Goal: Task Accomplishment & Management: Manage account settings

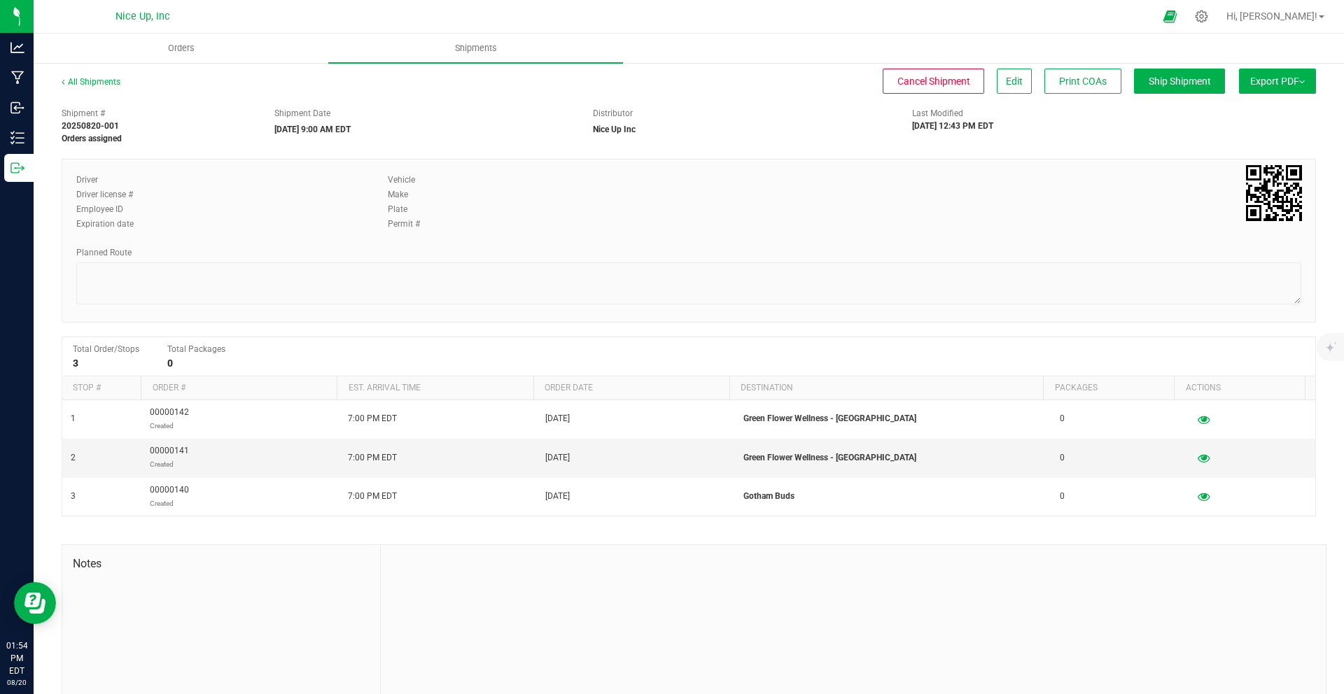
click at [797, 49] on ul "Orders Shipments" at bounding box center [706, 49] width 1344 height 30
click at [1209, 15] on icon at bounding box center [1201, 16] width 15 height 15
click at [1209, 21] on icon at bounding box center [1201, 16] width 15 height 15
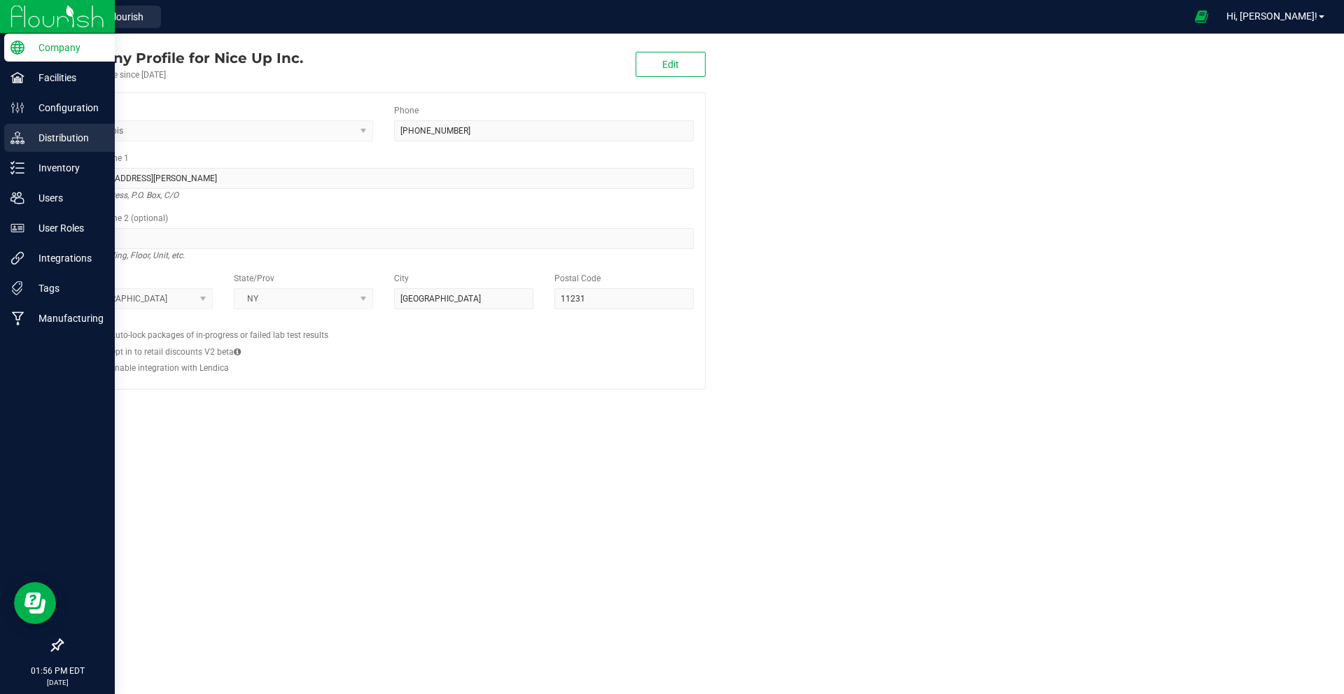
click at [64, 132] on p "Distribution" at bounding box center [67, 138] width 84 height 17
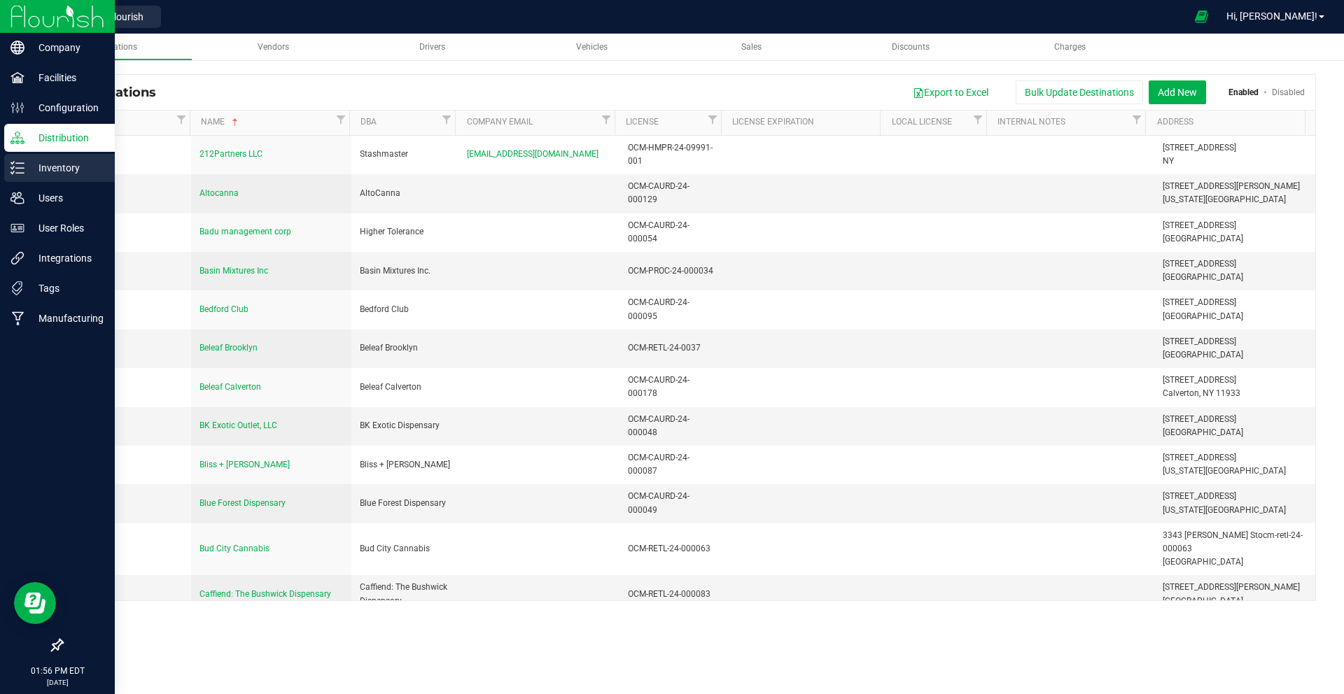
click at [57, 176] on p "Inventory" at bounding box center [67, 168] width 84 height 17
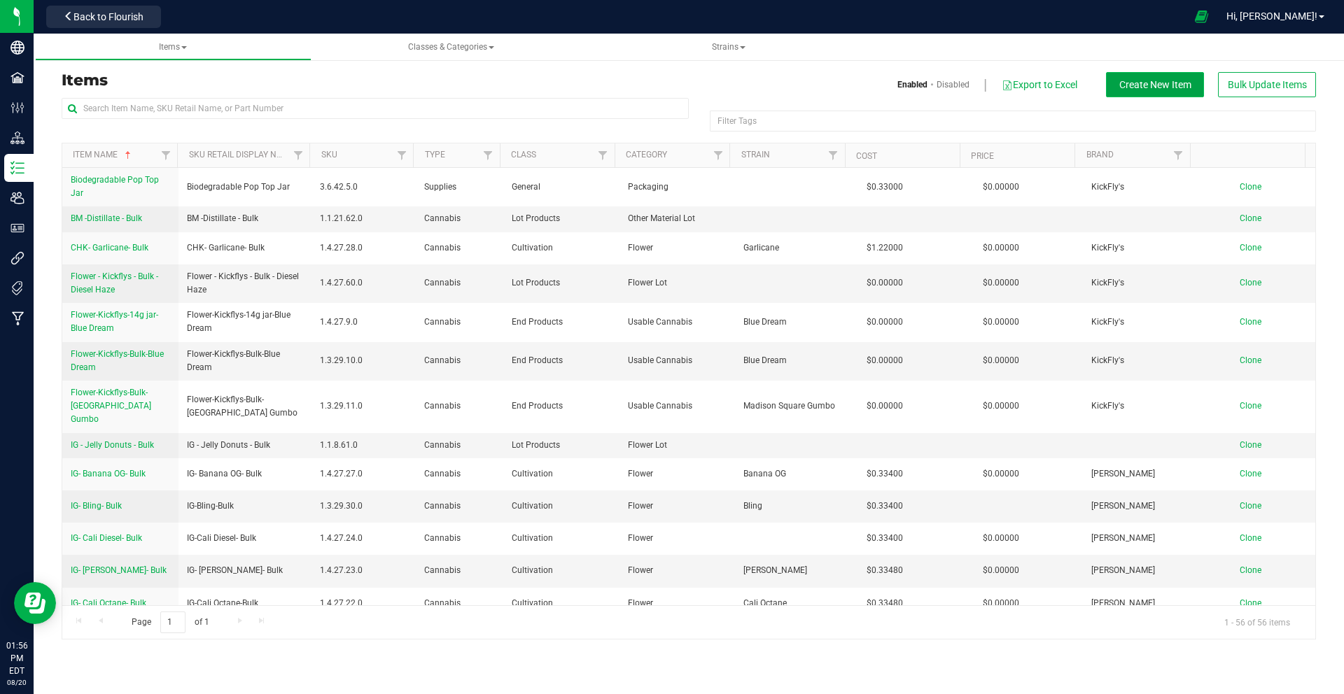
click at [1137, 90] on button "Create New Item" at bounding box center [1155, 84] width 98 height 25
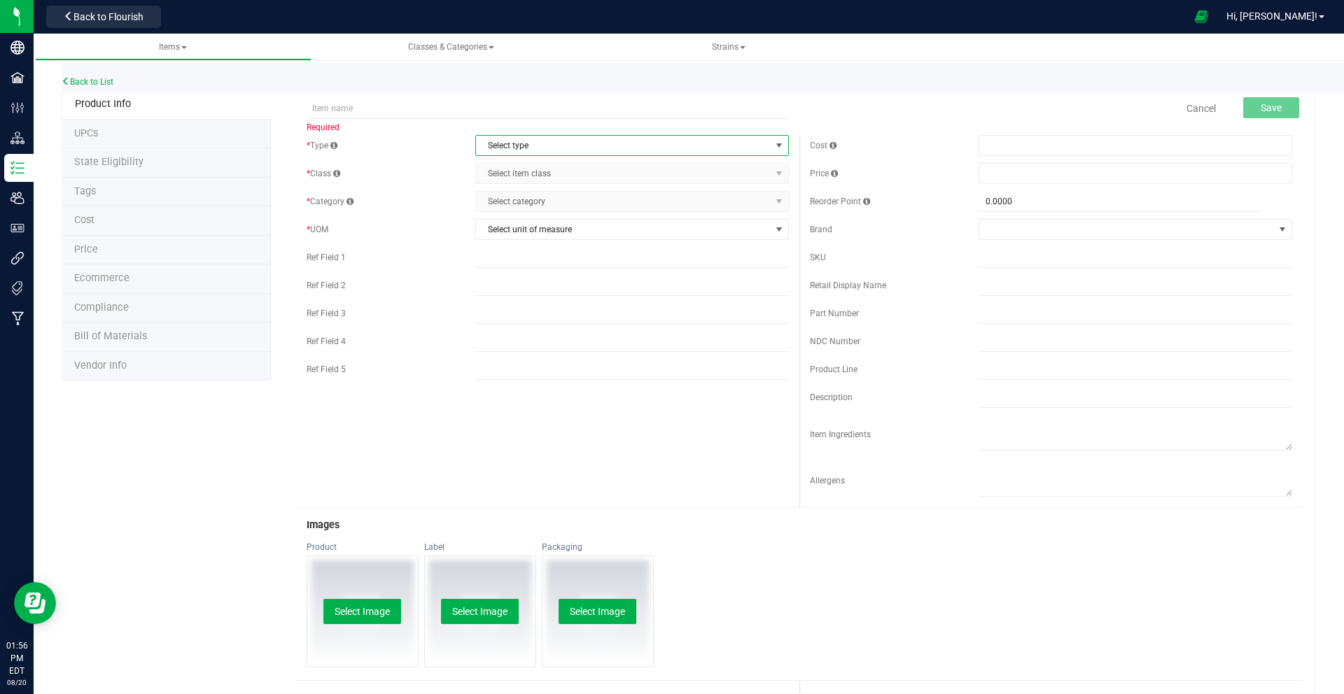
click at [573, 140] on span "Select type" at bounding box center [623, 146] width 295 height 20
click at [543, 229] on li "Supplies" at bounding box center [627, 232] width 309 height 21
click at [538, 172] on span "Select item class" at bounding box center [623, 174] width 295 height 20
click at [532, 197] on li "General" at bounding box center [627, 197] width 309 height 21
click at [534, 203] on span "Select category" at bounding box center [623, 202] width 295 height 20
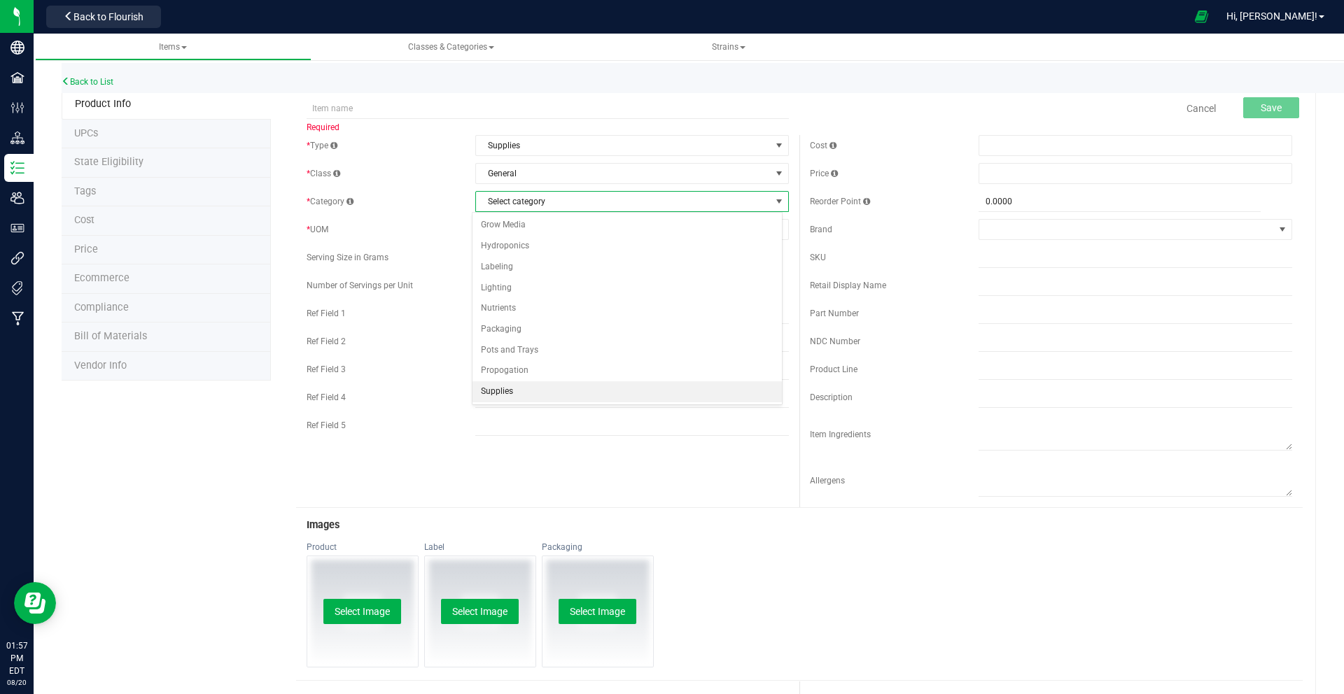
click at [553, 392] on li "Supplies" at bounding box center [627, 392] width 309 height 21
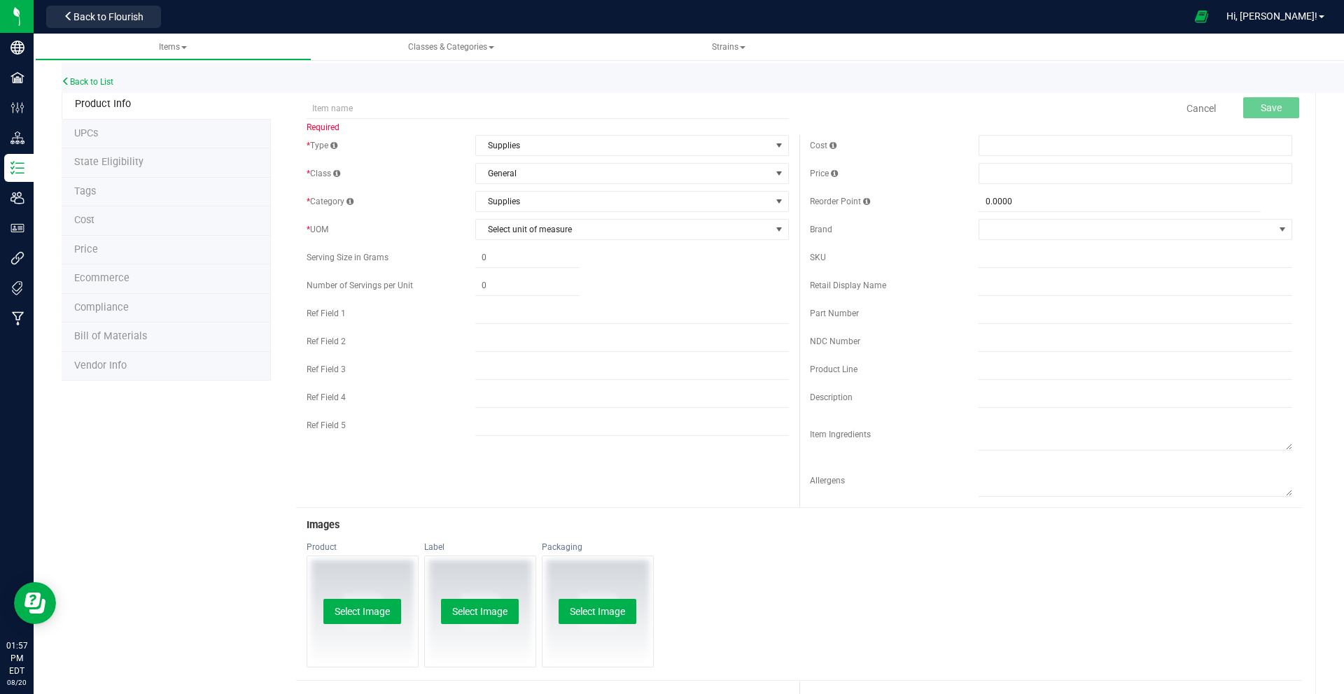
click at [546, 243] on div "* Type Supplies Select type Cannabis Non-Inventory Raw Materials Supplies * Cla…" at bounding box center [547, 289] width 503 height 308
click at [547, 234] on span "Select unit of measure" at bounding box center [623, 230] width 295 height 20
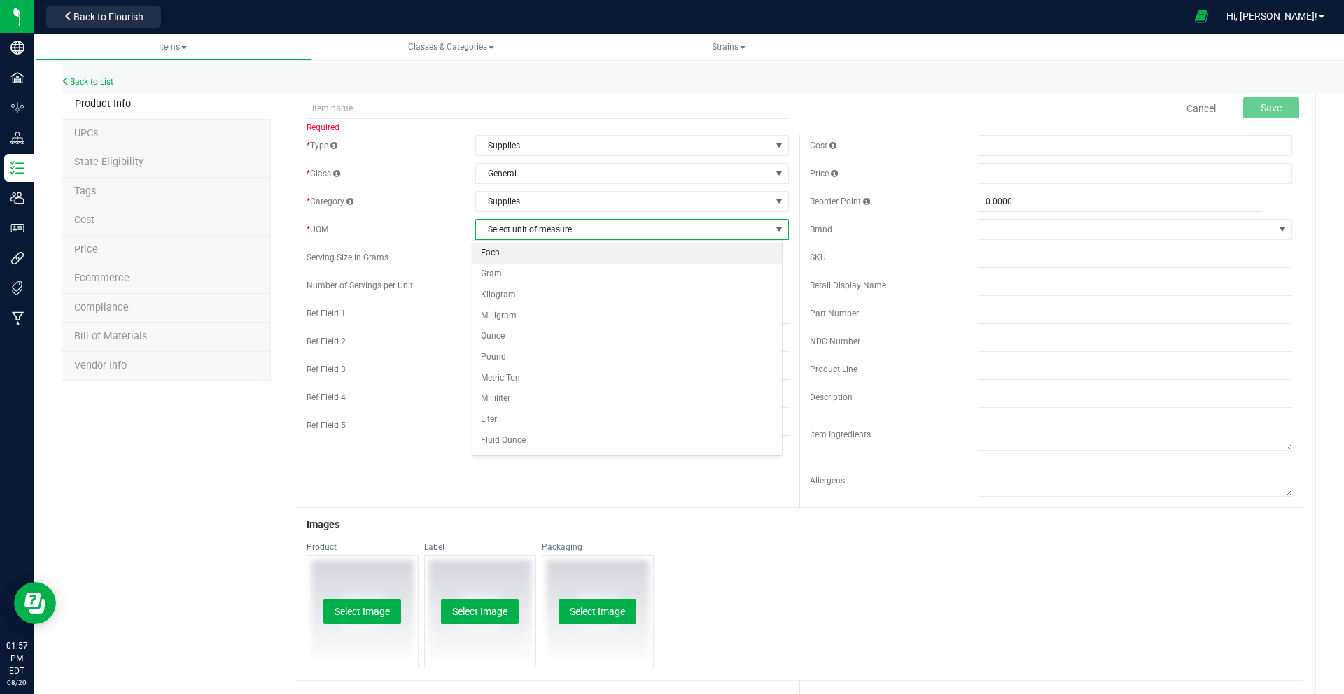
click at [544, 251] on li "Each" at bounding box center [627, 253] width 309 height 21
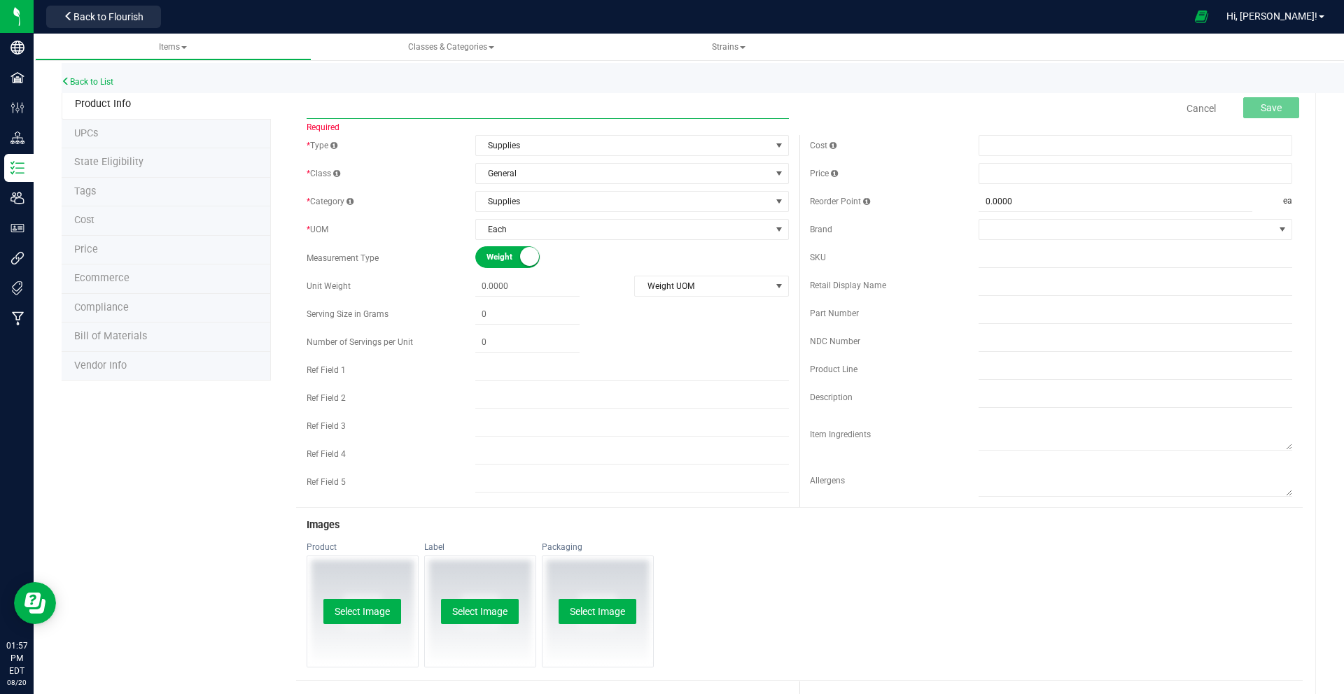
click at [419, 106] on input "text" at bounding box center [548, 108] width 482 height 21
type input "[PERSON_NAME] Logo - Placard"
click at [1259, 114] on button "Save" at bounding box center [1271, 107] width 56 height 21
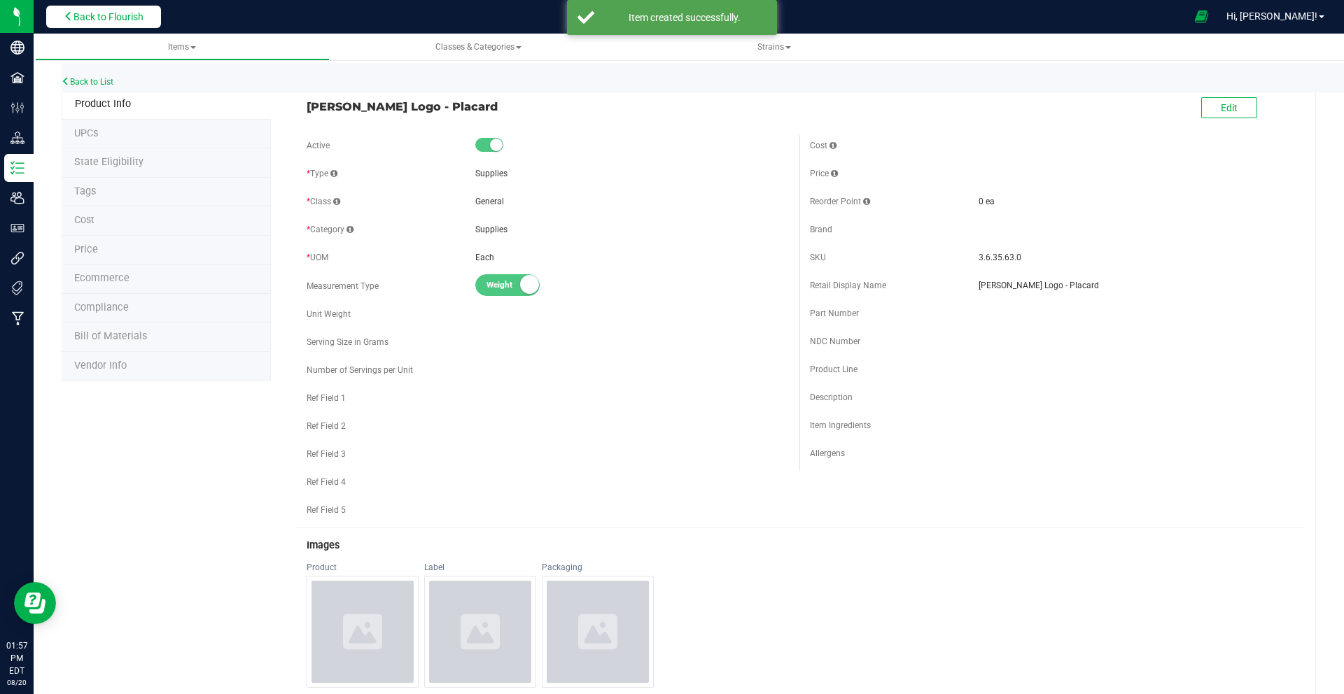
click at [105, 20] on span "Back to Flourish" at bounding box center [109, 16] width 70 height 11
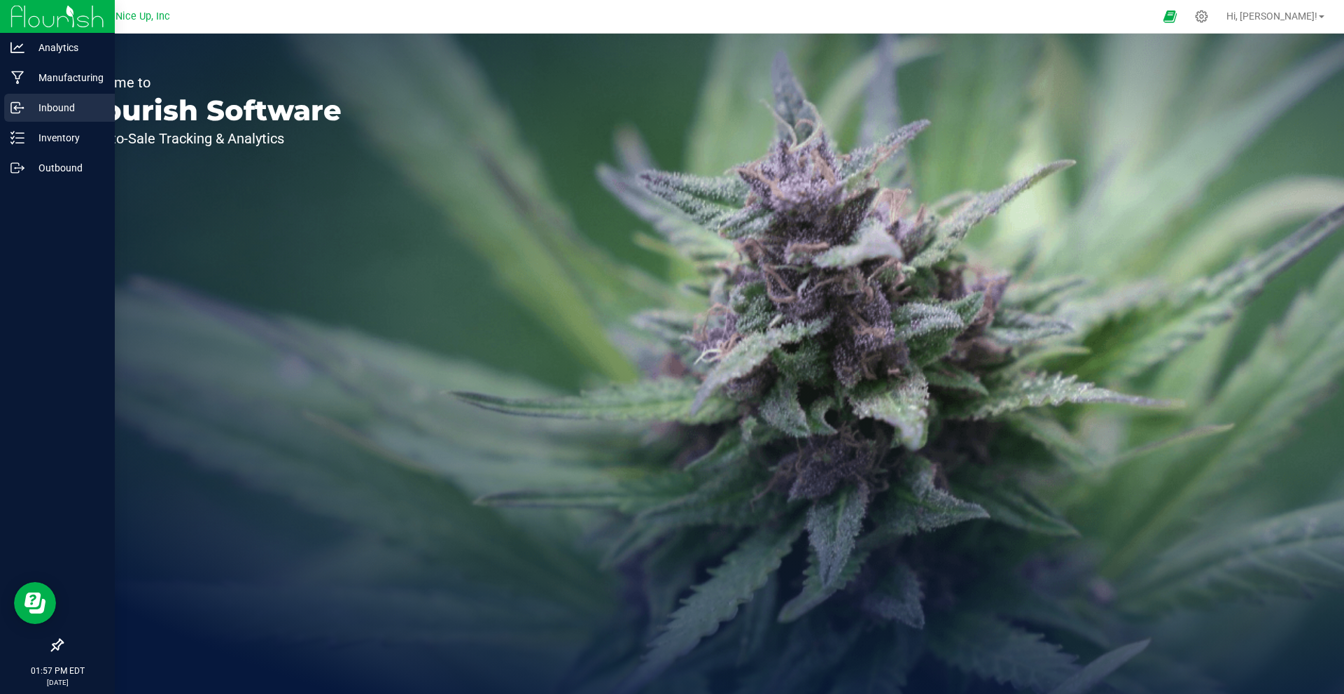
click at [57, 113] on p "Inbound" at bounding box center [67, 107] width 84 height 17
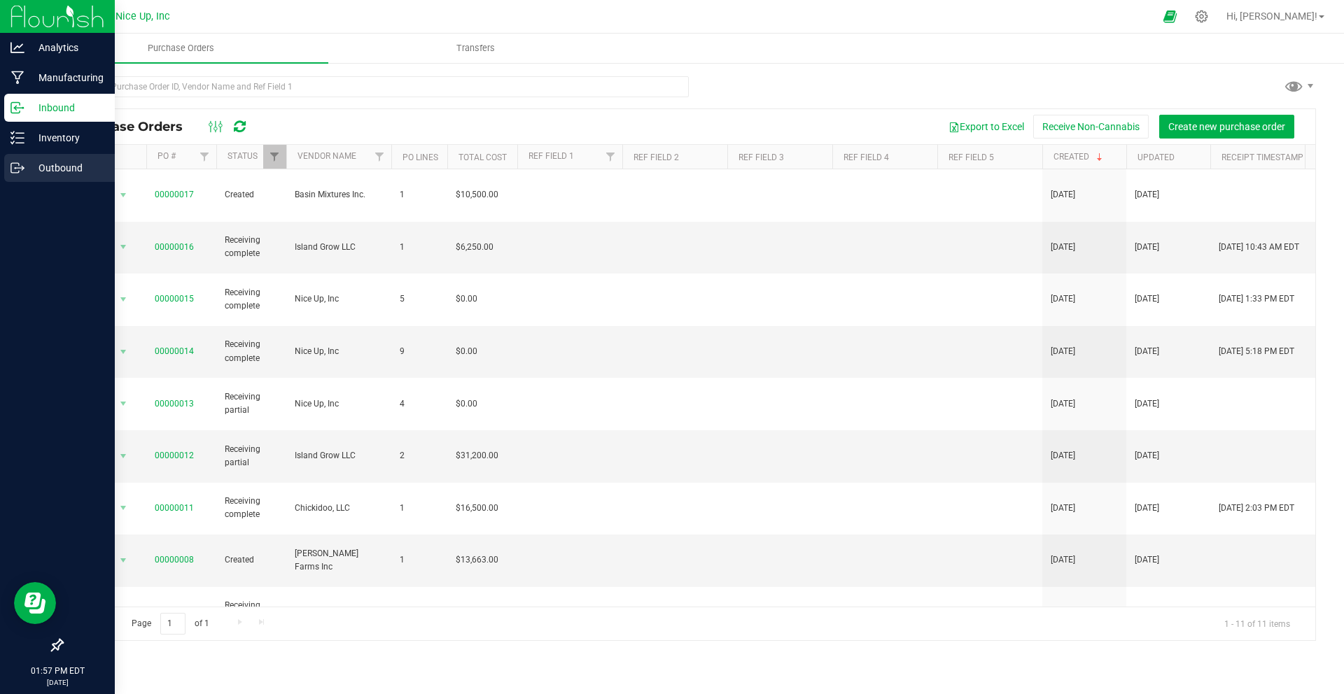
click at [7, 177] on div "Outbound" at bounding box center [59, 168] width 111 height 28
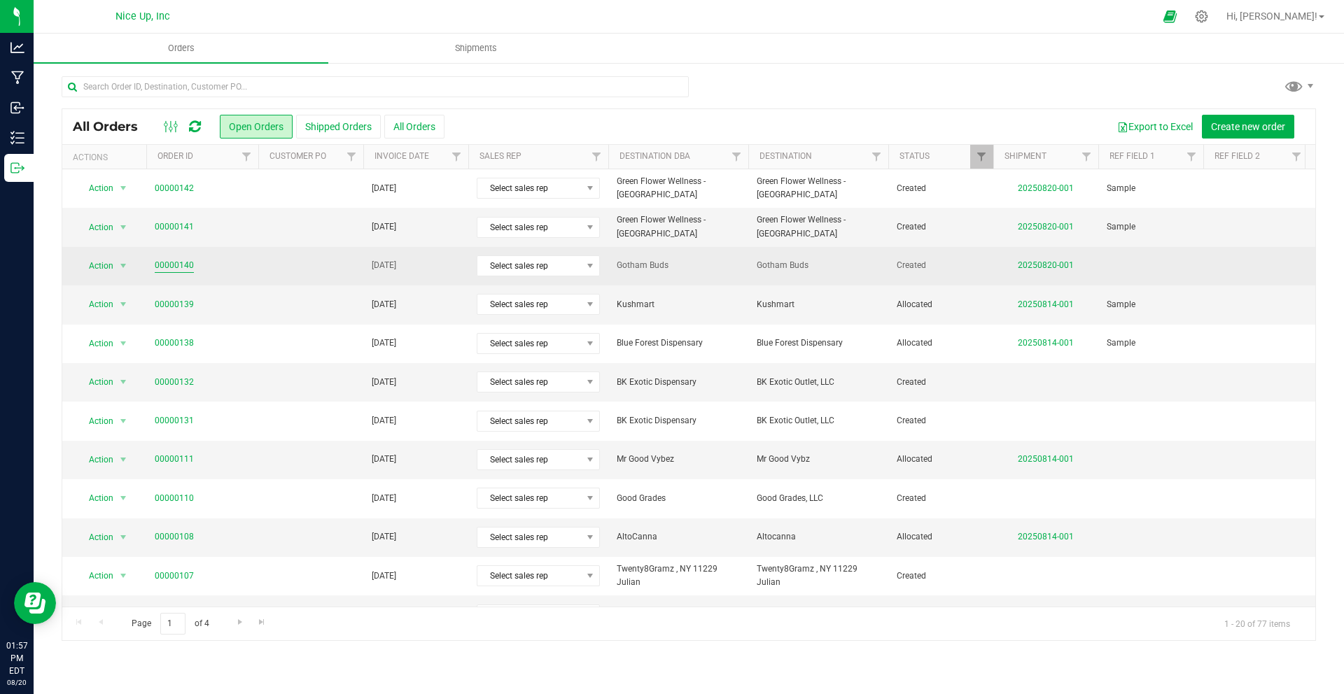
click at [186, 265] on link "00000140" at bounding box center [174, 265] width 39 height 13
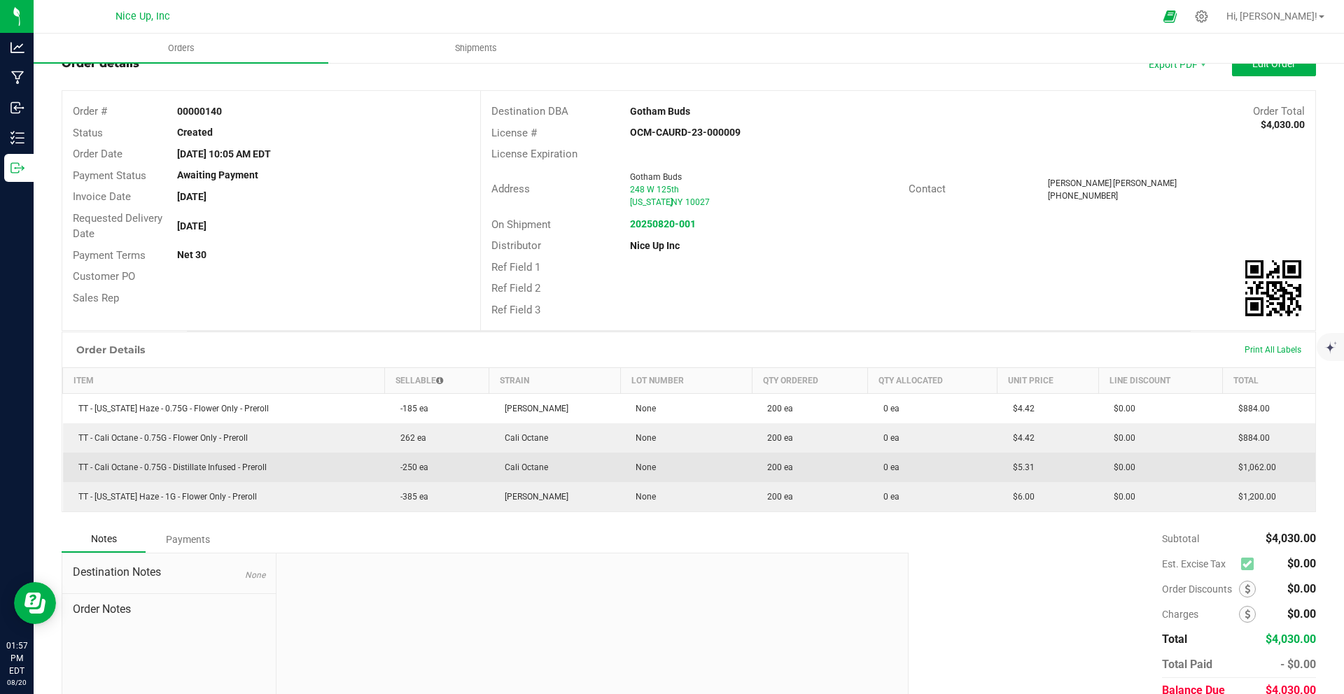
scroll to position [38, 0]
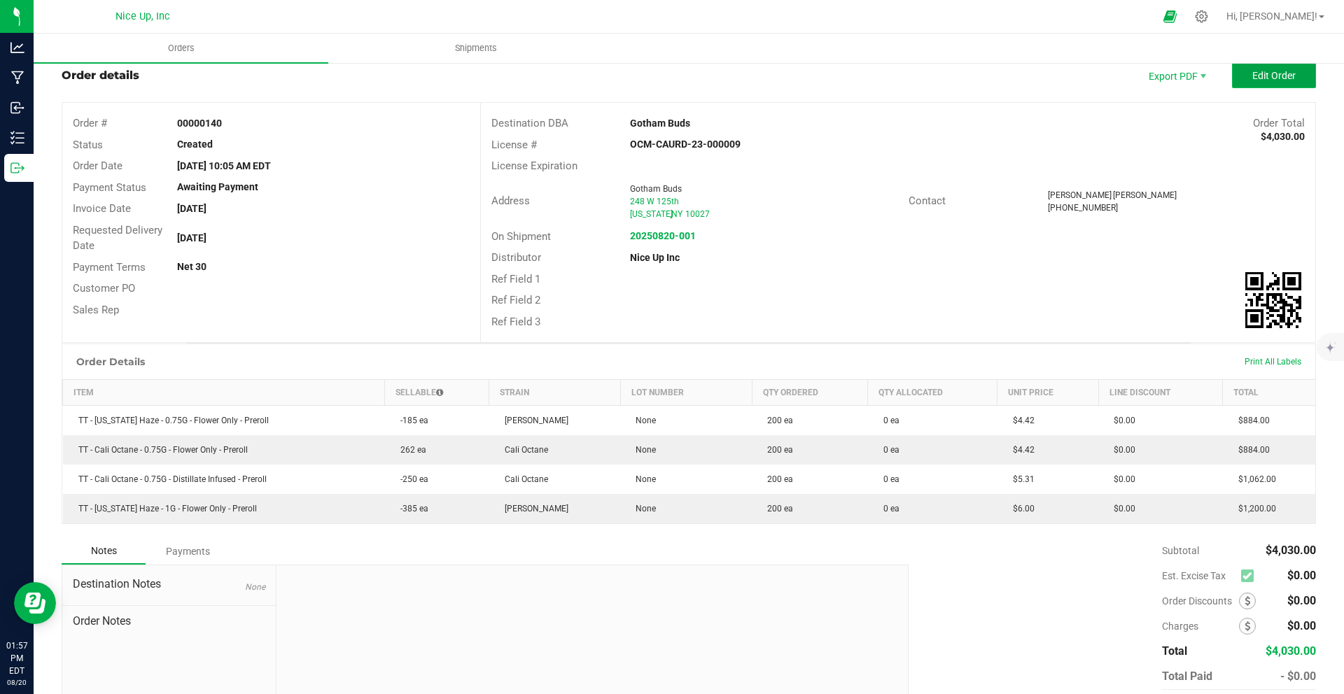
click at [1238, 81] on button "Edit Order" at bounding box center [1274, 75] width 84 height 25
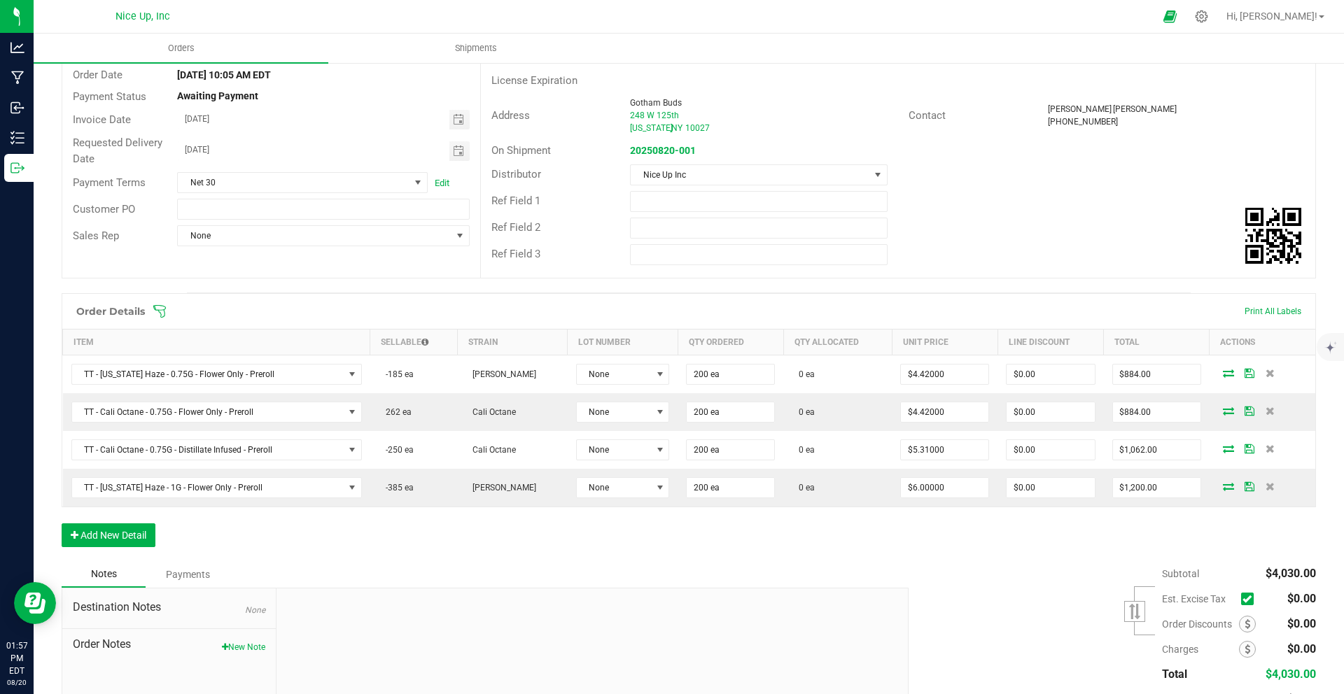
scroll to position [134, 0]
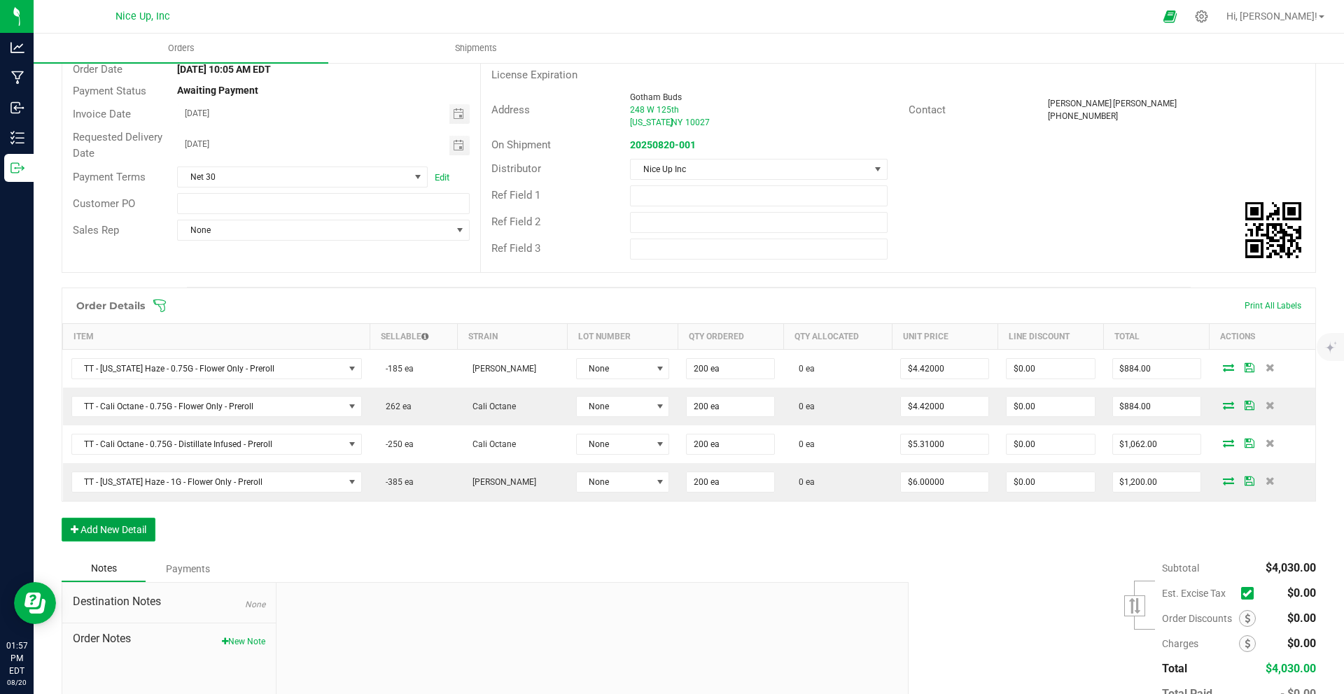
click at [130, 529] on button "Add New Detail" at bounding box center [109, 530] width 94 height 24
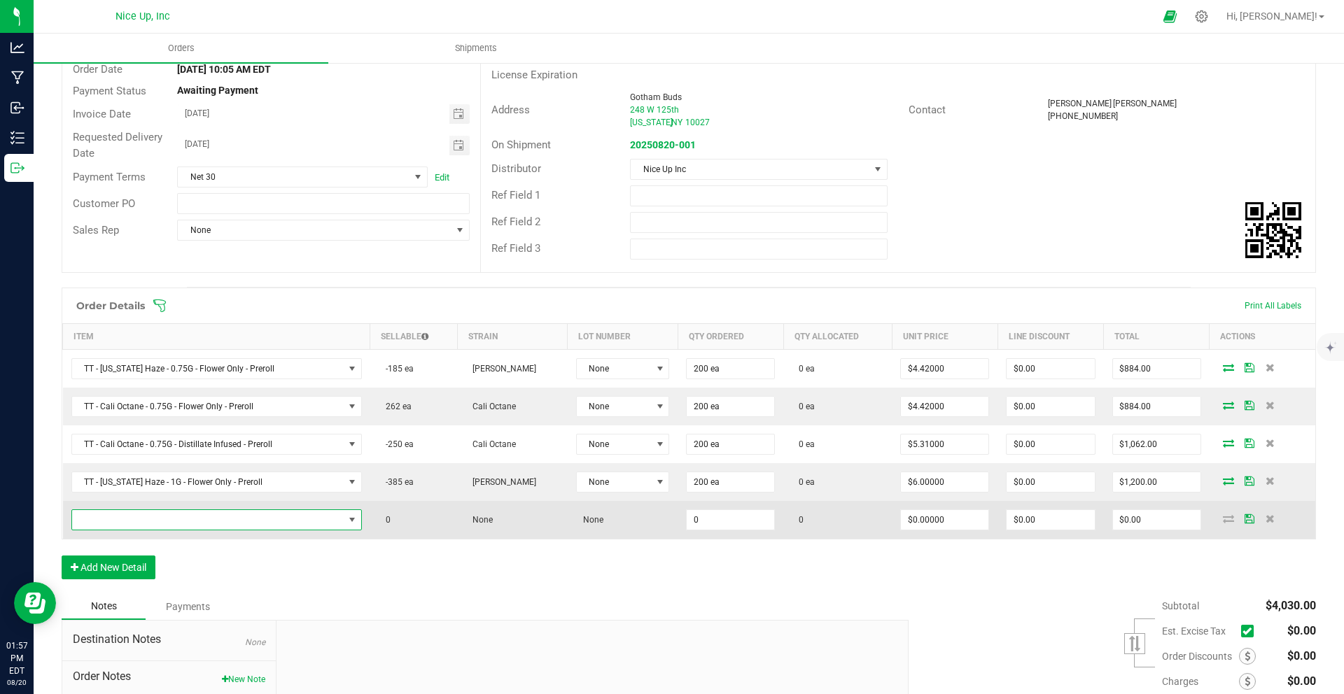
click at [170, 519] on span "NO DATA FOUND" at bounding box center [208, 520] width 272 height 20
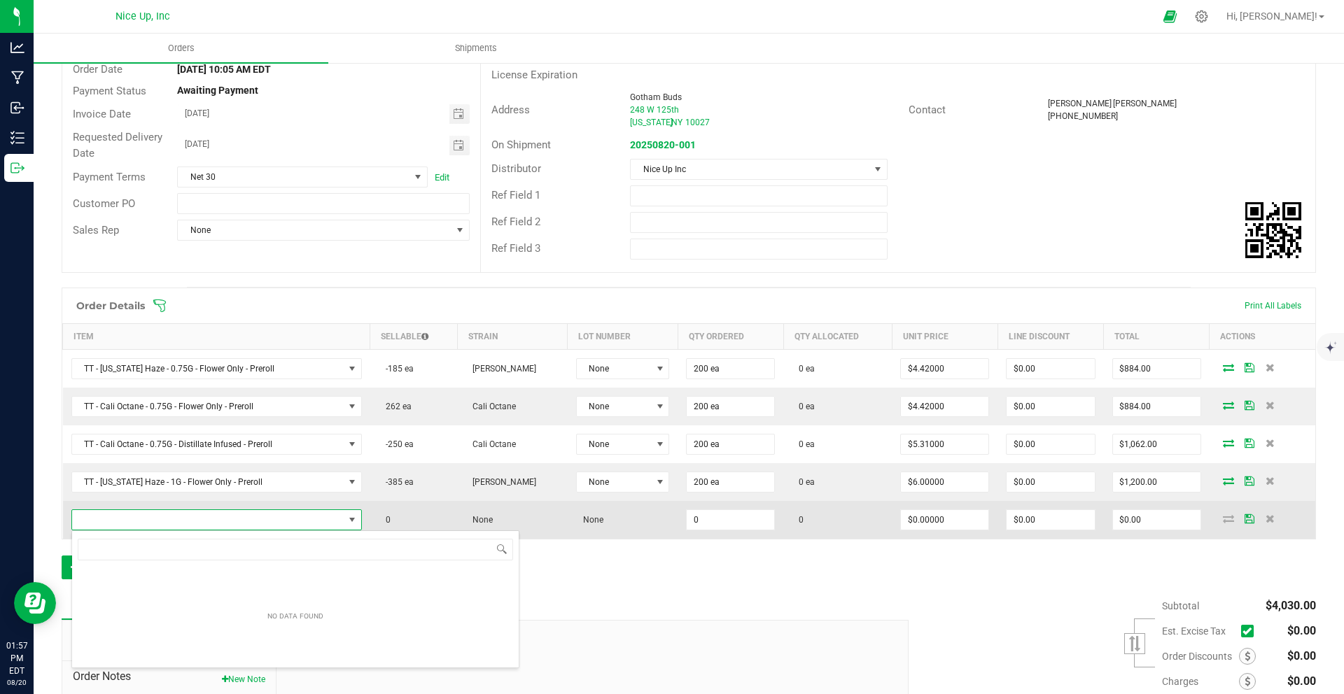
scroll to position [21, 289]
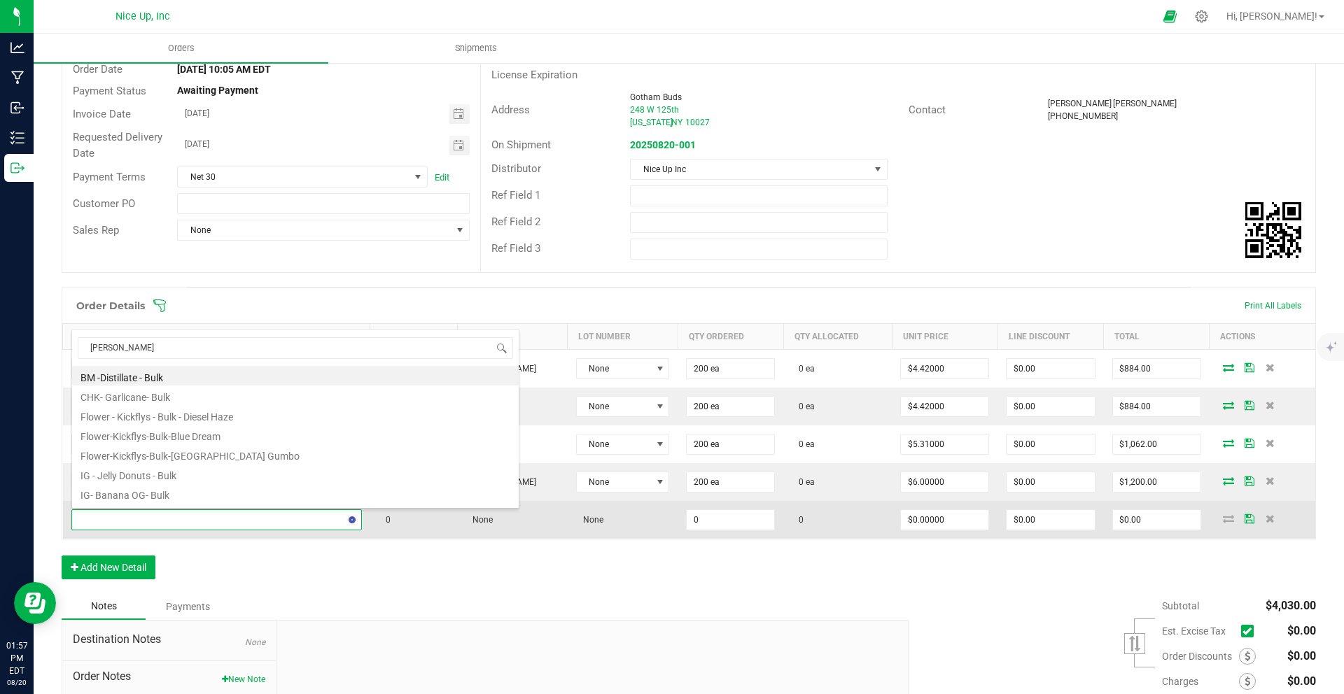
type input "[PERSON_NAME]"
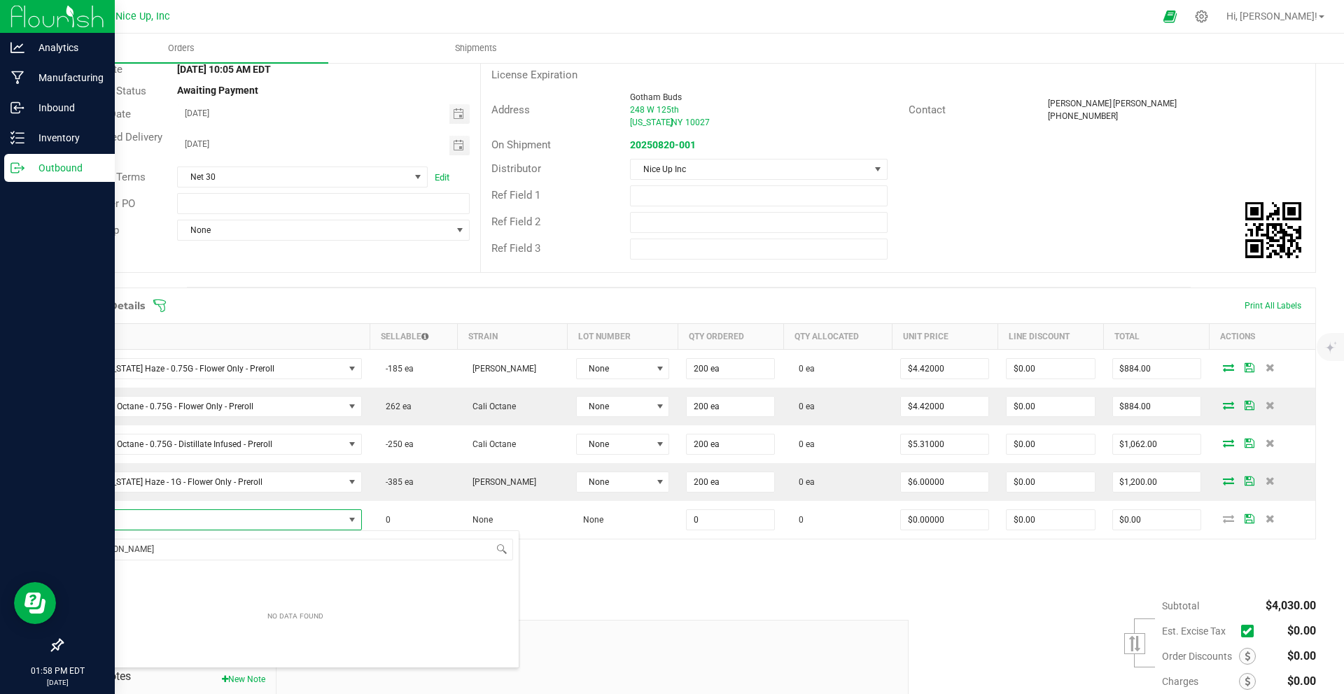
drag, startPoint x: 198, startPoint y: 552, endPoint x: 32, endPoint y: 554, distance: 165.9
click at [36, 554] on body "Analytics Manufacturing Inbound Inventory Outbound 01:58 PM EDT [DATE] 08/20 Ni…" at bounding box center [672, 347] width 1344 height 694
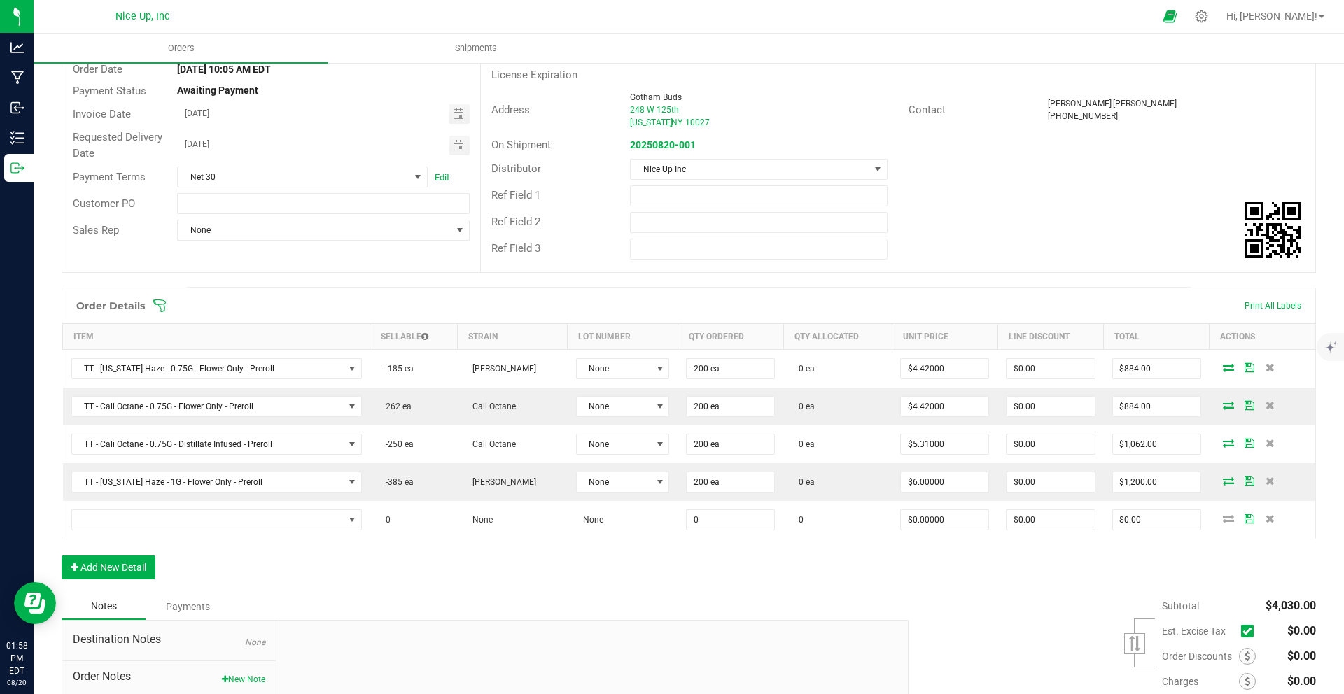
click at [563, 587] on div "Order Details Print All Labels Item Sellable Strain Lot Number Qty Ordered Qty …" at bounding box center [689, 441] width 1254 height 306
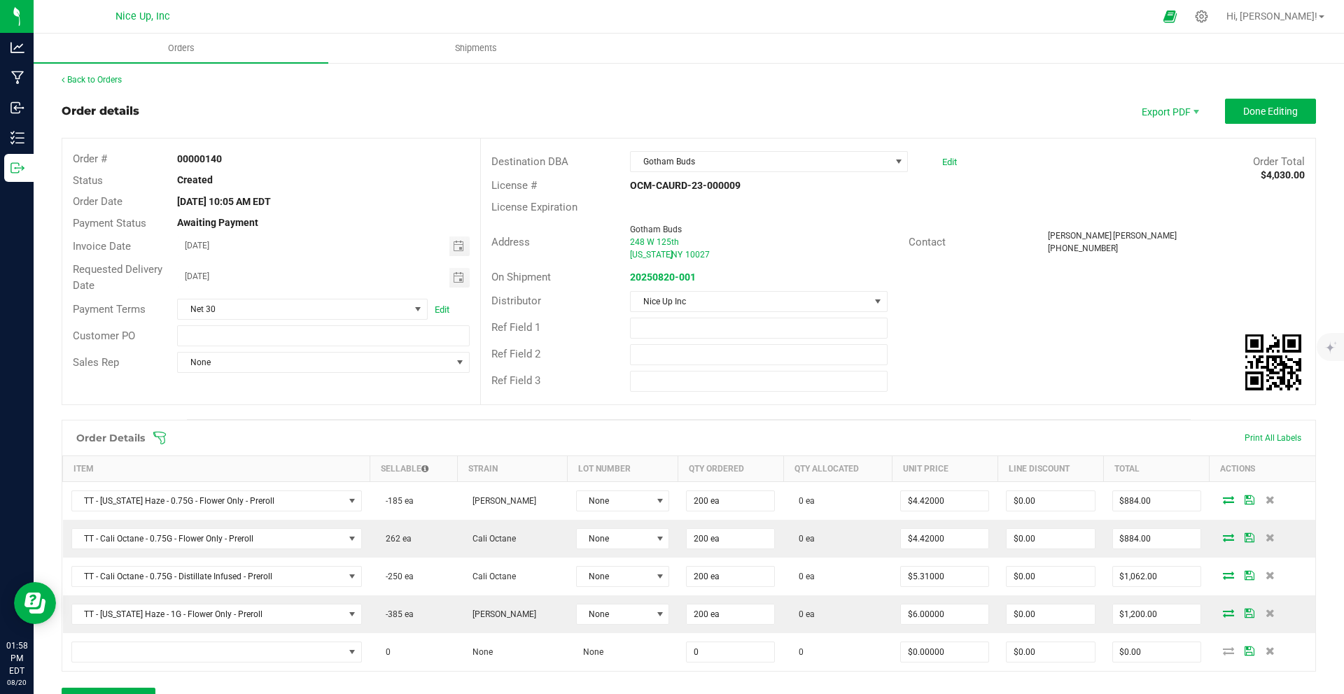
scroll to position [0, 0]
drag, startPoint x: 1287, startPoint y: 115, endPoint x: 1266, endPoint y: 129, distance: 25.8
click at [1287, 115] on span "Done Editing" at bounding box center [1270, 113] width 55 height 11
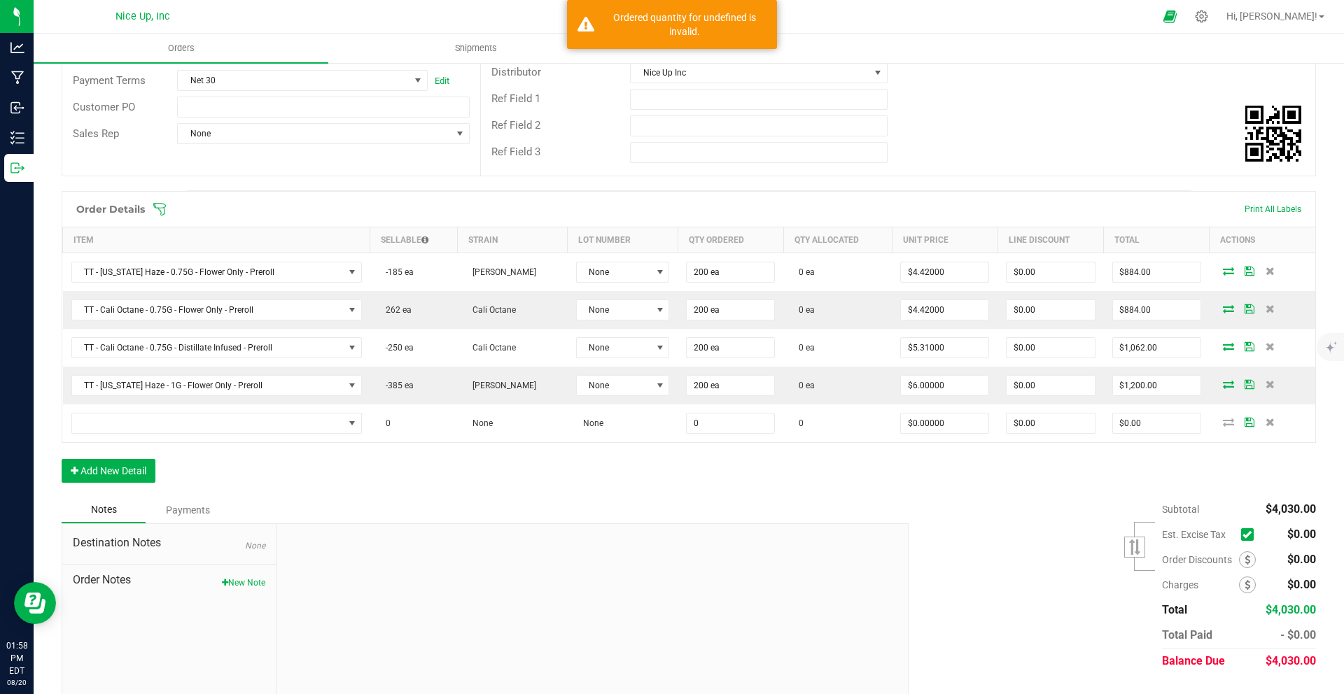
scroll to position [253, 0]
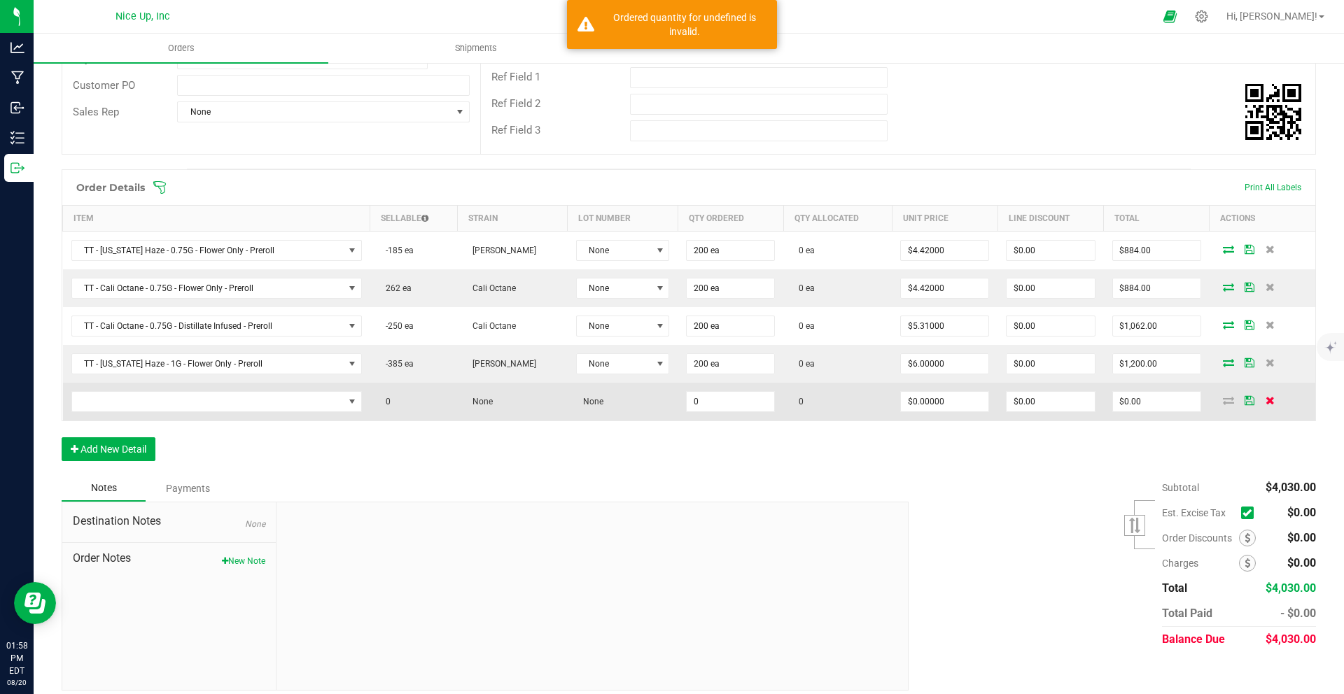
click at [1260, 399] on span at bounding box center [1270, 400] width 21 height 8
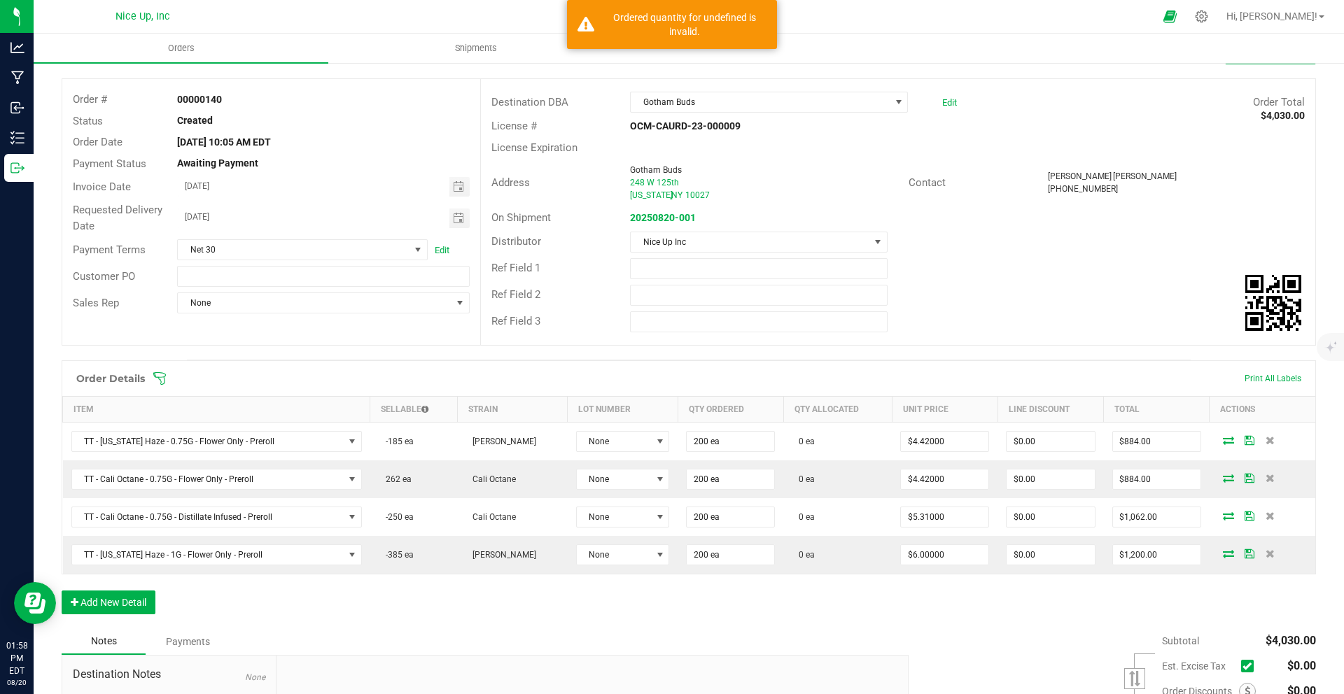
scroll to position [0, 0]
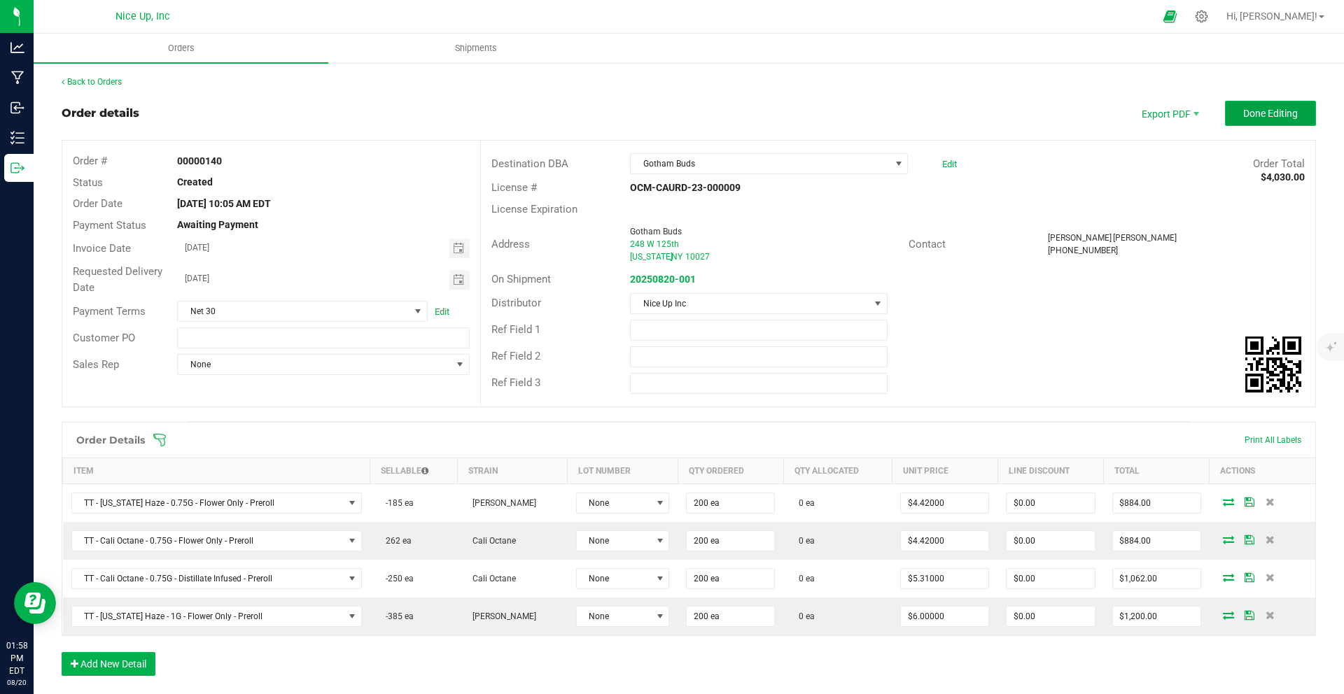
click at [1272, 120] on button "Done Editing" at bounding box center [1270, 113] width 91 height 25
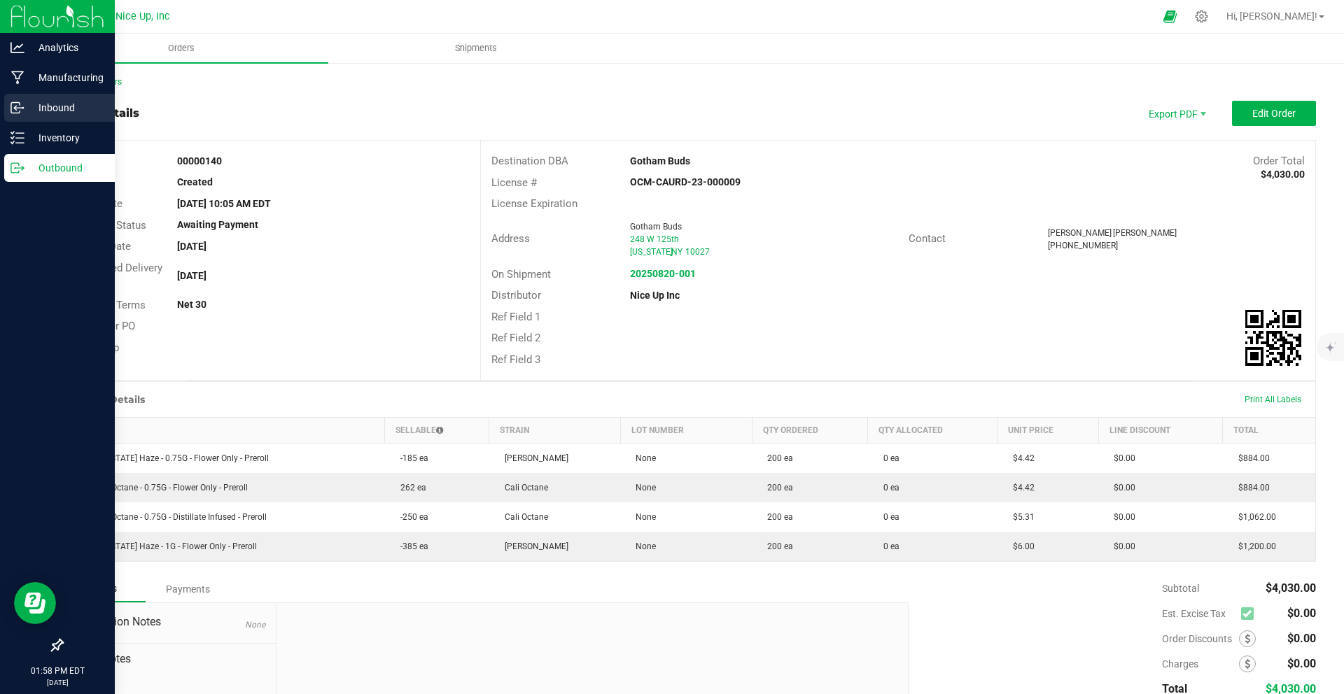
click at [32, 106] on p "Inbound" at bounding box center [67, 107] width 84 height 17
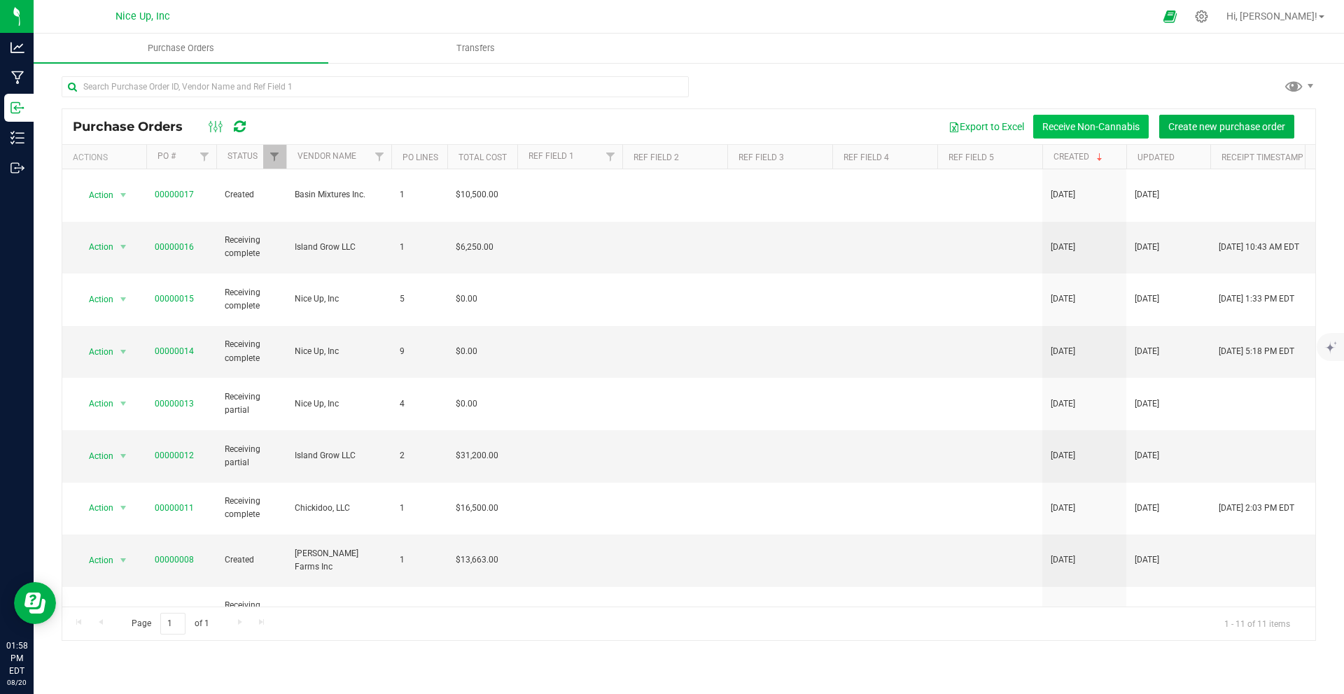
click at [1124, 133] on button "Receive Non-Cannabis" at bounding box center [1091, 127] width 116 height 24
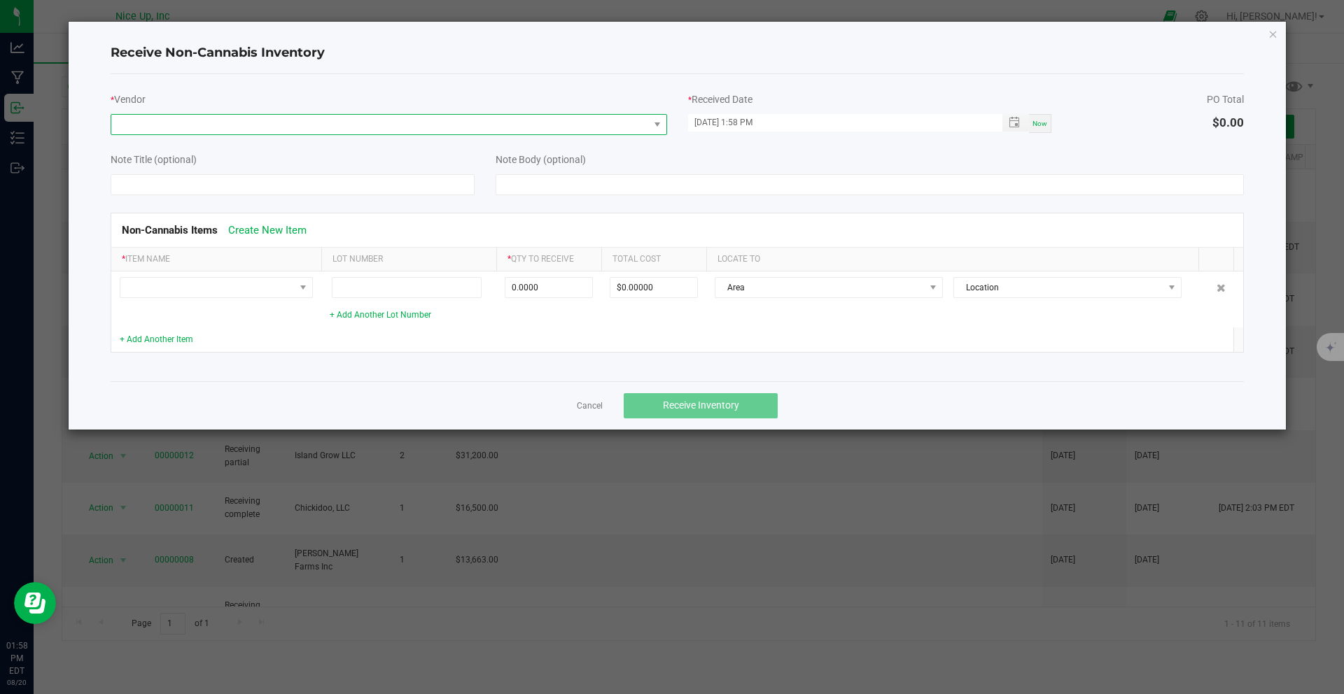
click at [332, 126] on span at bounding box center [380, 125] width 538 height 20
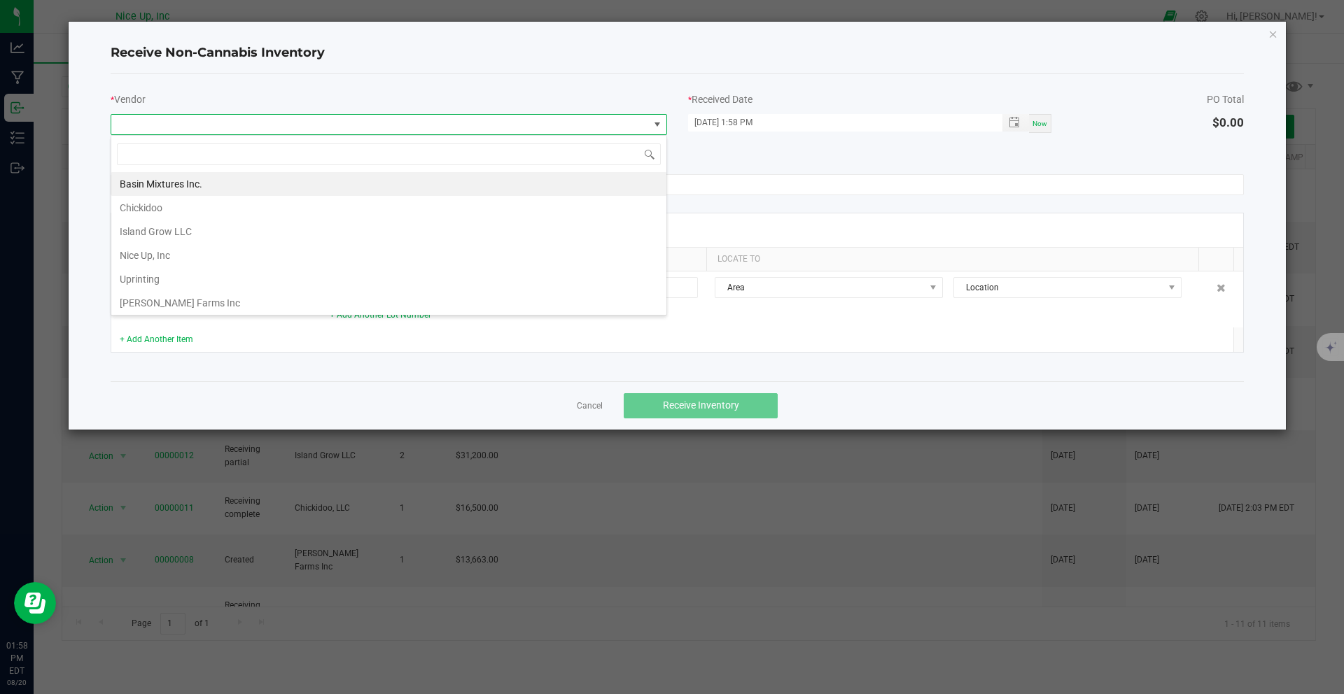
scroll to position [21, 557]
click at [332, 126] on span at bounding box center [380, 125] width 538 height 20
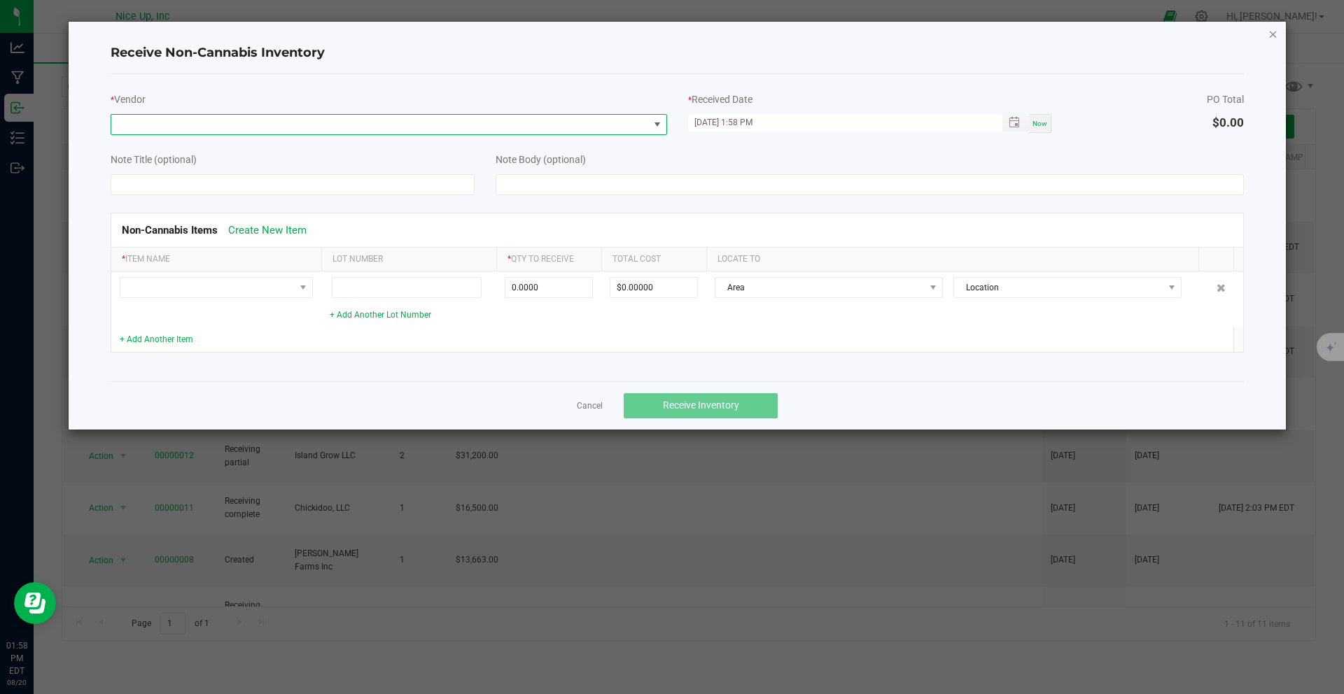
click at [1277, 38] on icon "Close" at bounding box center [1273, 33] width 10 height 17
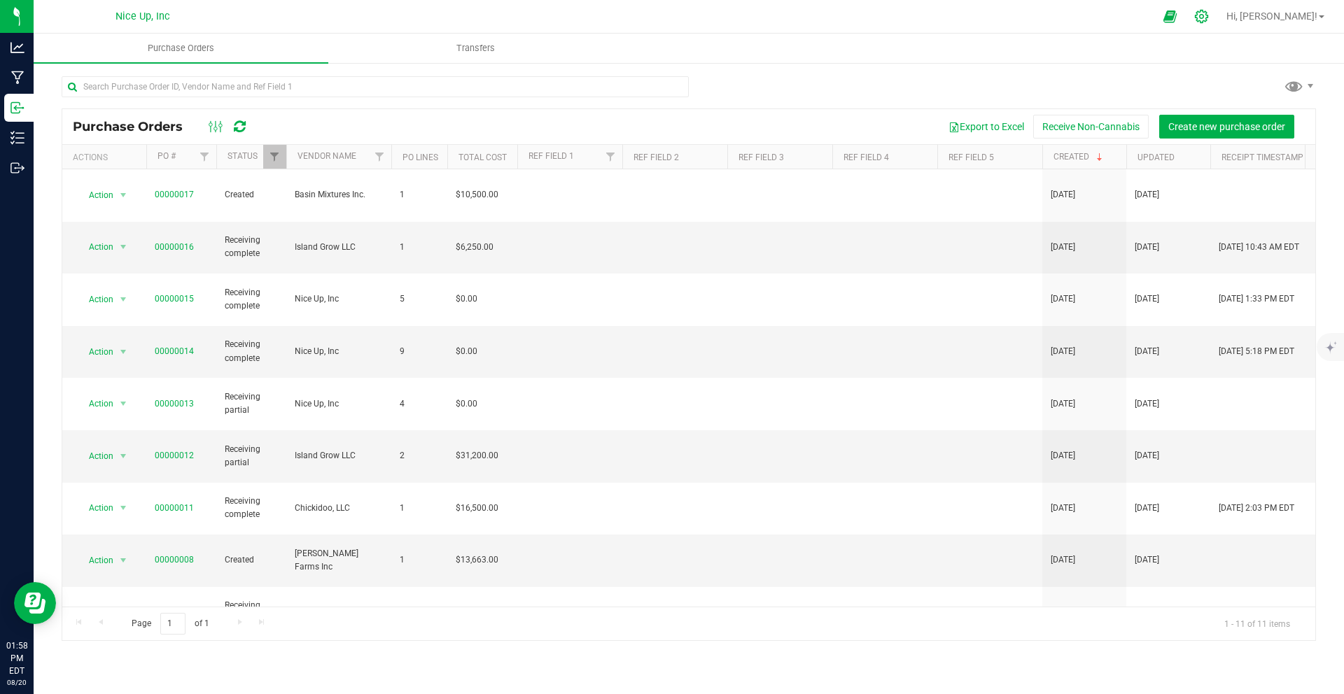
click at [1208, 11] on icon at bounding box center [1201, 16] width 13 height 13
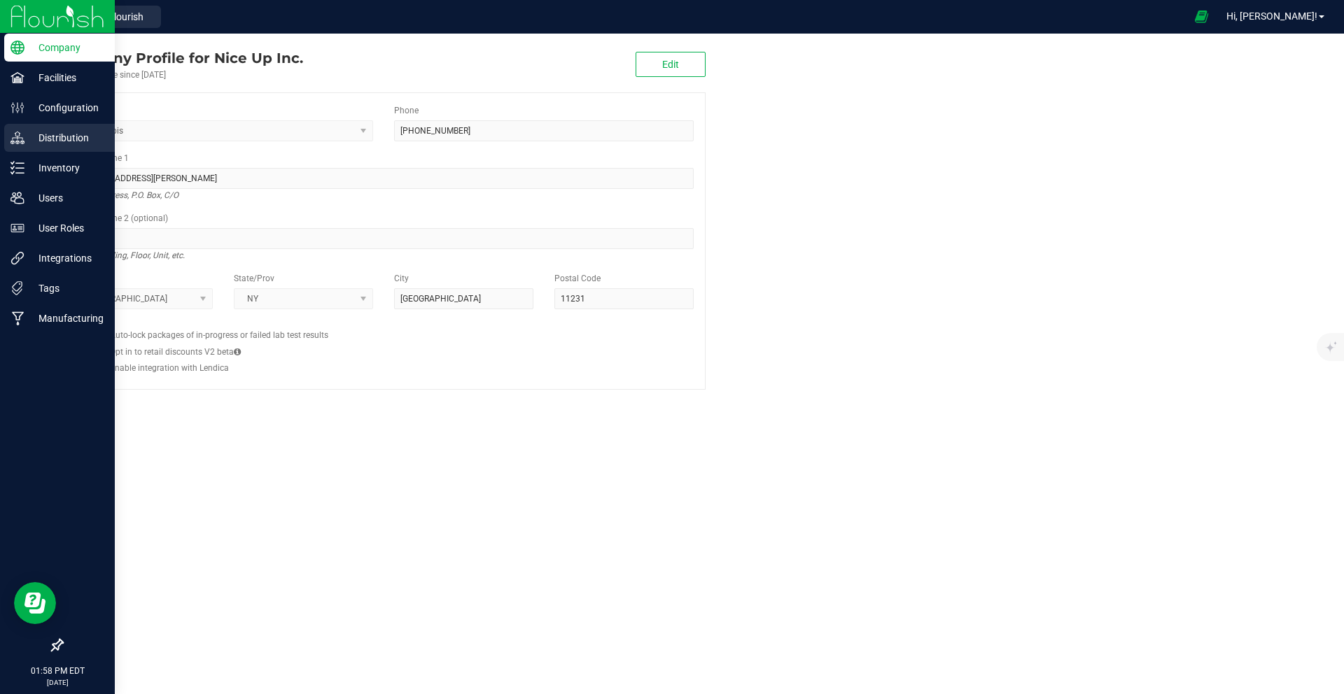
click at [53, 144] on p "Distribution" at bounding box center [67, 138] width 84 height 17
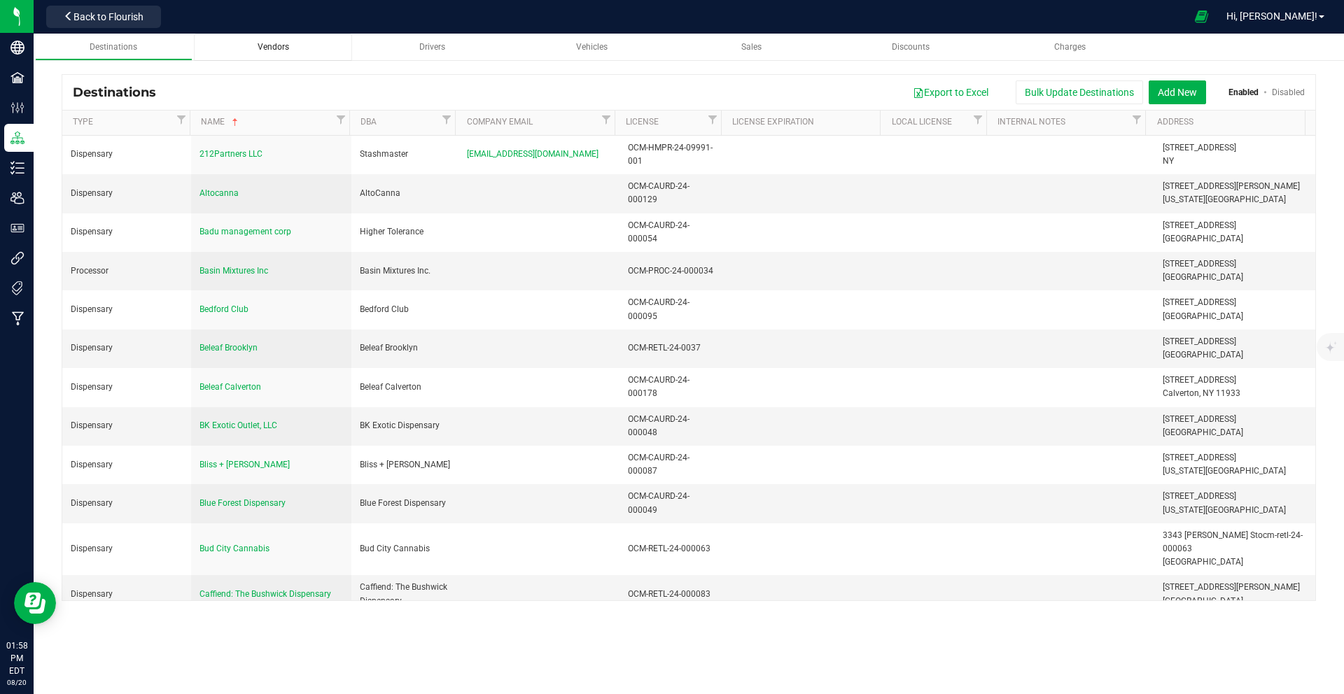
click at [280, 50] on span "Vendors" at bounding box center [274, 47] width 32 height 10
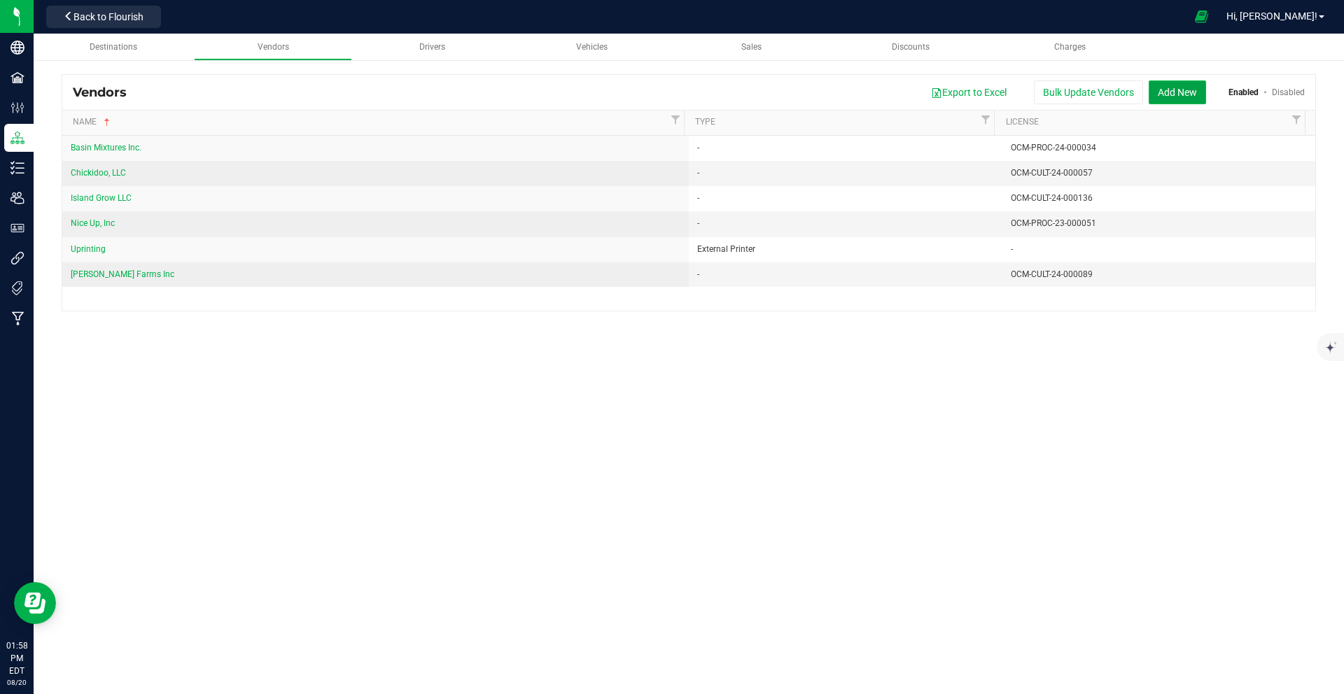
click at [1185, 93] on button "Add New" at bounding box center [1177, 93] width 57 height 24
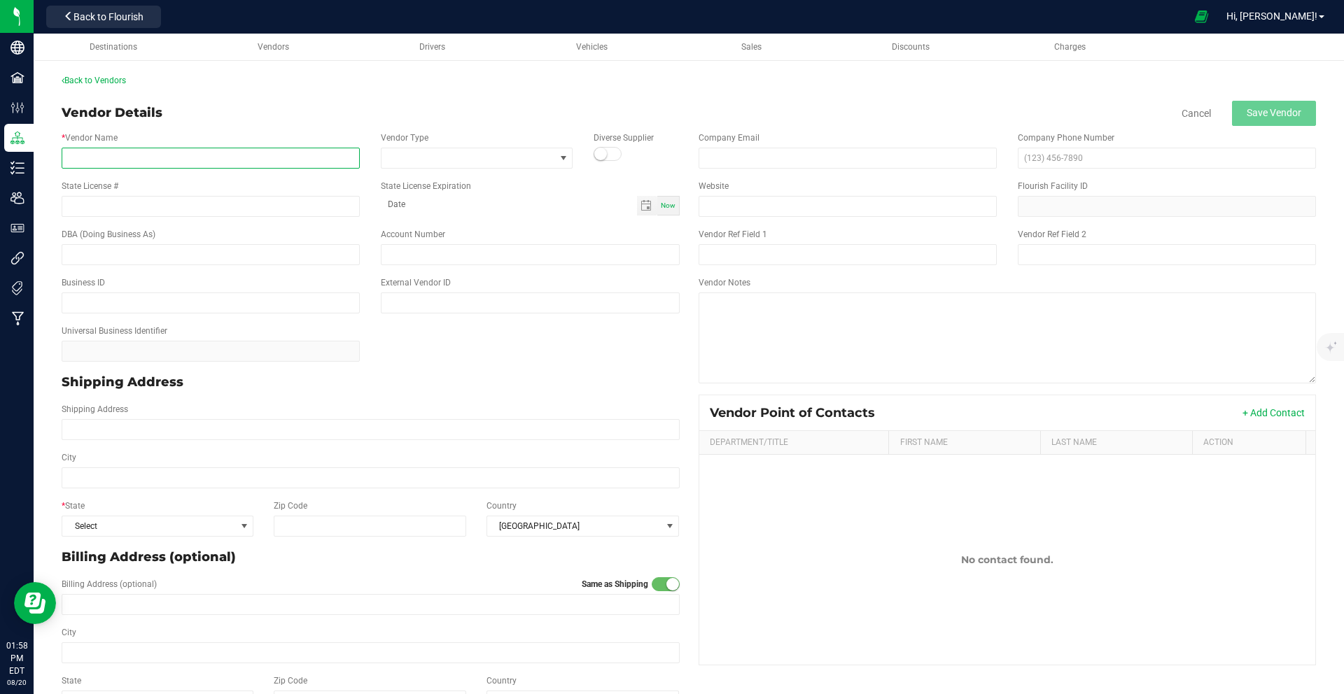
click at [302, 168] on input "* Vendor Name" at bounding box center [211, 158] width 298 height 21
click at [509, 152] on span at bounding box center [468, 158] width 173 height 20
click at [480, 220] on li "+ Add New" at bounding box center [473, 218] width 189 height 24
click at [568, 162] on div "Vendor Type" at bounding box center [476, 150] width 213 height 37
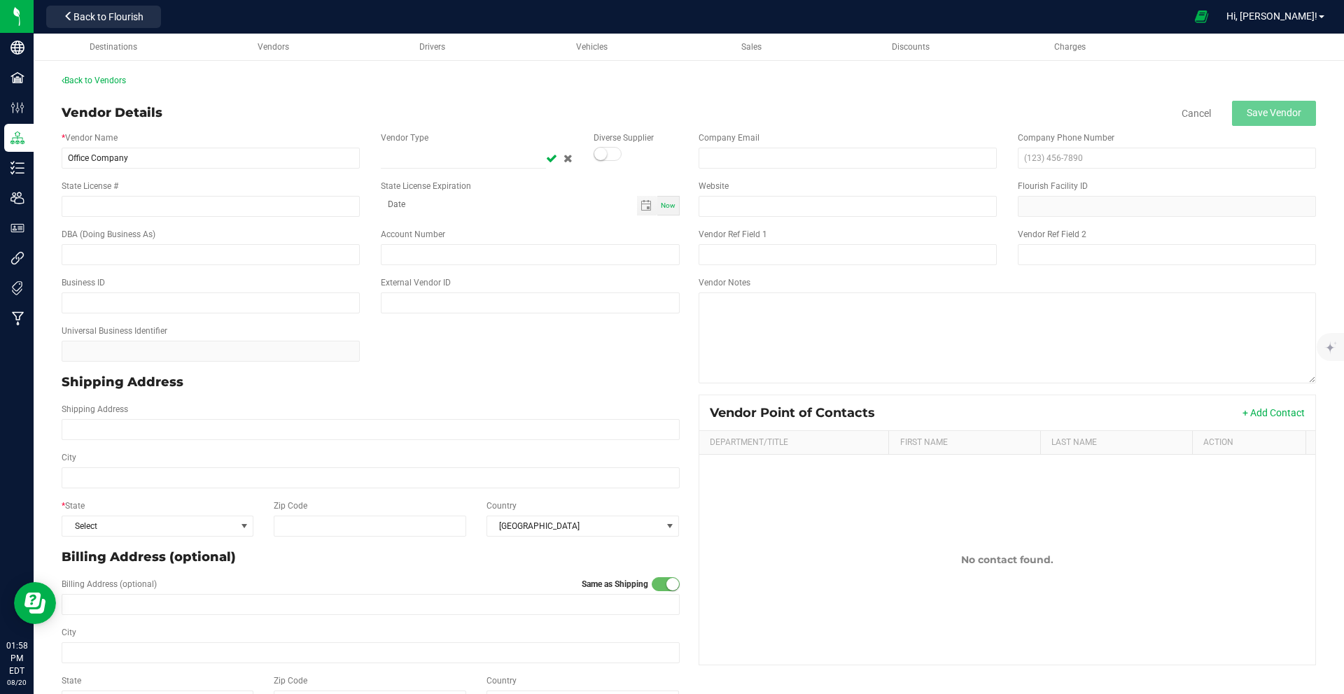
click at [566, 160] on icon at bounding box center [568, 158] width 9 height 8
click at [272, 211] on input "State License #" at bounding box center [211, 206] width 298 height 21
click at [319, 265] on input "text" at bounding box center [211, 254] width 298 height 21
click at [382, 429] on input "Shipping Address" at bounding box center [371, 429] width 618 height 21
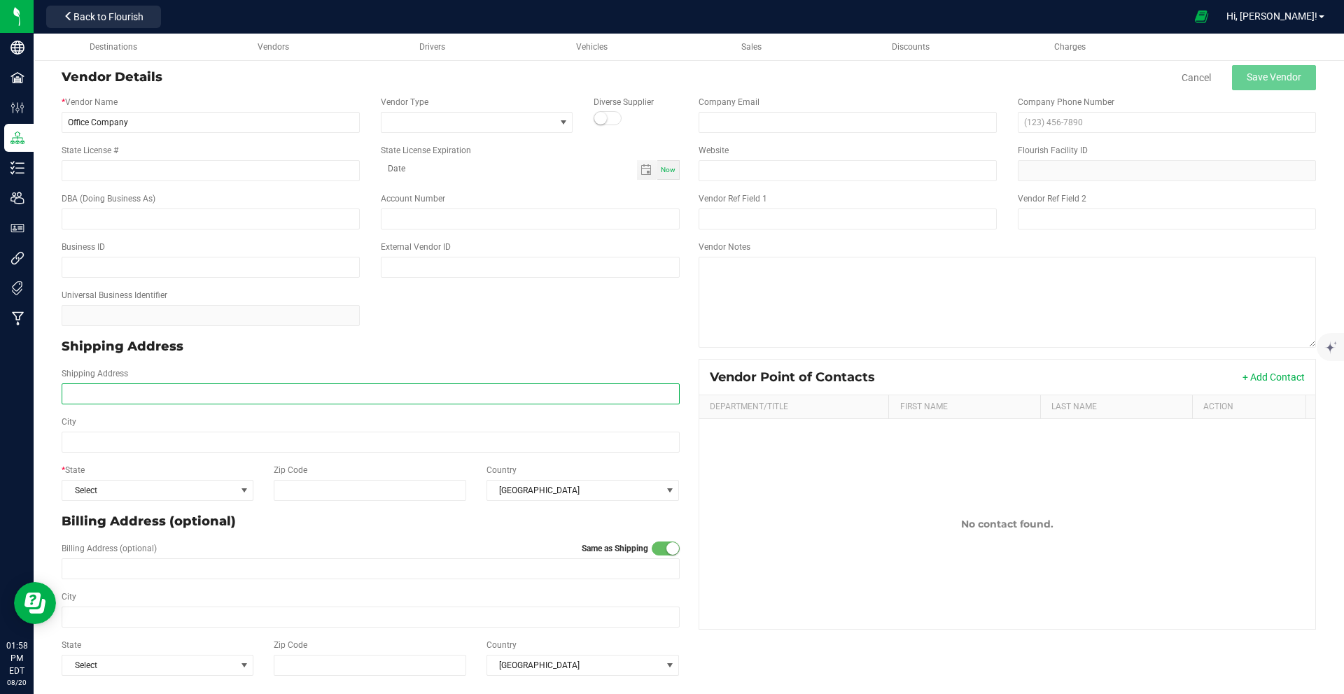
scroll to position [37, 0]
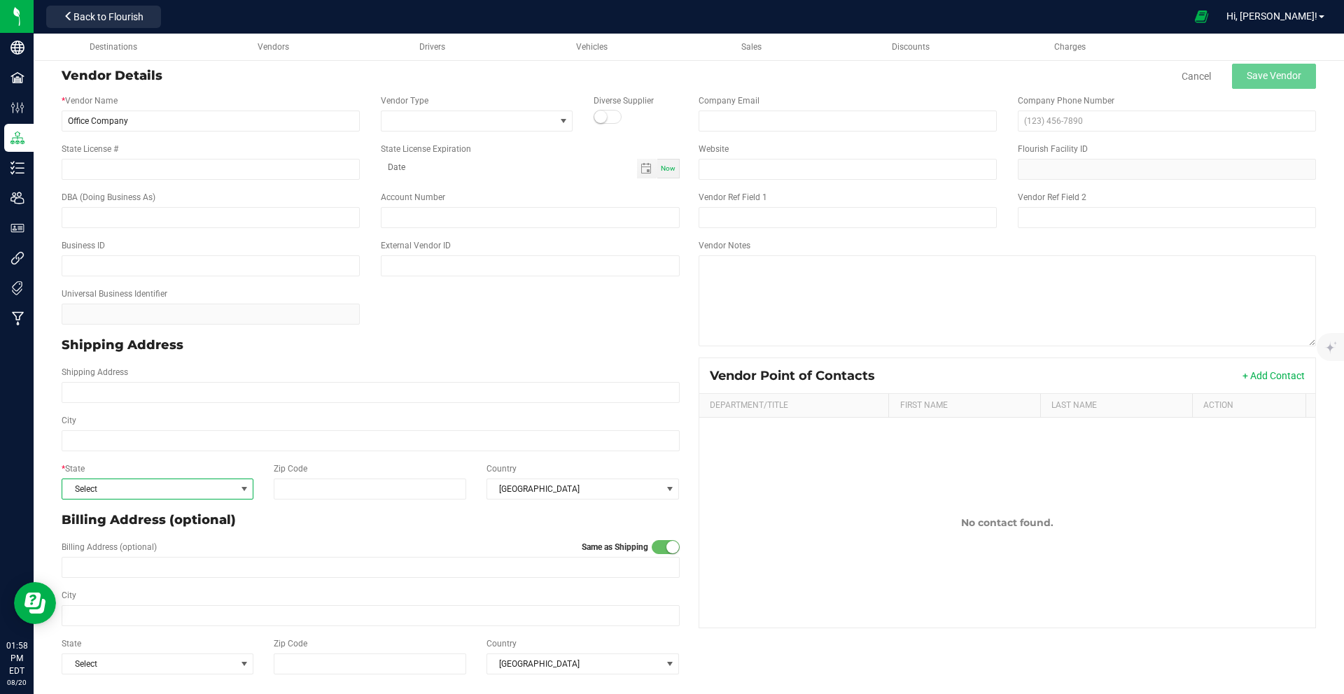
click at [71, 489] on span "Select" at bounding box center [148, 490] width 173 height 20
click at [89, 121] on input "Office Company" at bounding box center [211, 121] width 298 height 21
type input "Office Sign Company"
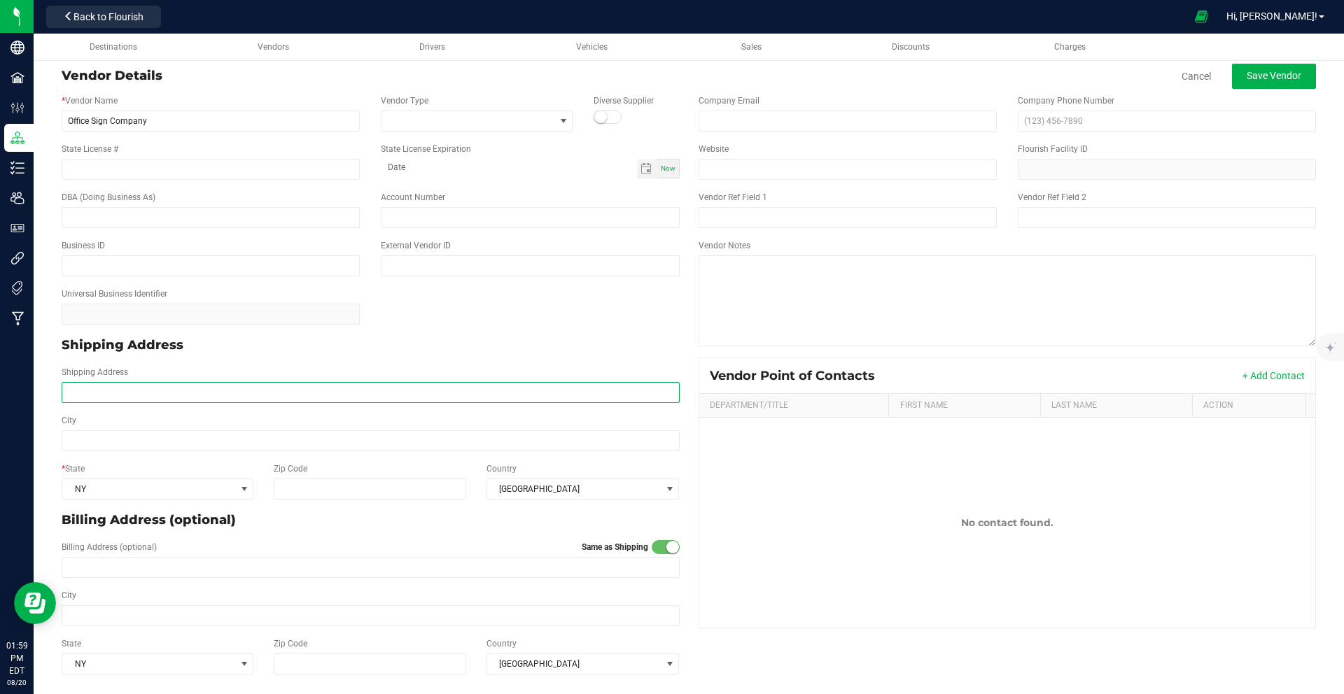
click at [202, 391] on input "Shipping Address" at bounding box center [371, 392] width 618 height 21
click at [1244, 81] on button "Save Vendor" at bounding box center [1274, 76] width 84 height 25
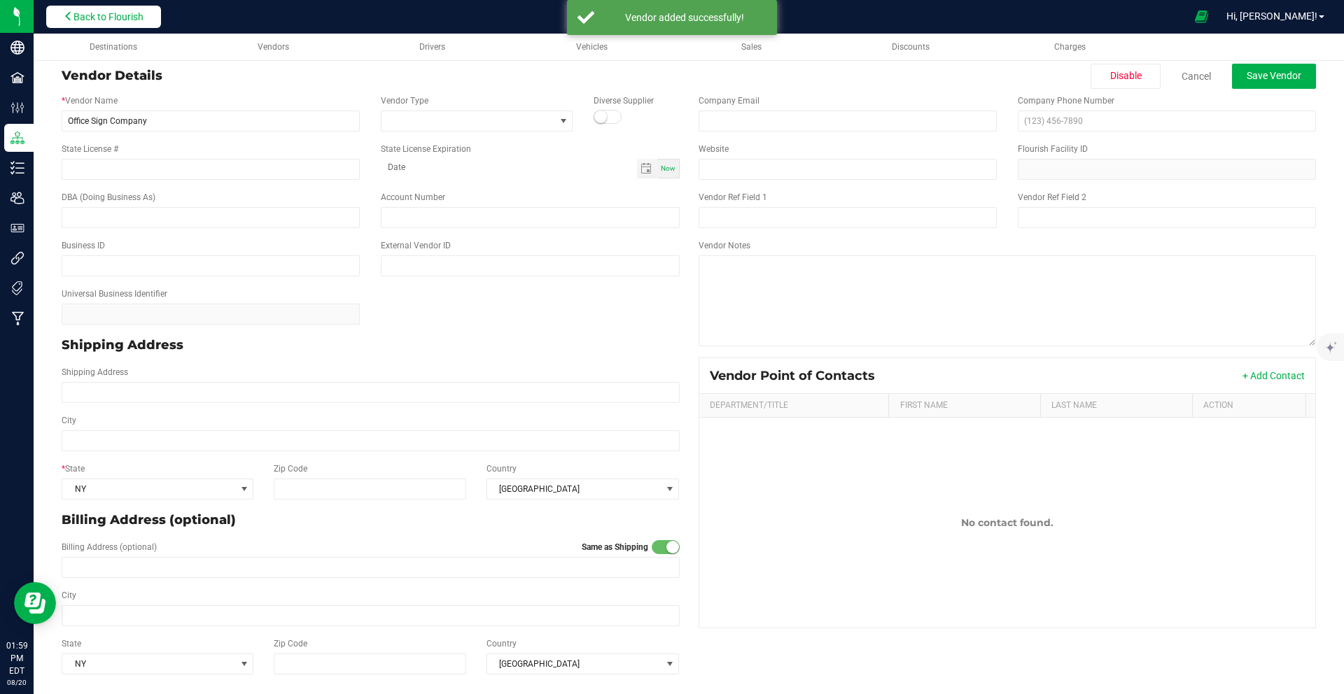
click at [144, 13] on span "Back to Flourish" at bounding box center [109, 16] width 70 height 11
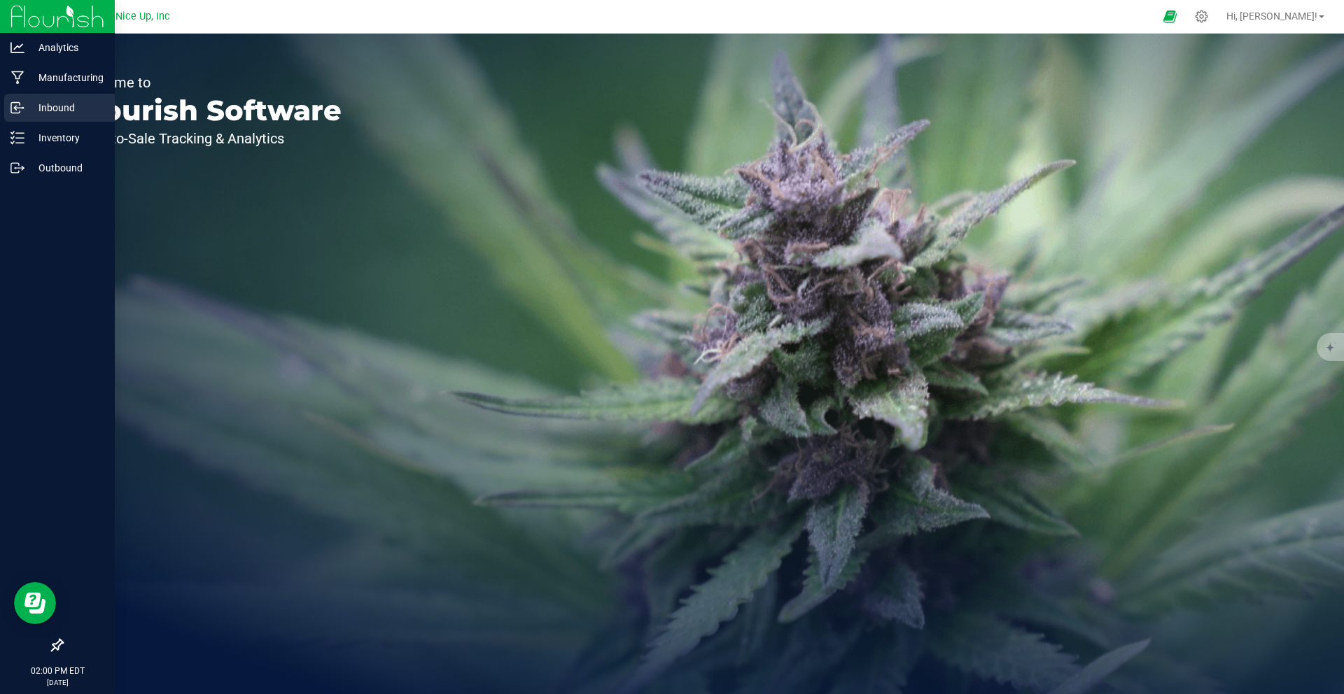
click at [64, 108] on p "Inbound" at bounding box center [67, 107] width 84 height 17
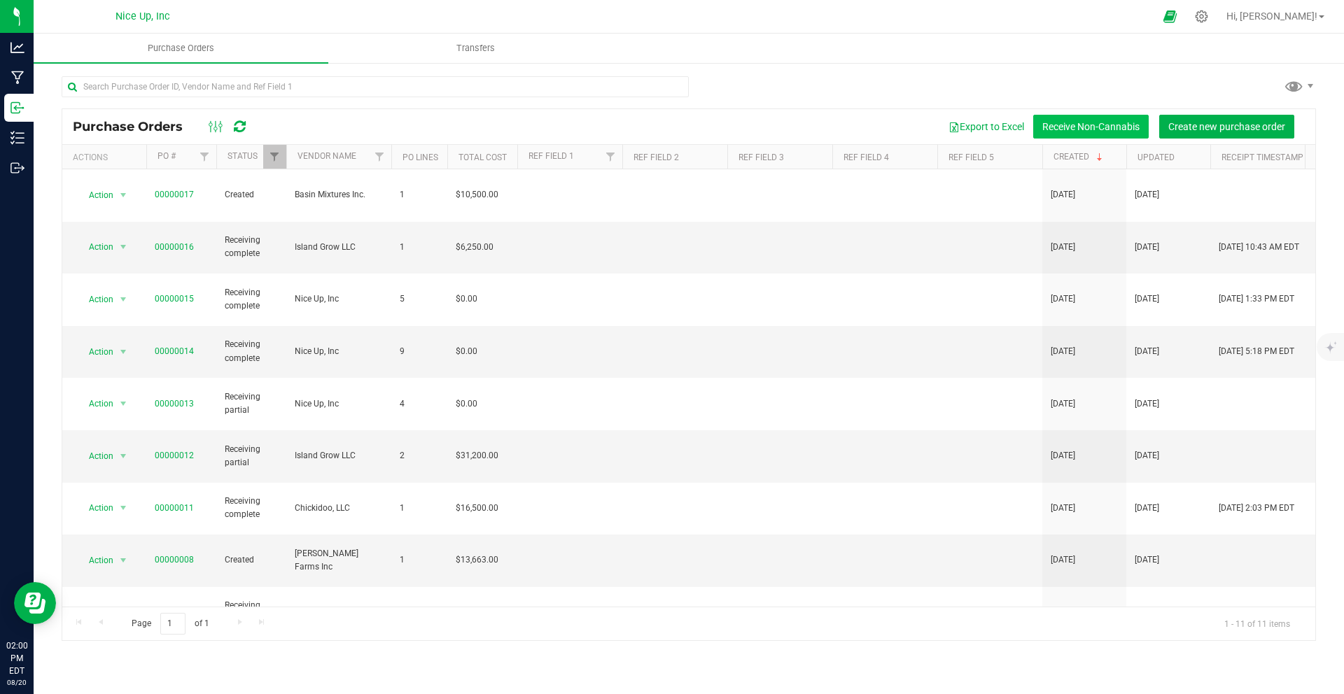
click at [1109, 125] on button "Receive Non-Cannabis" at bounding box center [1091, 127] width 116 height 24
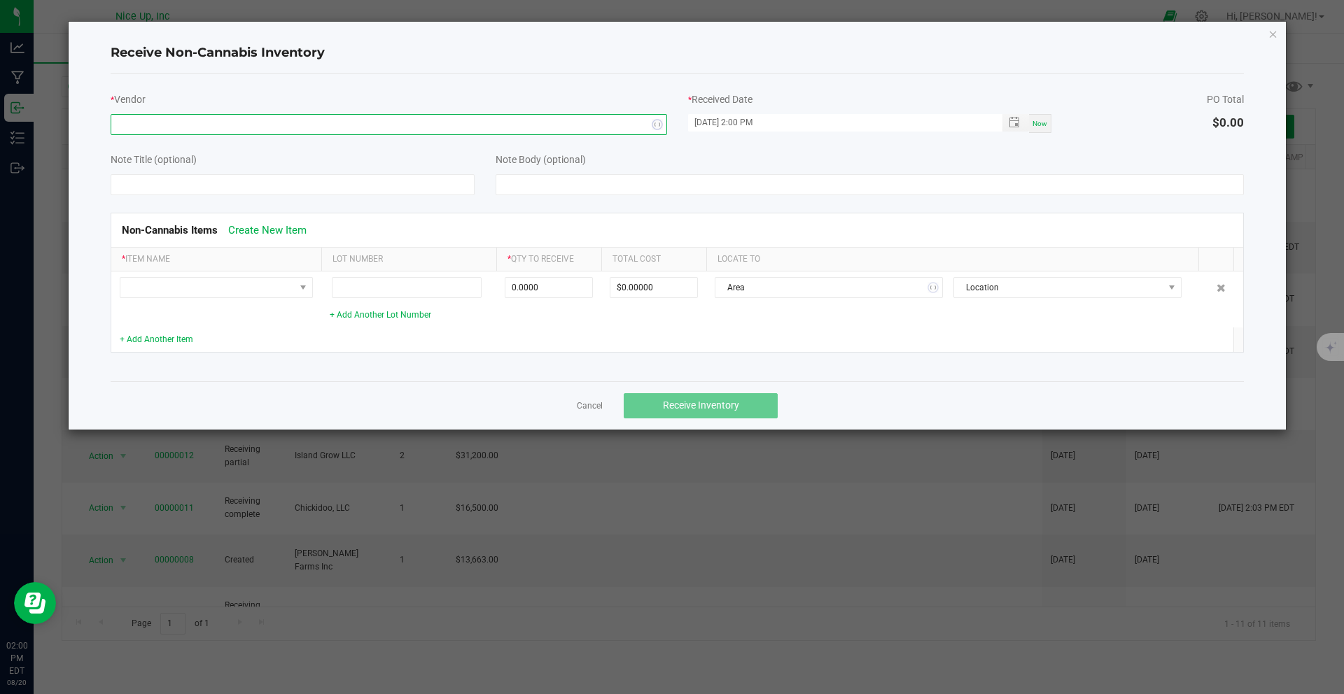
click at [241, 128] on span "NO DATA FOUND" at bounding box center [380, 125] width 538 height 20
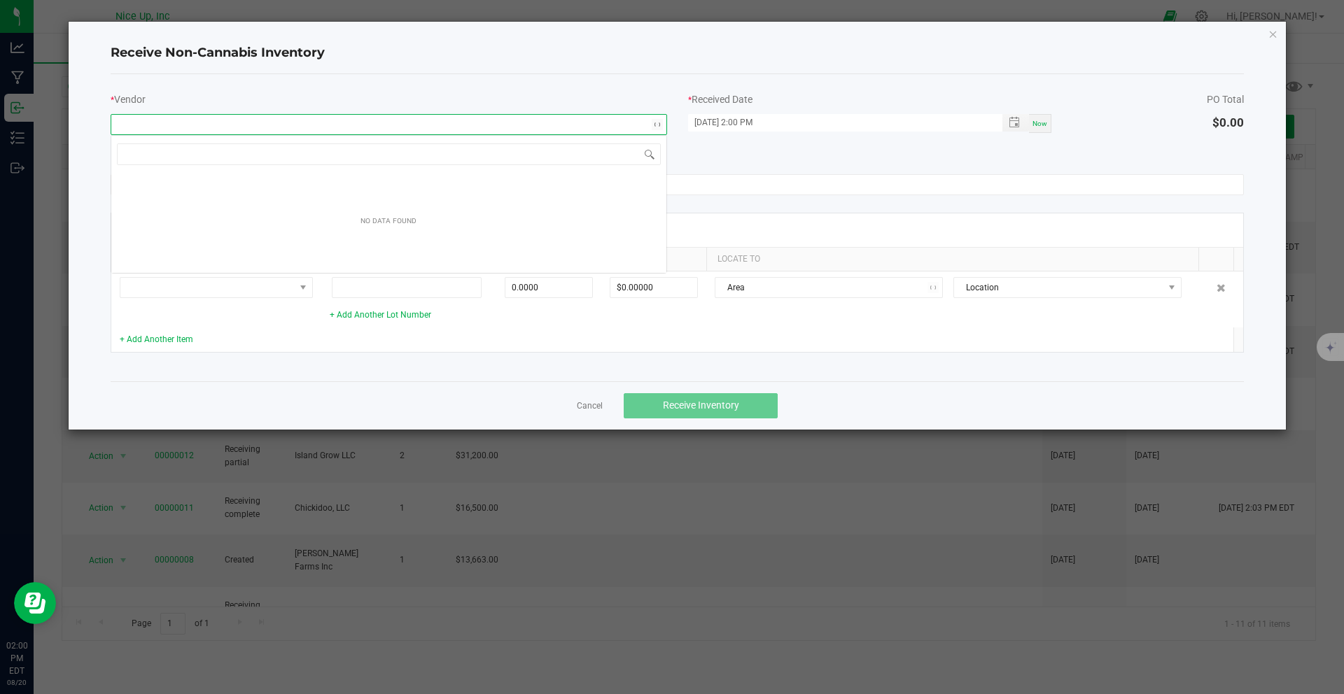
scroll to position [21, 557]
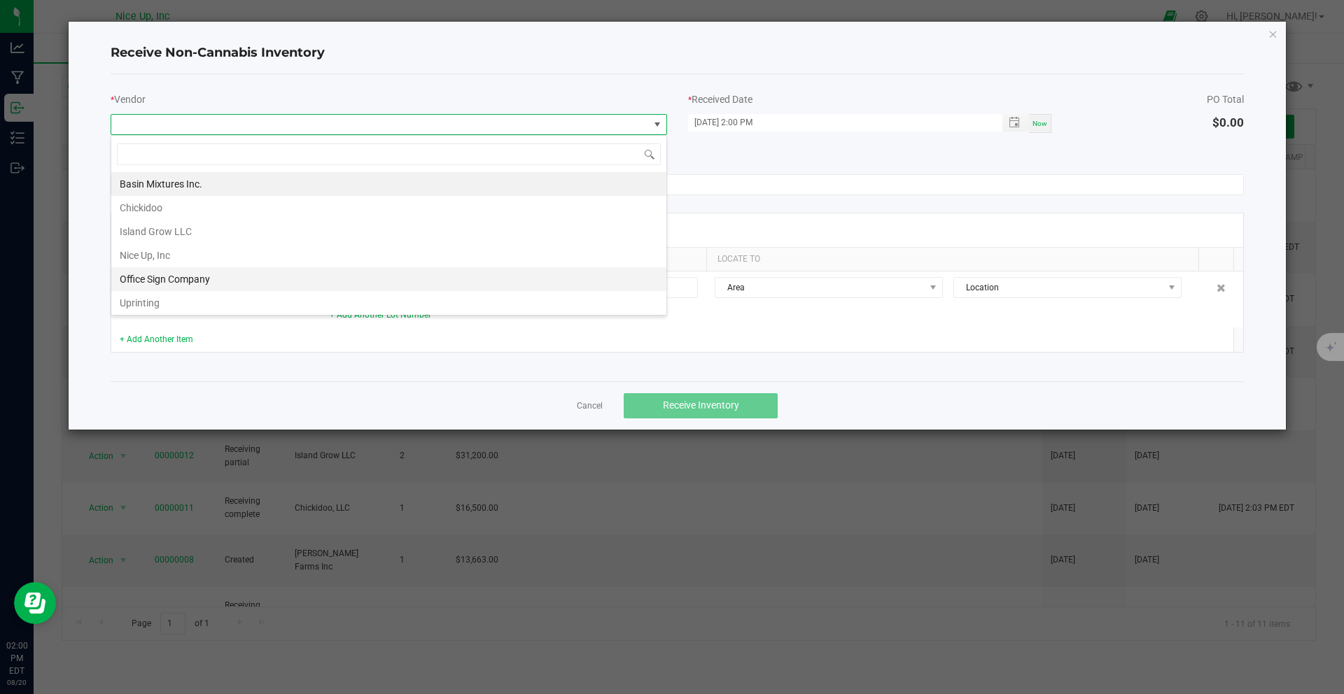
click at [190, 284] on li "Office Sign Company" at bounding box center [388, 279] width 555 height 24
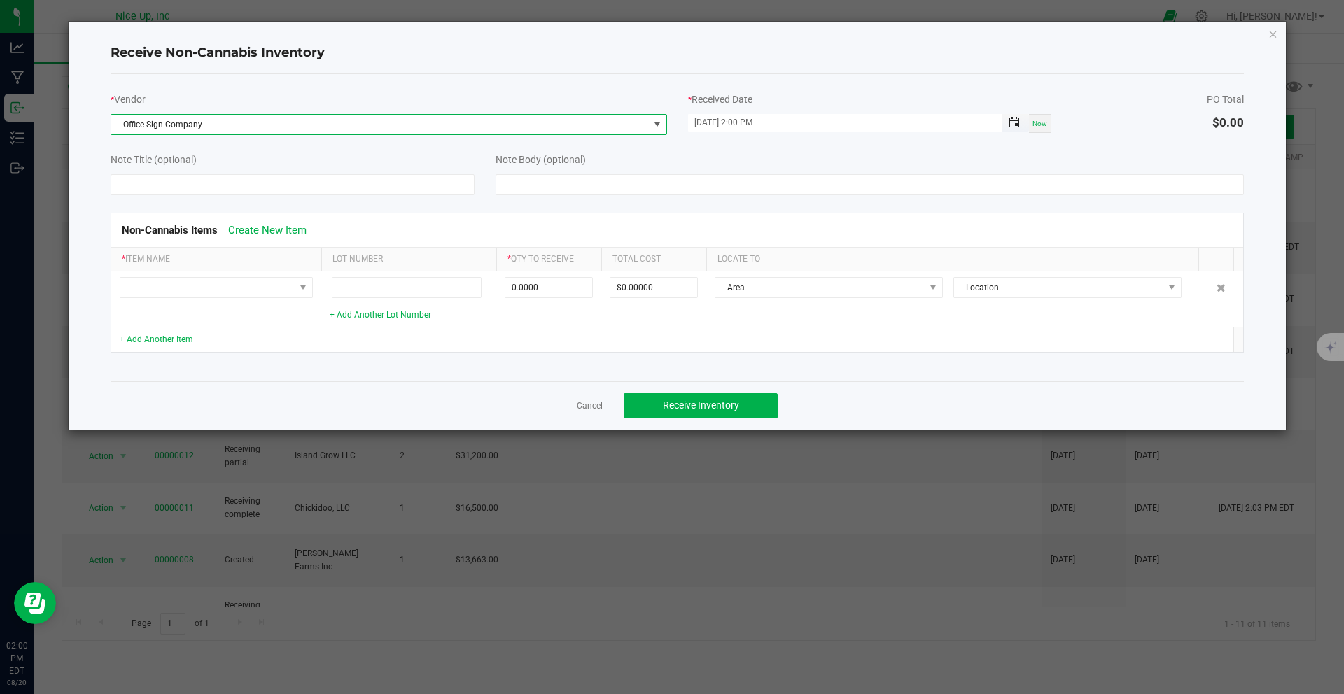
click at [1016, 120] on span "Toggle popup" at bounding box center [1014, 122] width 11 height 11
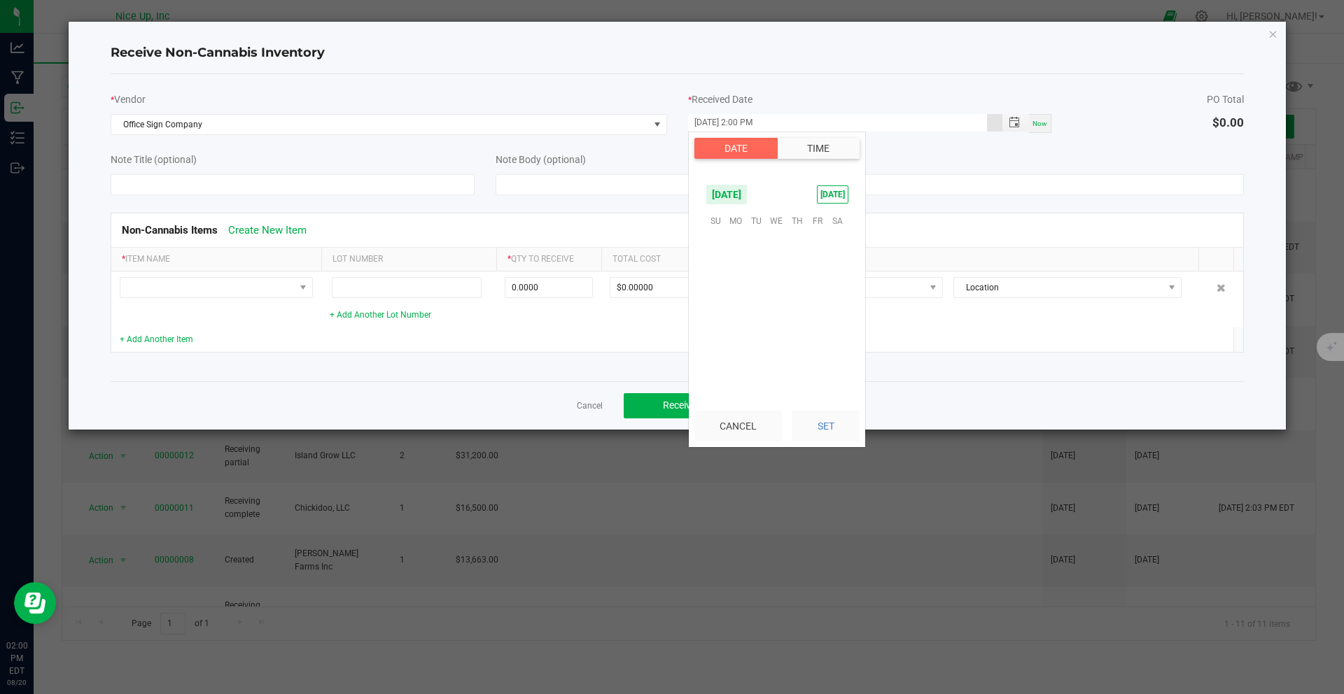
scroll to position [19, 0]
click at [756, 305] on span "19" at bounding box center [756, 307] width 20 height 22
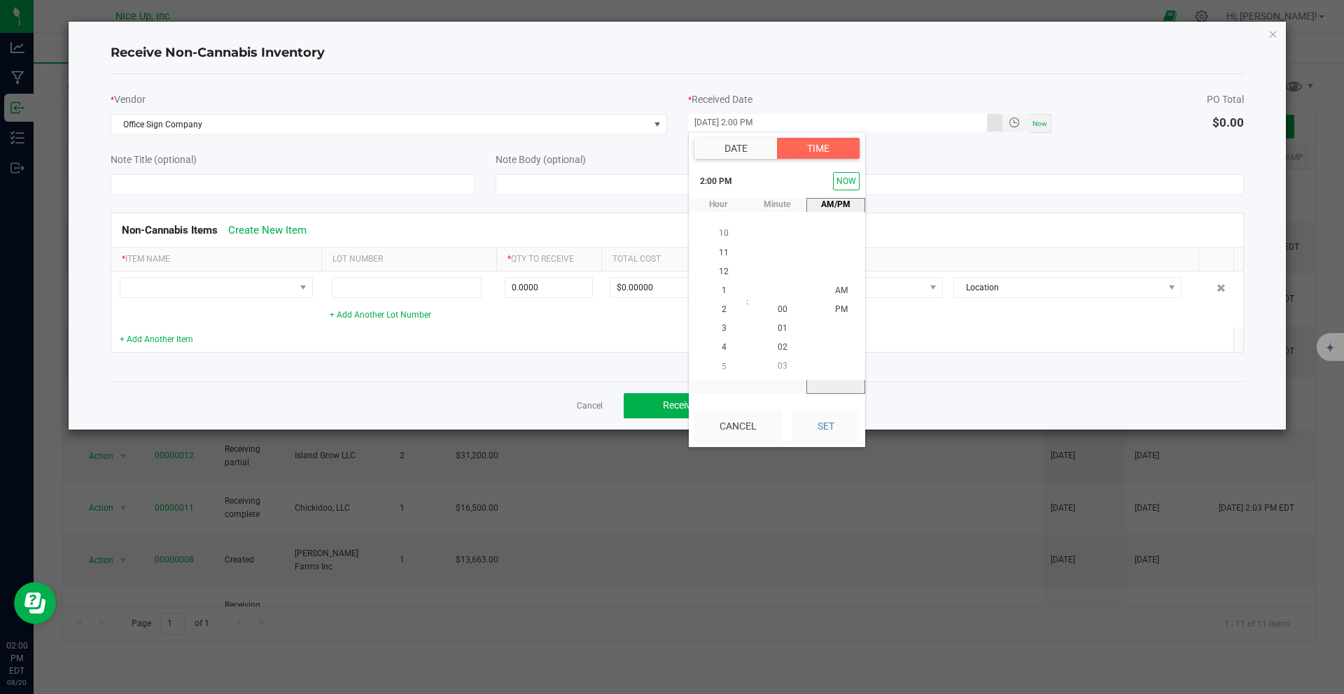
click at [864, 51] on h4 "Receive Non-Cannabis Inventory" at bounding box center [678, 53] width 1134 height 18
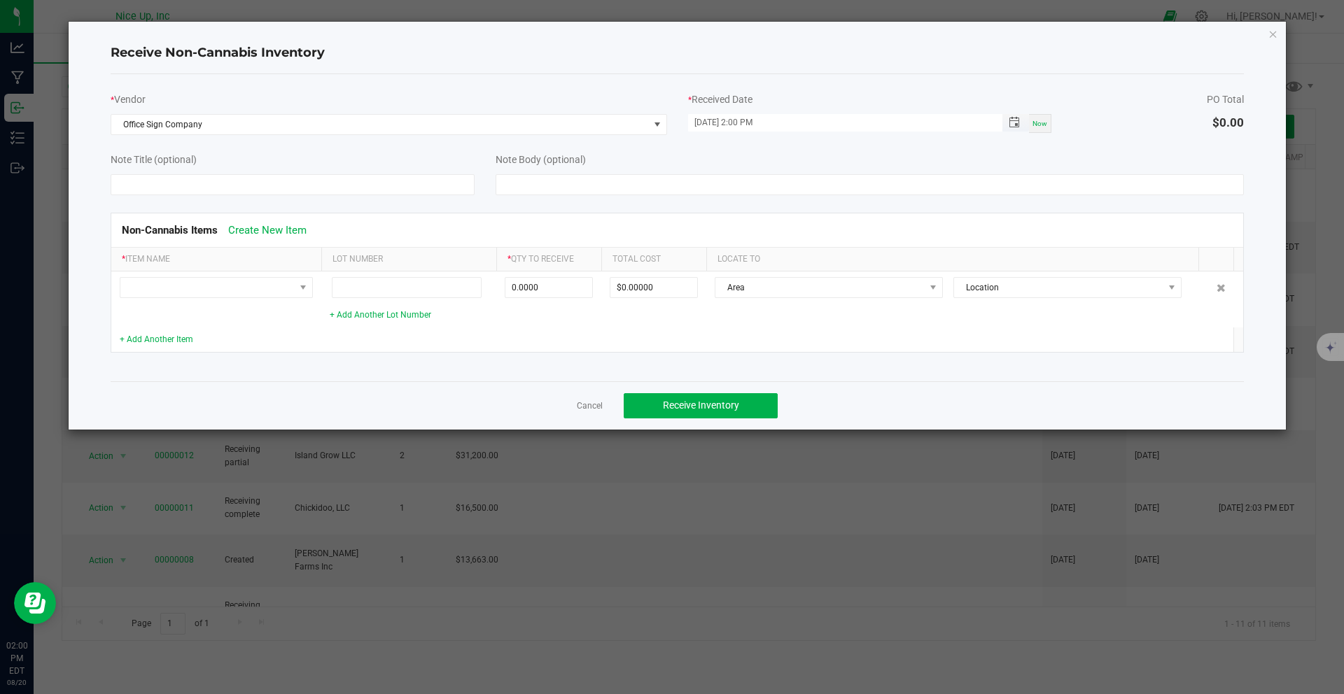
click at [1008, 121] on span "Toggle popup" at bounding box center [1014, 122] width 24 height 11
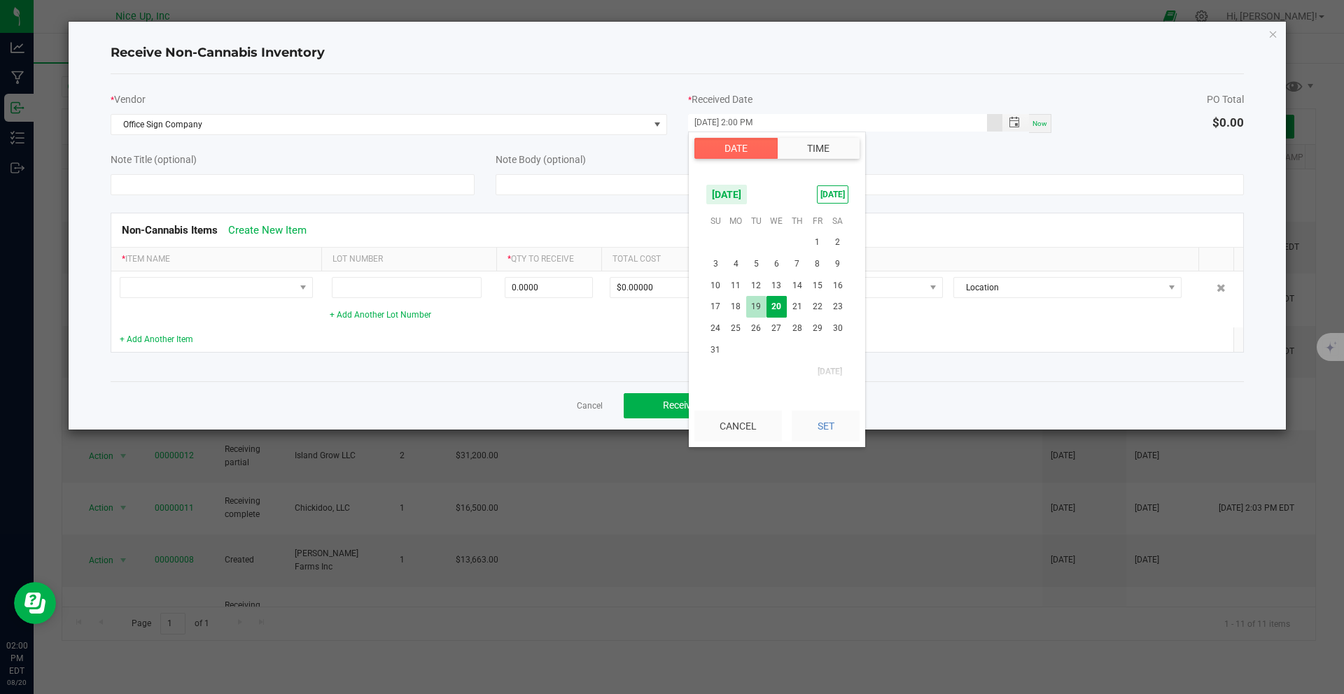
click at [762, 310] on span "19" at bounding box center [756, 307] width 20 height 22
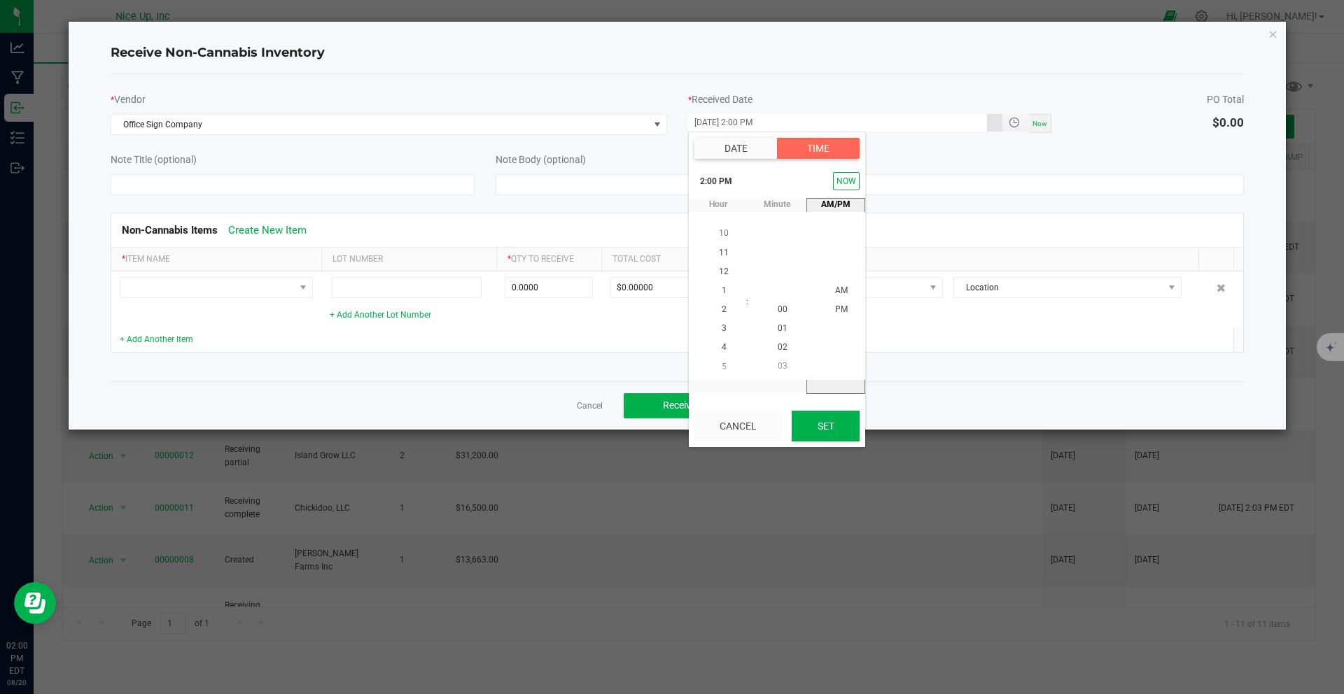
click at [827, 428] on button "Set" at bounding box center [826, 426] width 68 height 31
type input "[DATE] 2:00 PM"
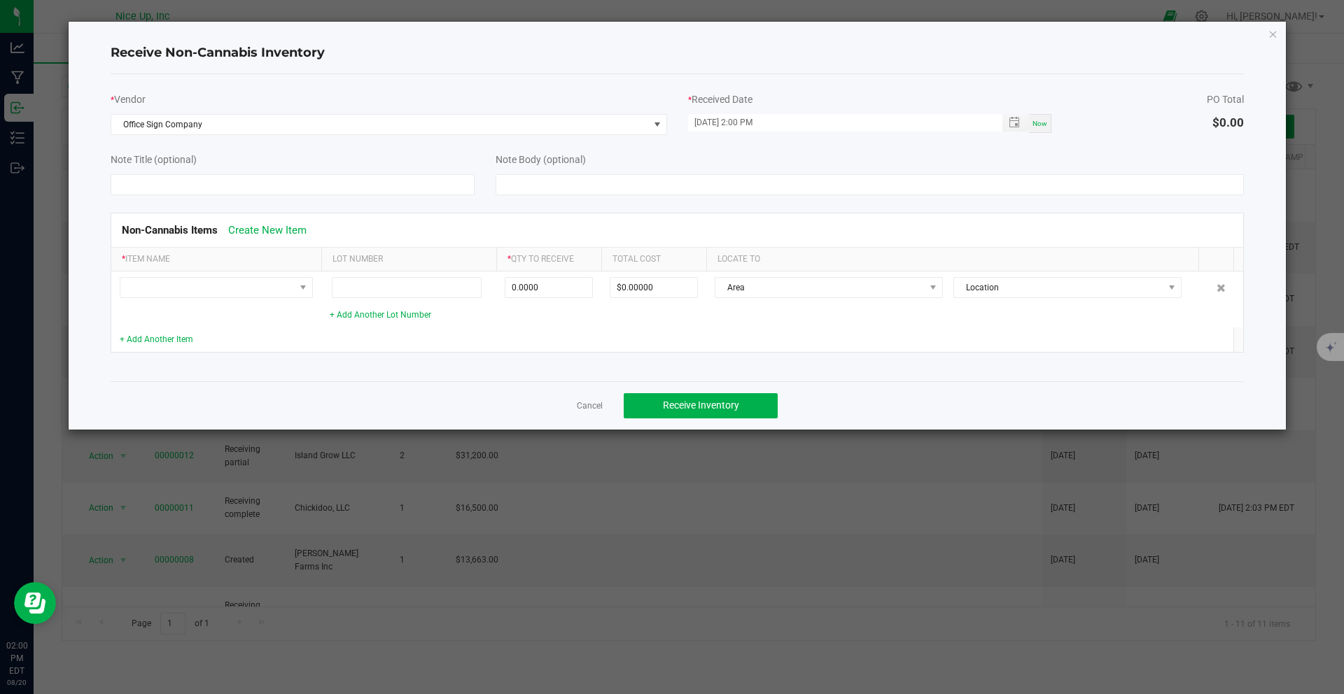
click at [1145, 131] on div "PO Total $0.00" at bounding box center [1158, 108] width 193 height 47
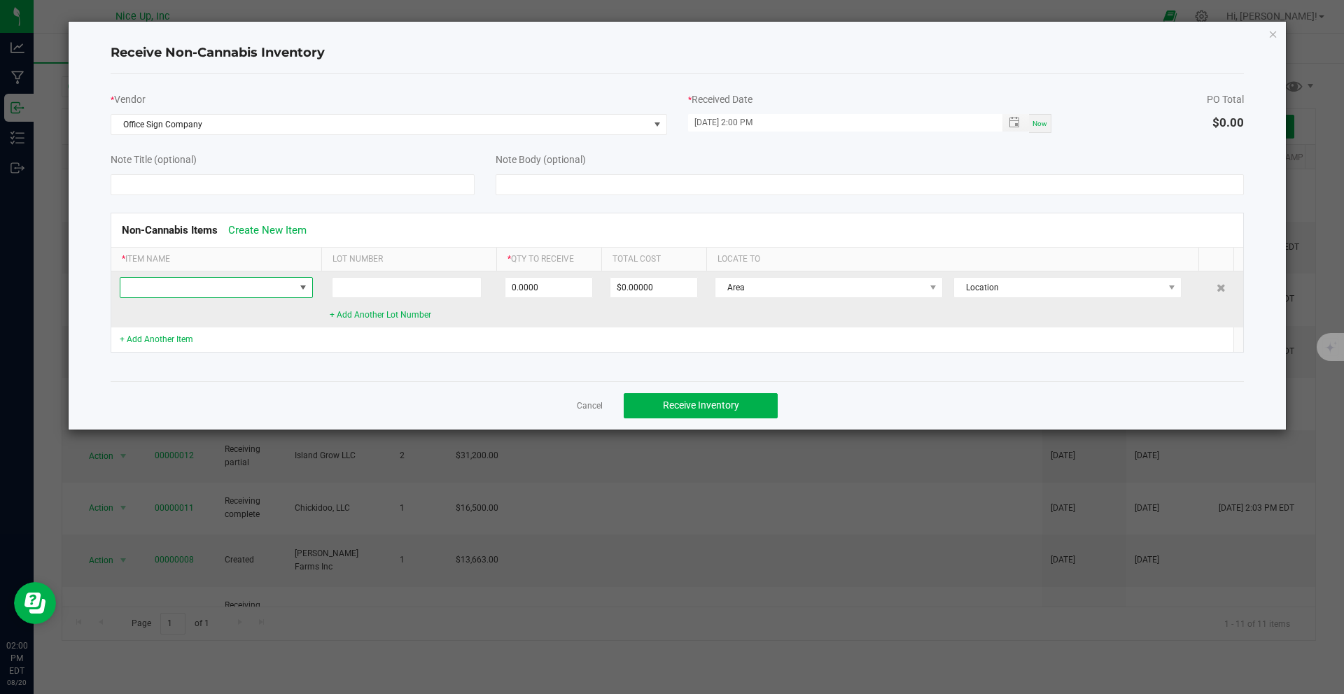
click at [238, 286] on span at bounding box center [207, 288] width 174 height 20
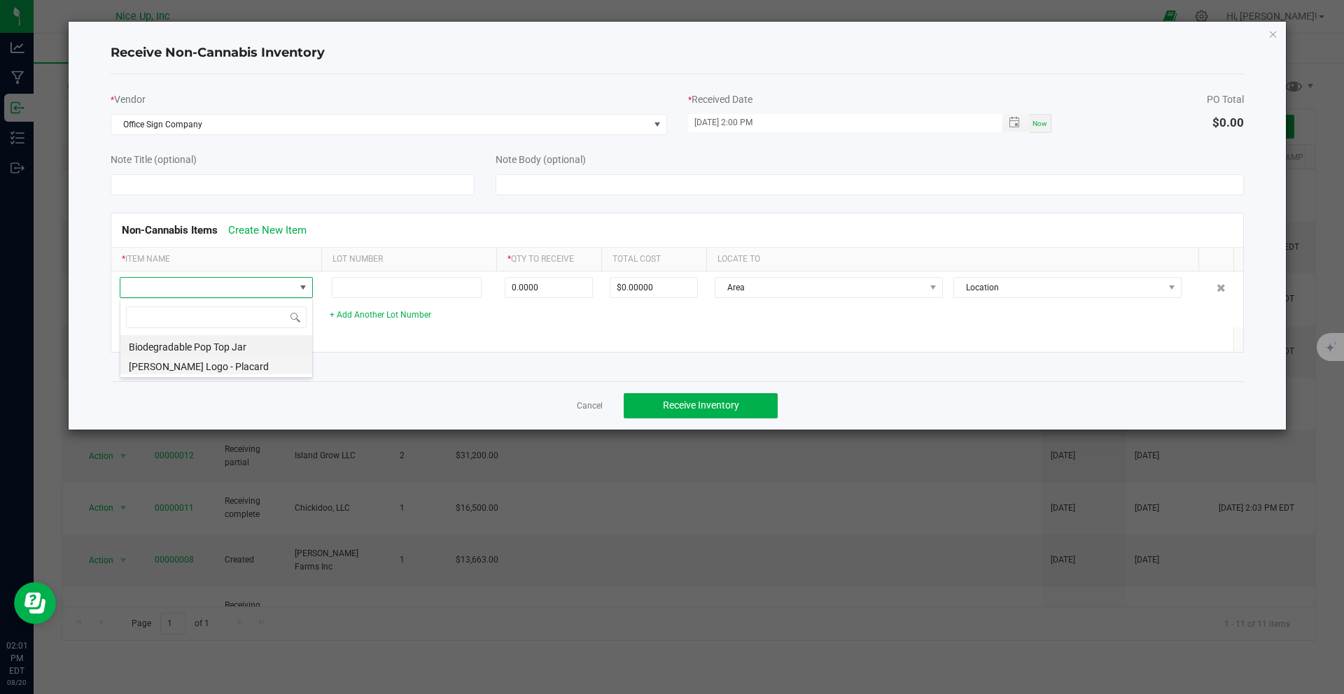
click at [224, 365] on li "[PERSON_NAME] Logo - Placard" at bounding box center [216, 365] width 192 height 20
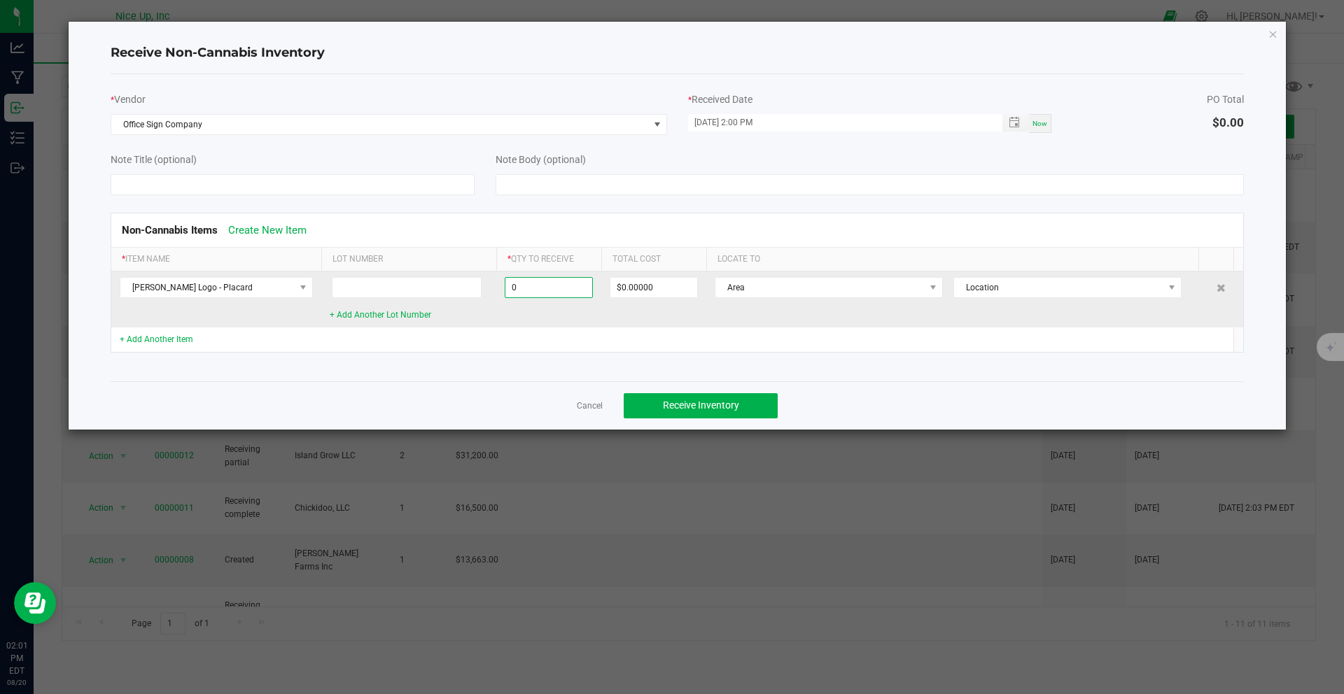
click at [533, 291] on input "0" at bounding box center [548, 288] width 87 height 20
type input "20 ea"
click at [647, 295] on input "0" at bounding box center [653, 288] width 87 height 20
type input "$71.00000"
click at [746, 304] on td "Area Location" at bounding box center [957, 300] width 503 height 56
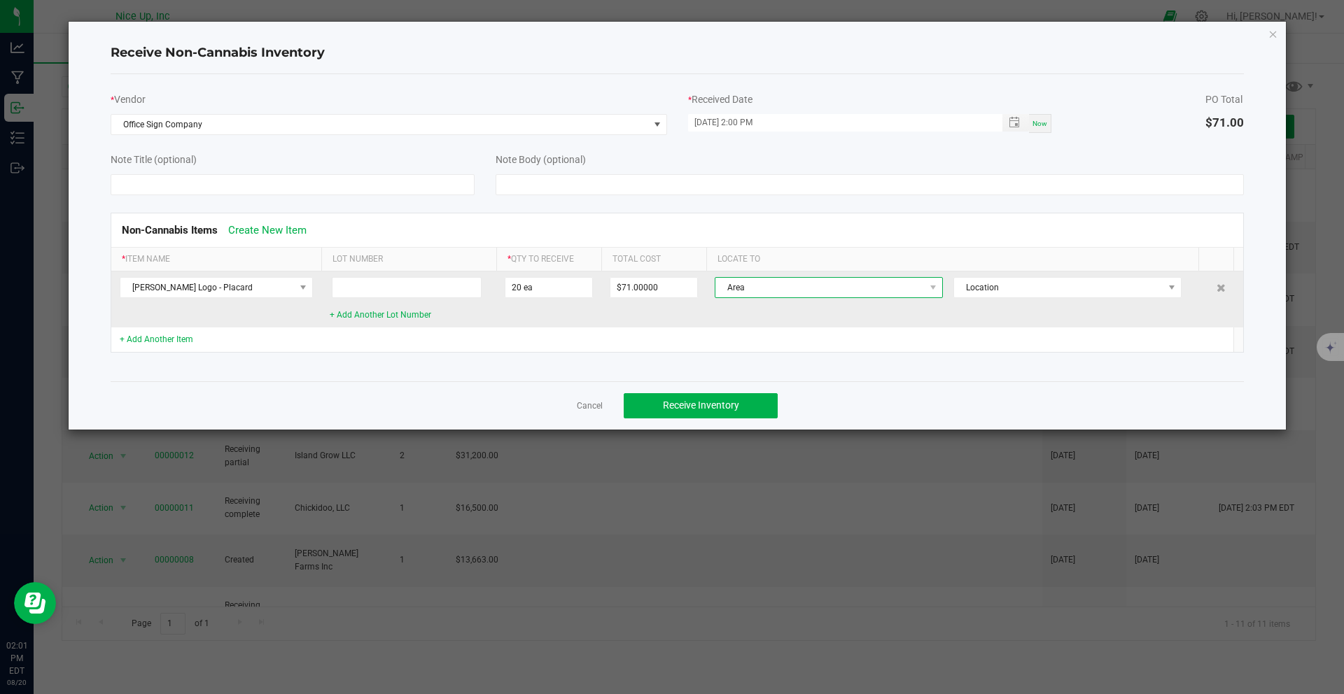
click at [825, 286] on span "Area" at bounding box center [819, 288] width 209 height 20
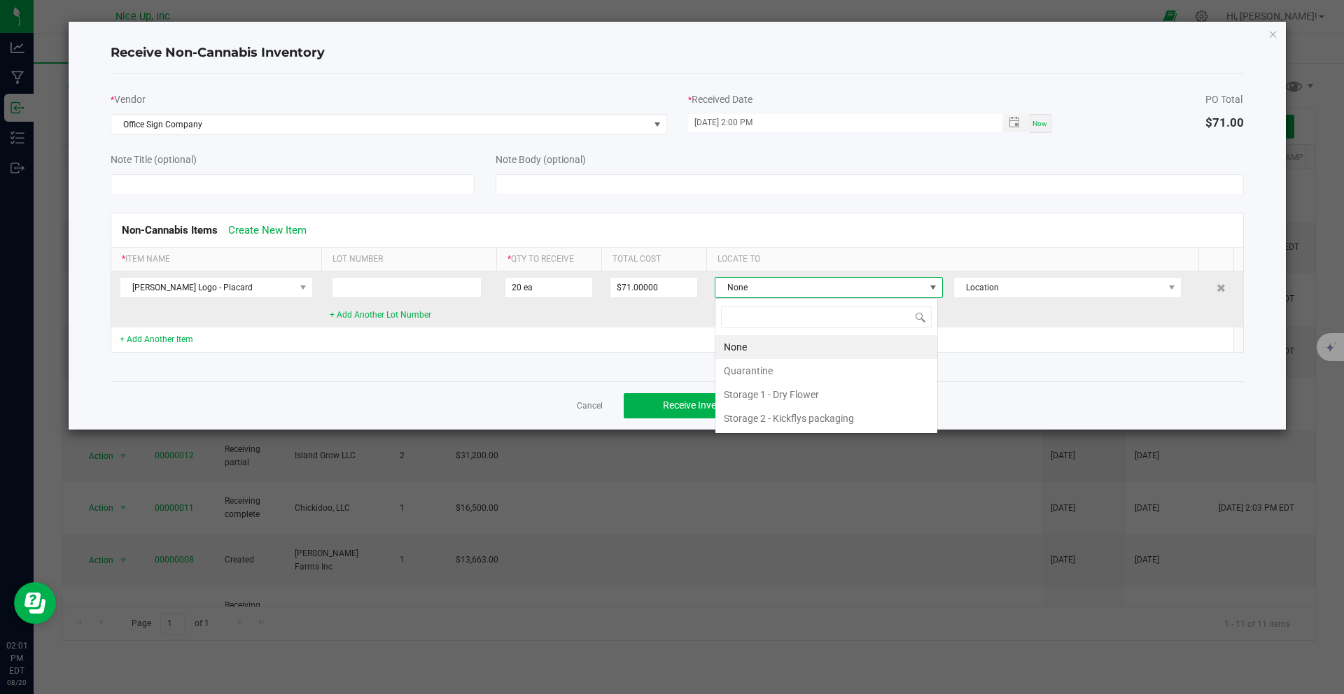
scroll to position [21, 223]
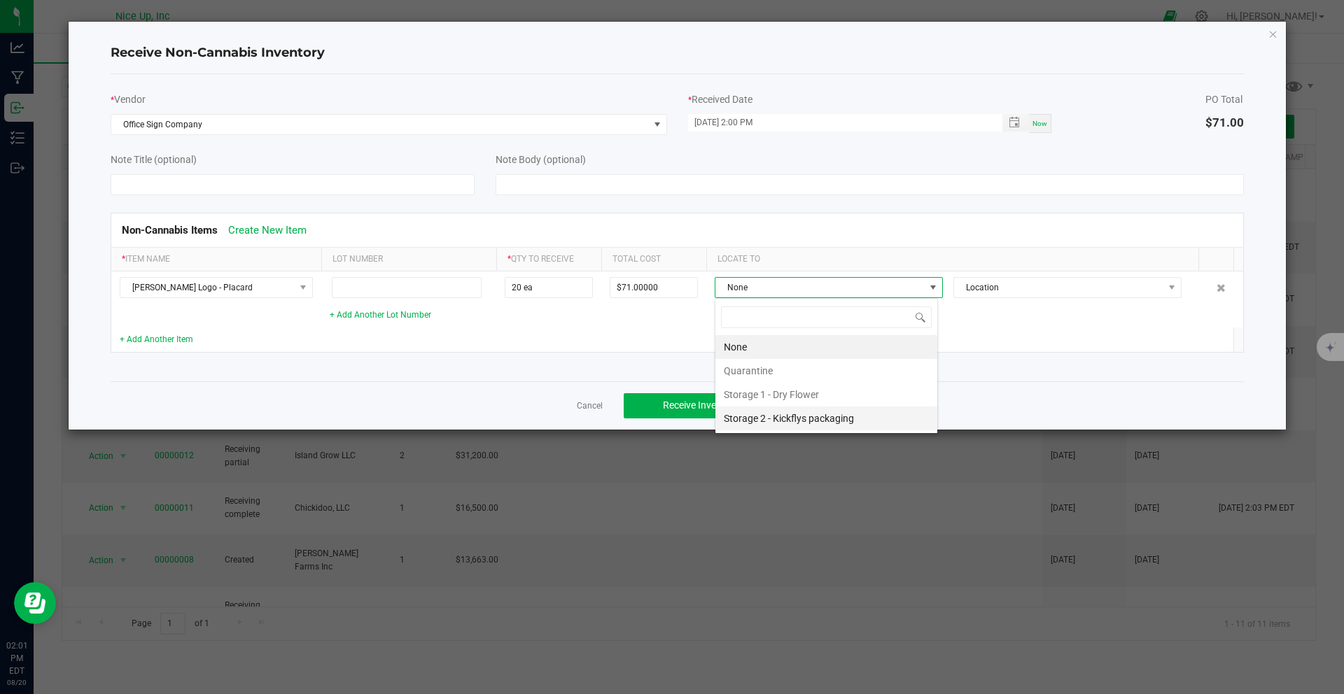
click at [823, 415] on li "Storage 2 - Kickflys packaging" at bounding box center [826, 419] width 222 height 24
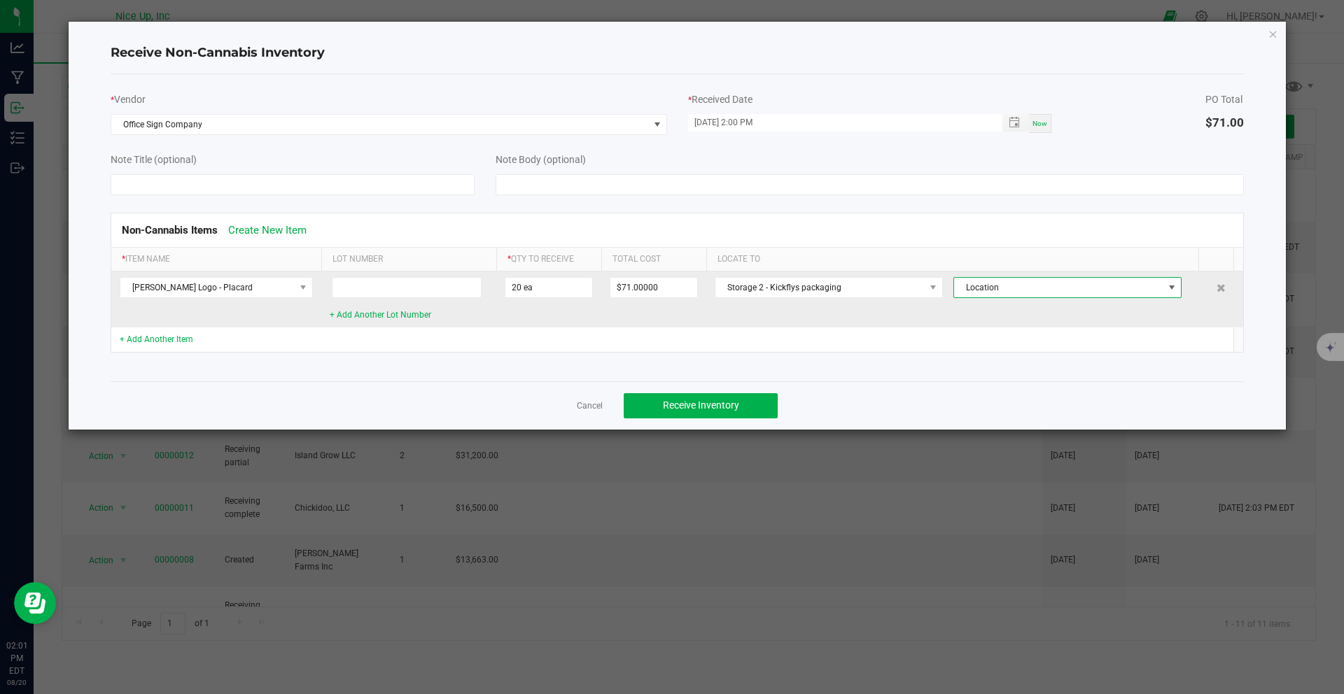
click at [1003, 280] on span "Location" at bounding box center [1058, 288] width 209 height 20
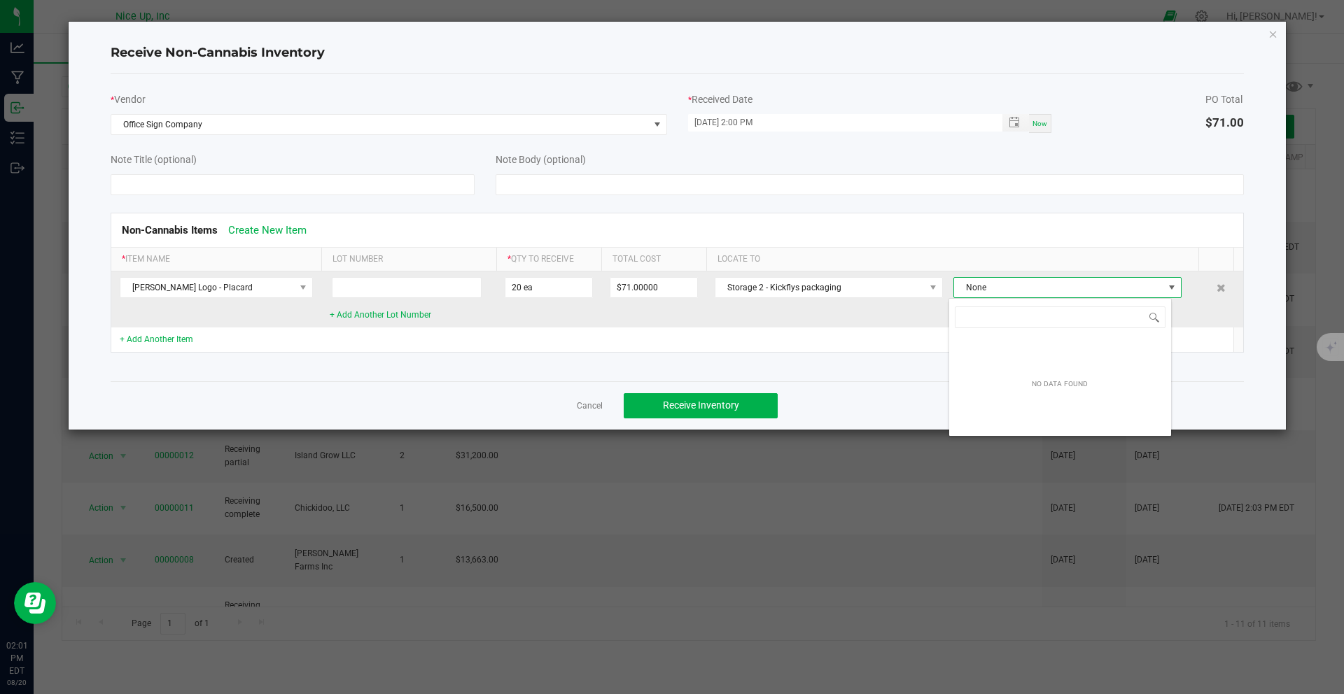
click at [1003, 280] on span "None" at bounding box center [1058, 288] width 209 height 20
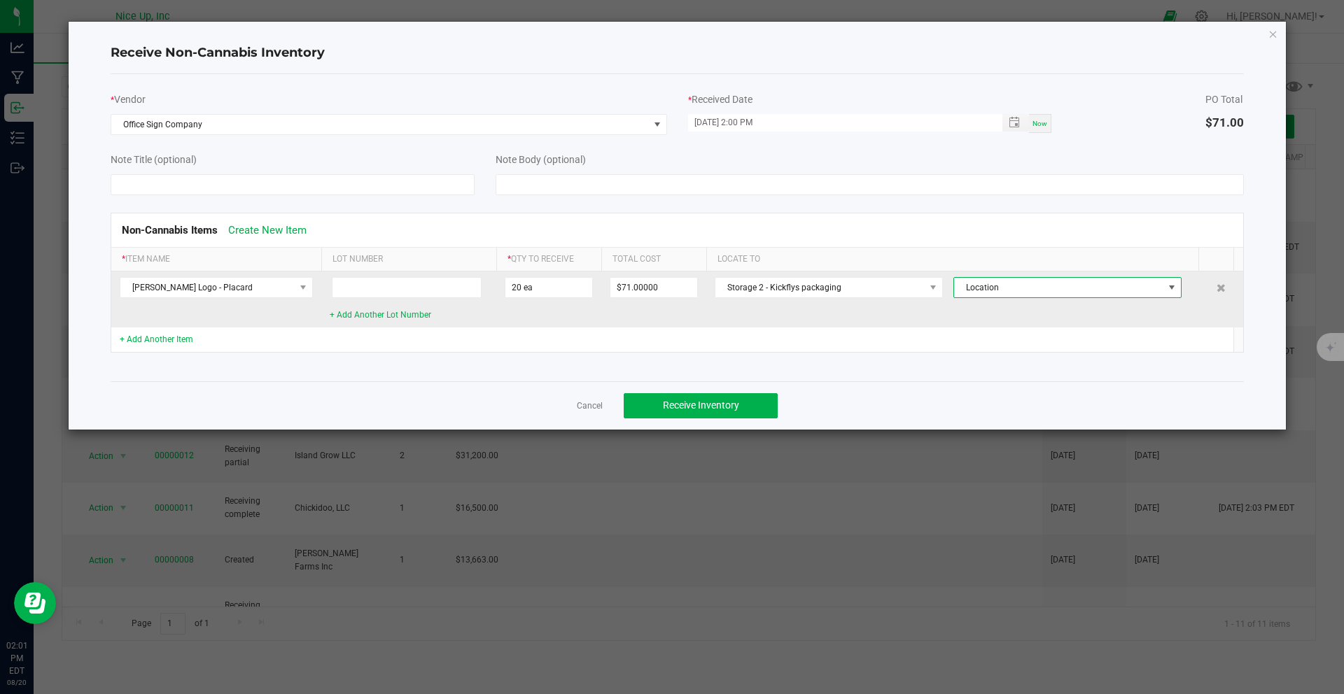
click at [818, 325] on td "Storage 2 - Kickflys packaging Location" at bounding box center [957, 300] width 503 height 56
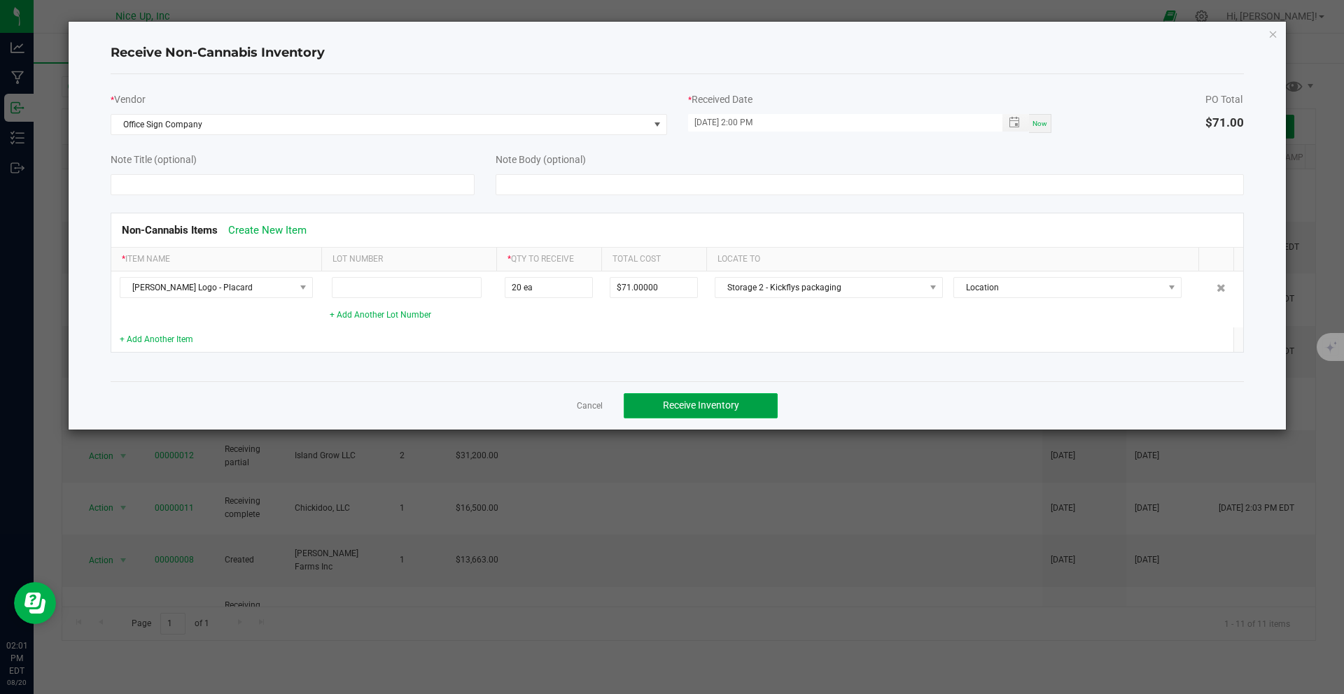
click at [680, 407] on span "Receive Inventory" at bounding box center [701, 405] width 76 height 11
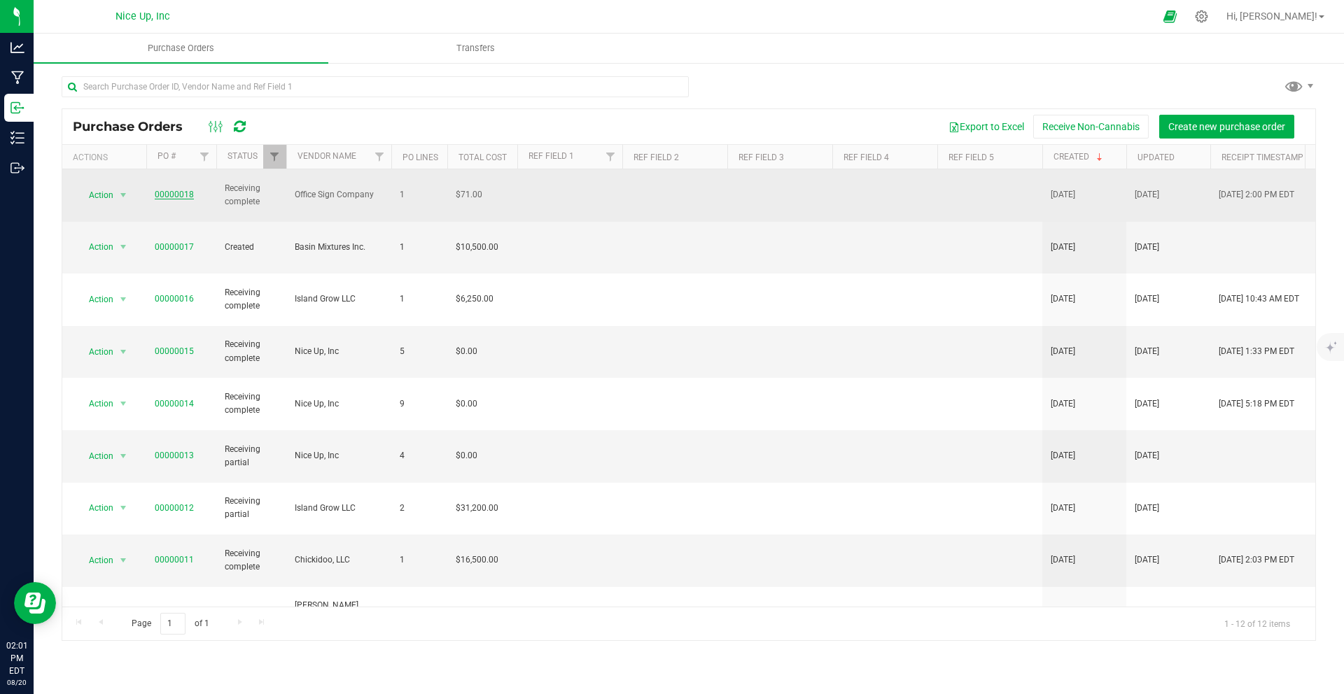
click at [176, 190] on link "00000018" at bounding box center [174, 195] width 39 height 10
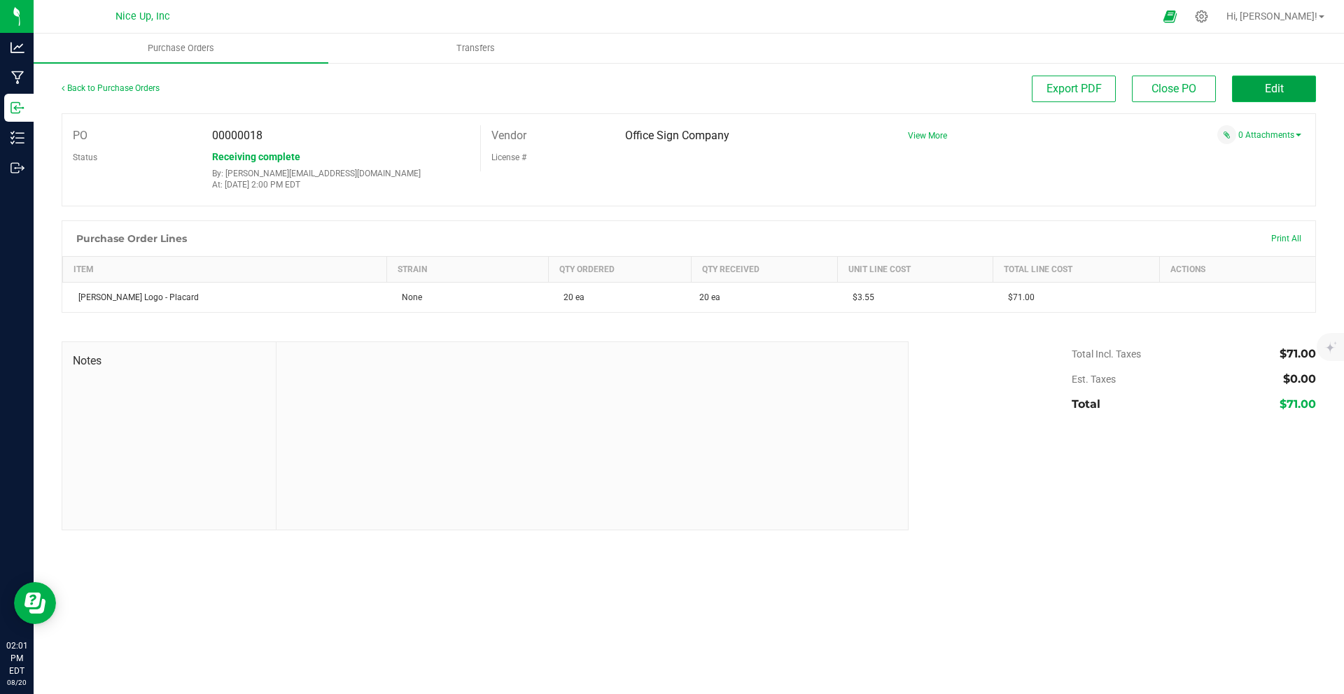
click at [1274, 92] on span "Edit" at bounding box center [1274, 88] width 19 height 13
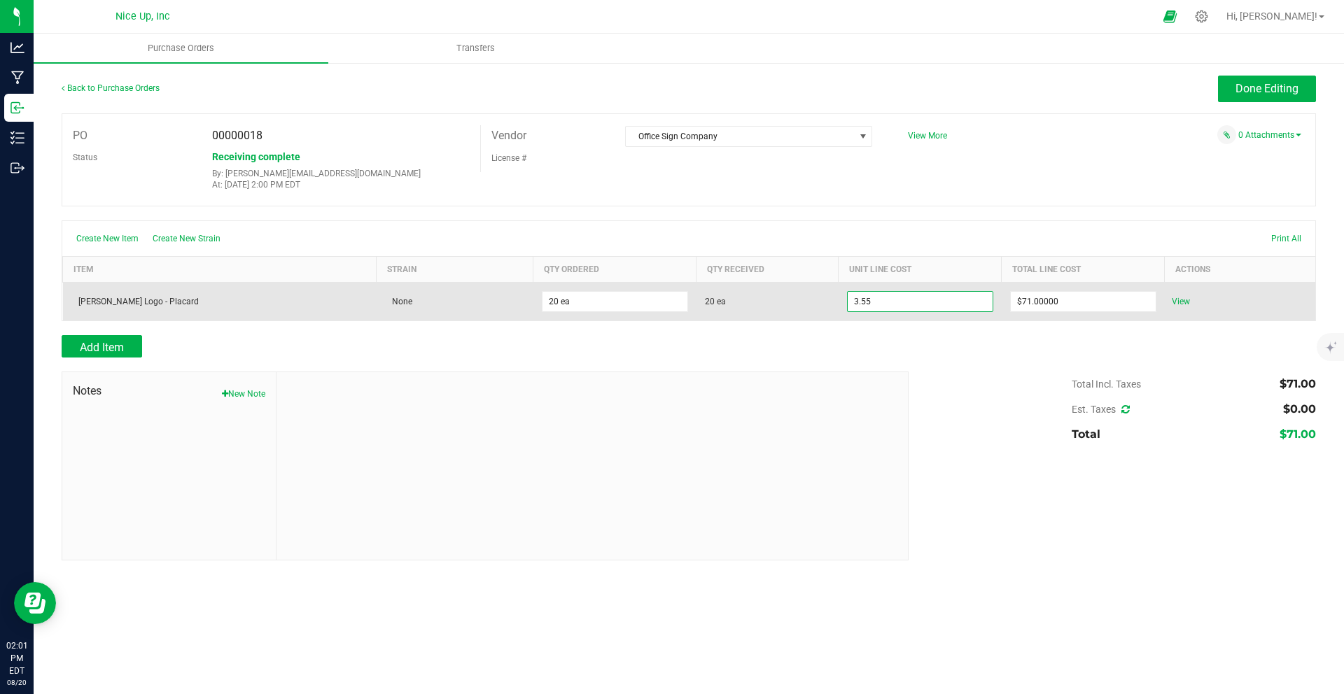
drag, startPoint x: 904, startPoint y: 300, endPoint x: 834, endPoint y: 303, distance: 70.1
click at [834, 303] on purchase-order-line-row "[PERSON_NAME] Logo - Placard None 20 ea 20 ea 3.55 $71.00000 View" at bounding box center [689, 302] width 1253 height 39
drag, startPoint x: 885, startPoint y: 302, endPoint x: 785, endPoint y: 302, distance: 99.4
click at [785, 302] on purchase-order-line-row "[PERSON_NAME] Logo - Placard None 20 ea 20 ea 3.55 $71.00000 View" at bounding box center [689, 302] width 1253 height 39
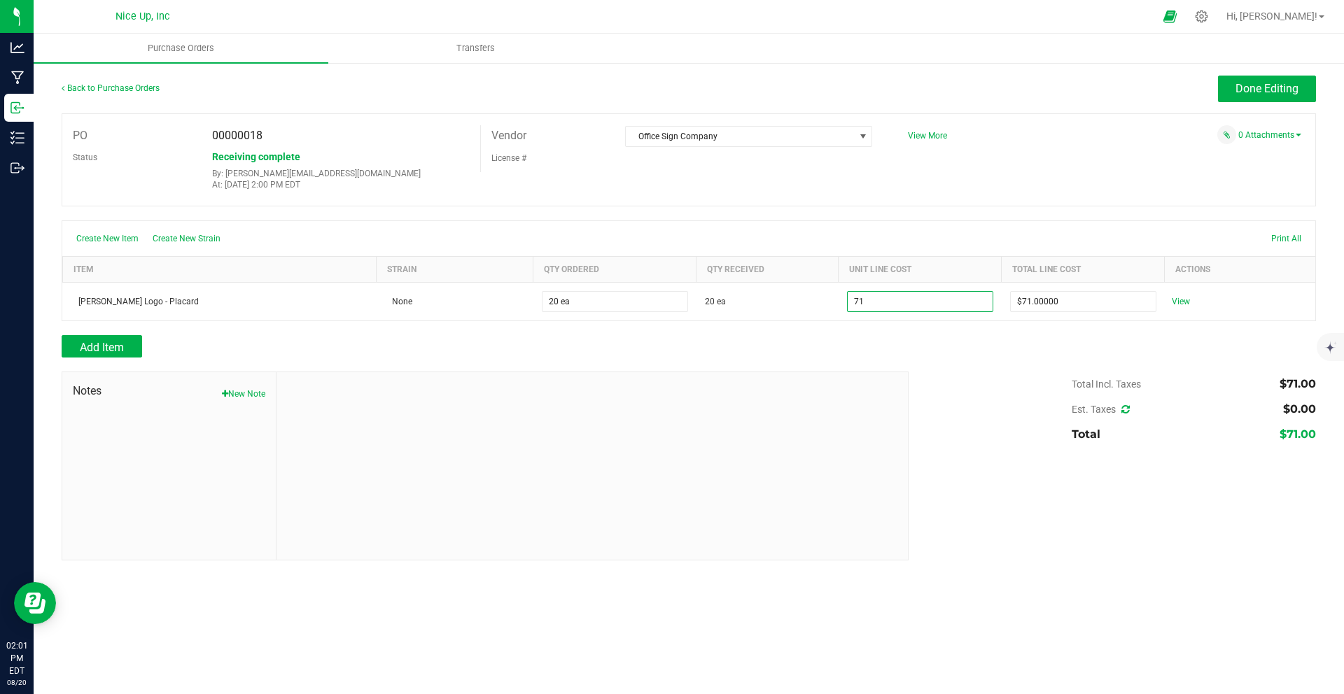
type input "$71.00000"
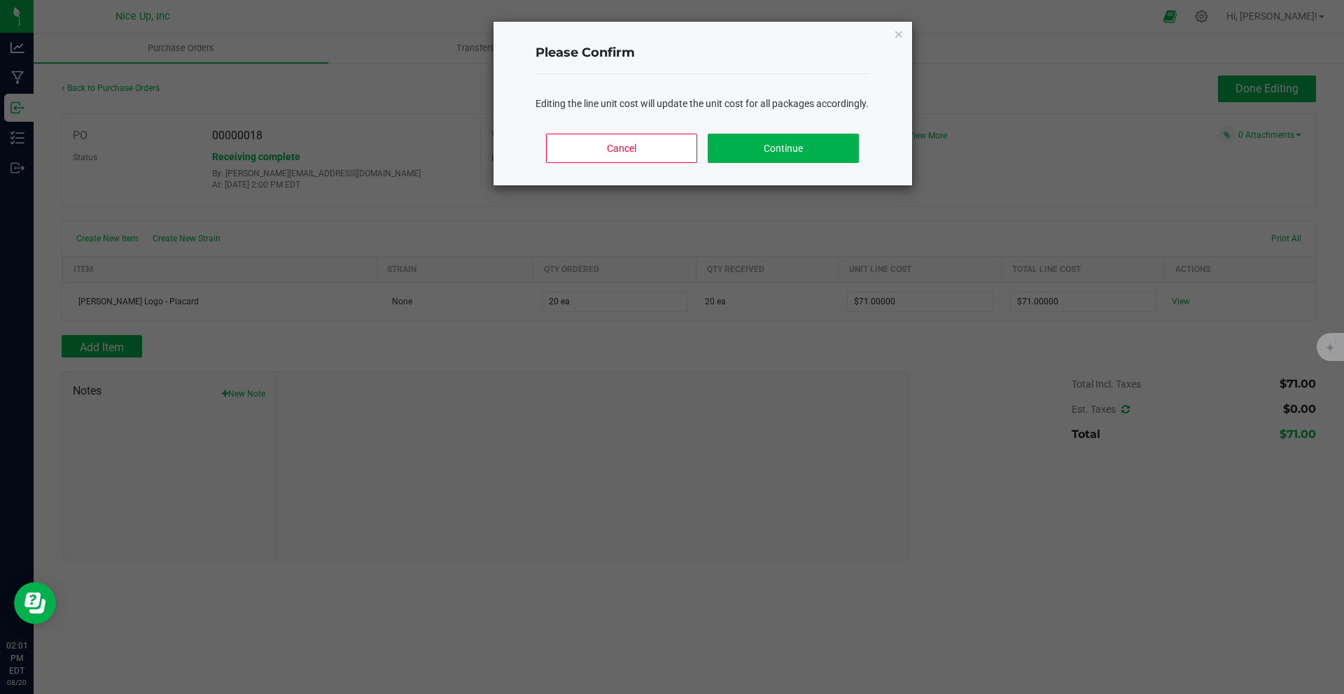
click at [893, 351] on body "Analytics Manufacturing Inbound Inventory Outbound 02:01 PM EDT [DATE] 08/20 Ni…" at bounding box center [672, 347] width 1344 height 694
click at [786, 147] on div "Cancel Continue" at bounding box center [703, 154] width 335 height 63
click at [797, 163] on button "Continue" at bounding box center [783, 148] width 151 height 29
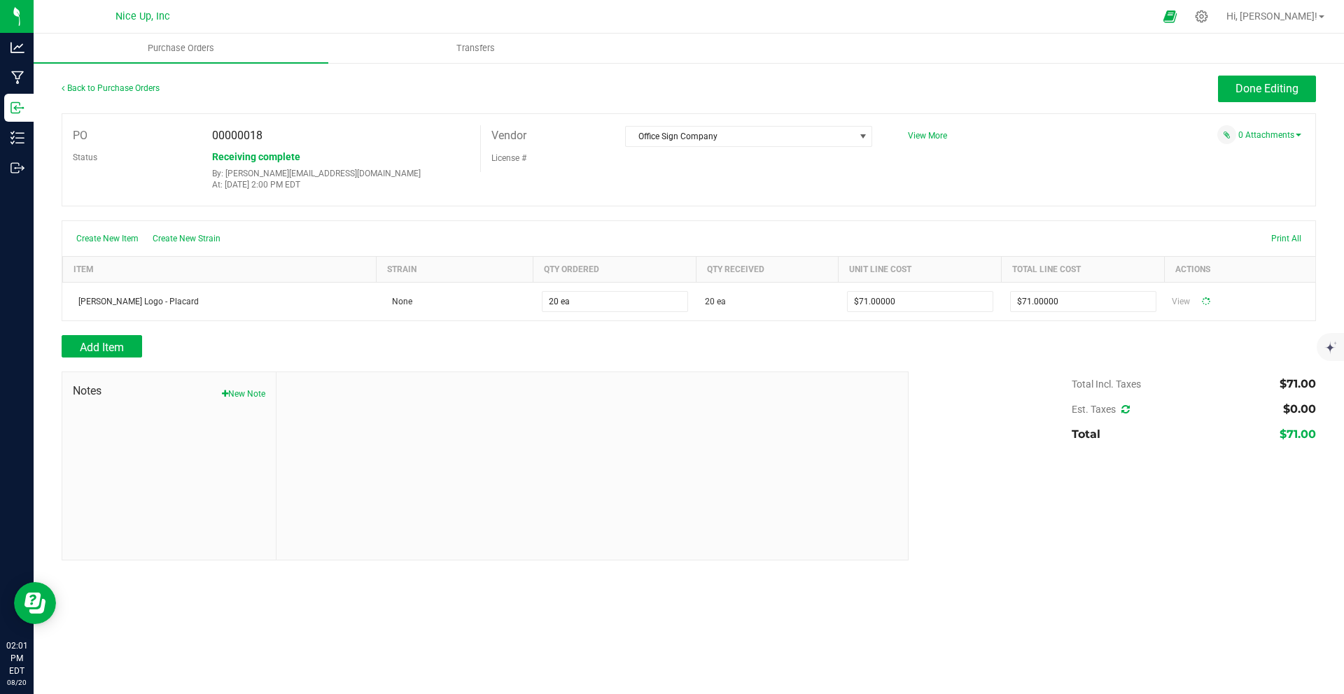
type input "20"
type input "$1,420.00000"
click at [1238, 86] on span "Done Editing" at bounding box center [1267, 88] width 63 height 13
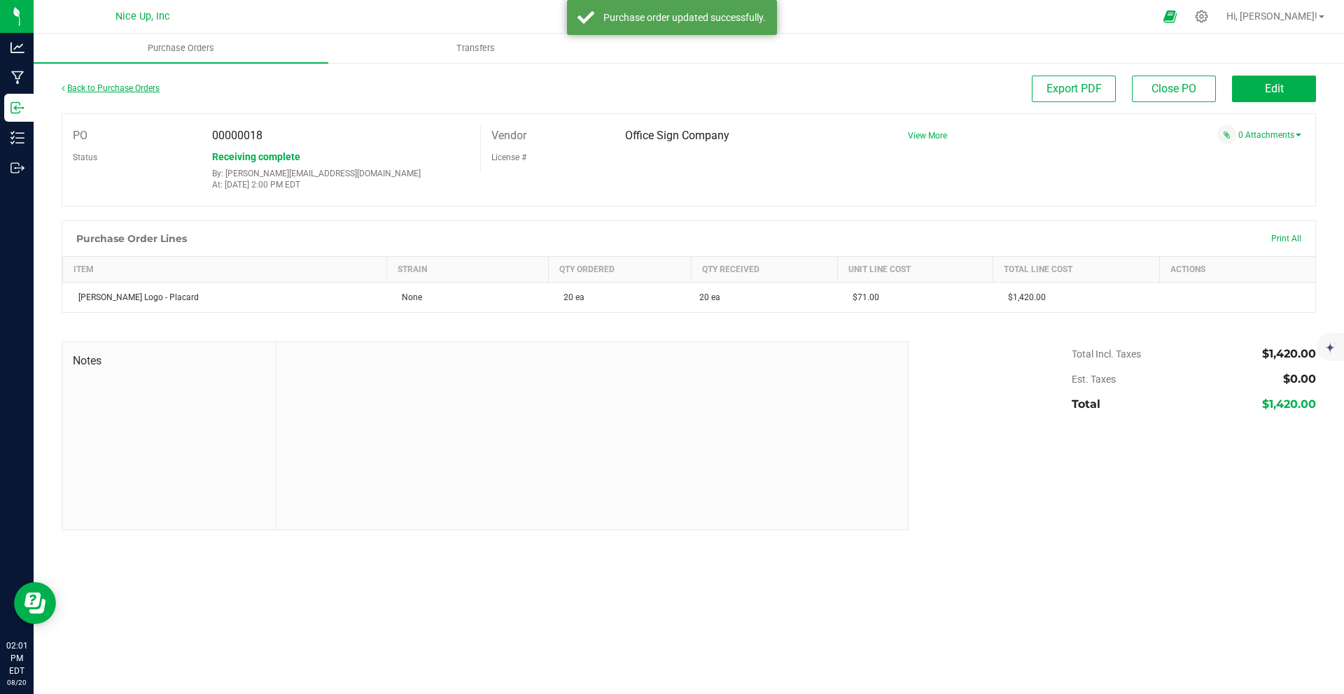
click at [141, 91] on link "Back to Purchase Orders" at bounding box center [111, 88] width 98 height 10
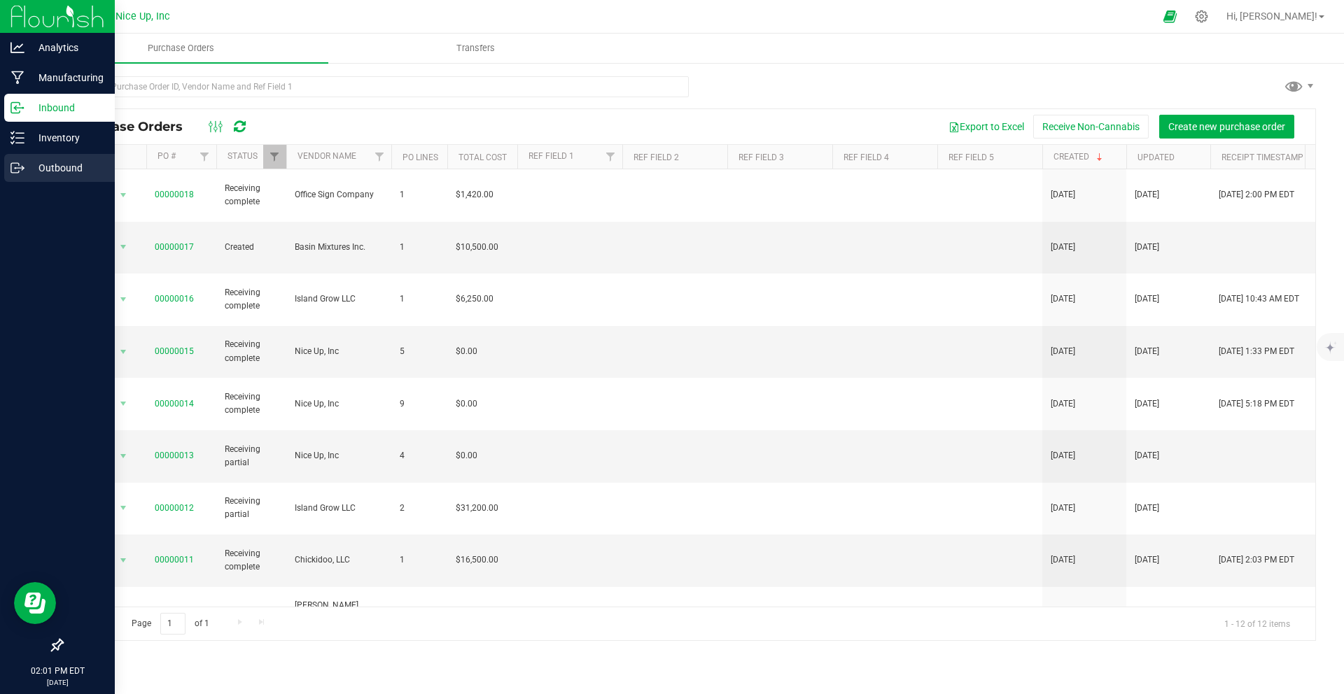
click at [20, 158] on div "Outbound" at bounding box center [59, 168] width 111 height 28
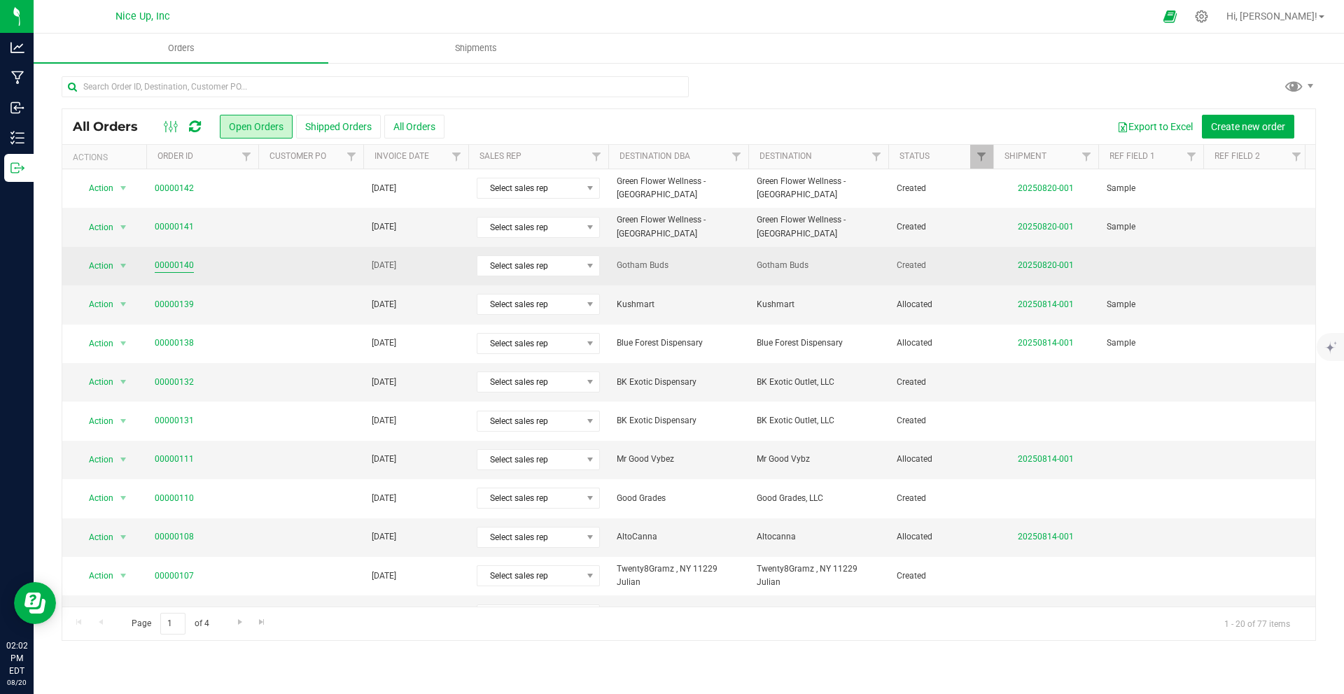
click at [176, 264] on link "00000140" at bounding box center [174, 265] width 39 height 13
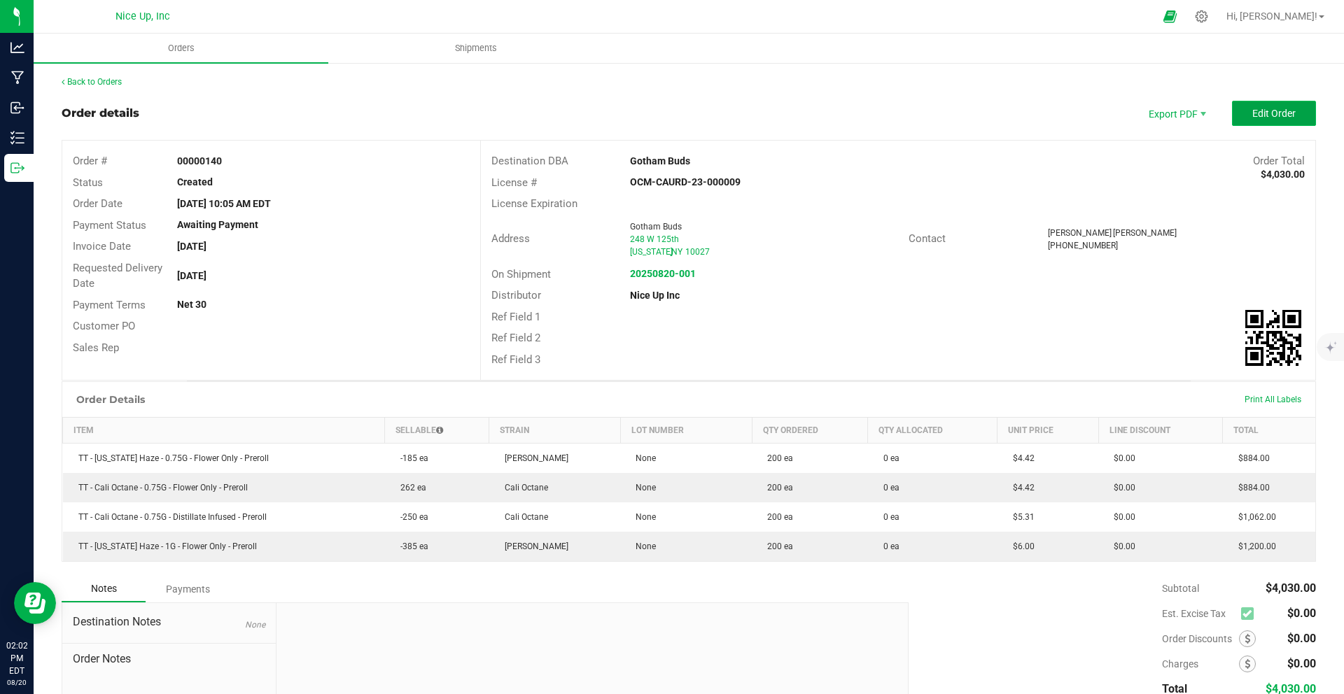
click at [1266, 116] on span "Edit Order" at bounding box center [1273, 113] width 43 height 11
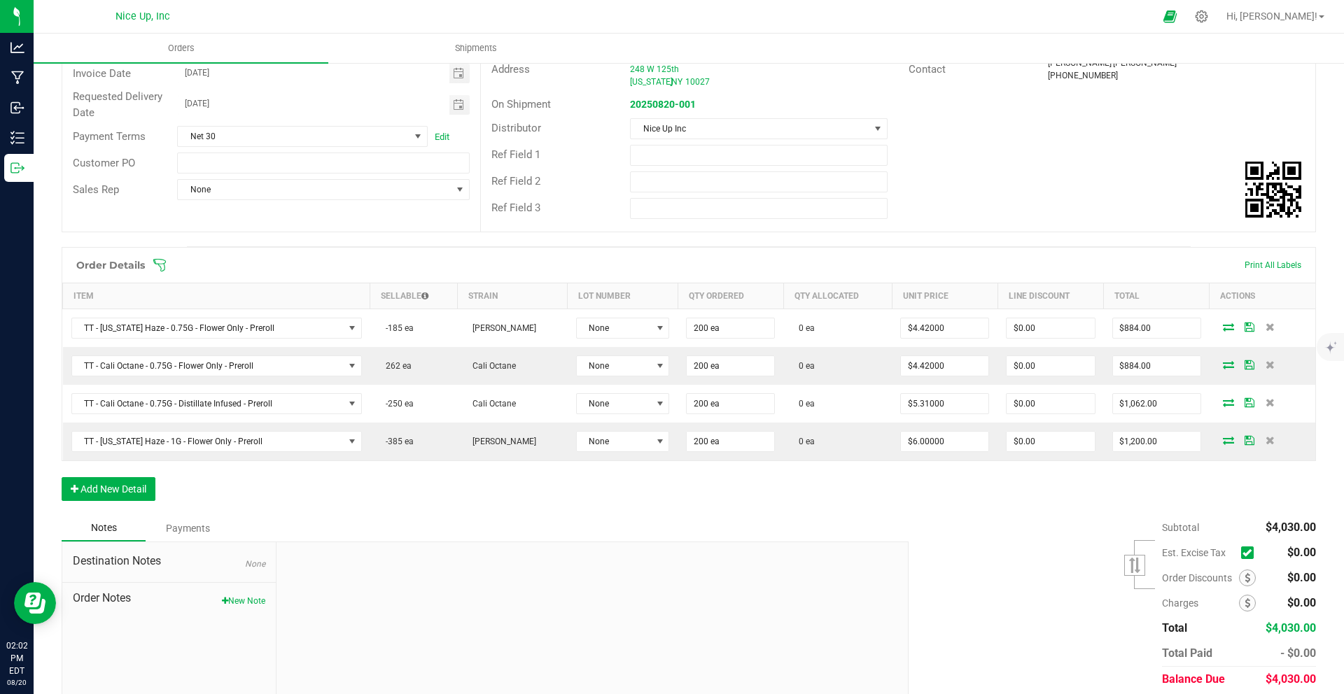
scroll to position [225, 0]
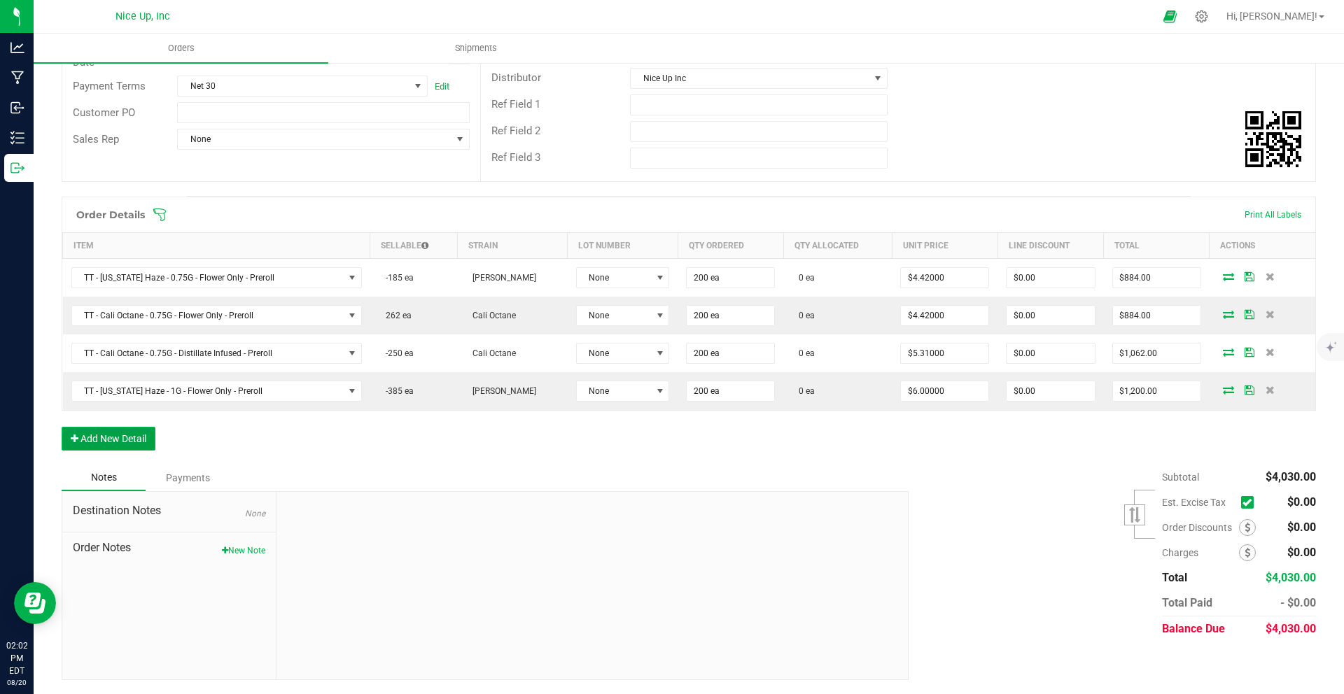
click at [111, 435] on button "Add New Detail" at bounding box center [109, 439] width 94 height 24
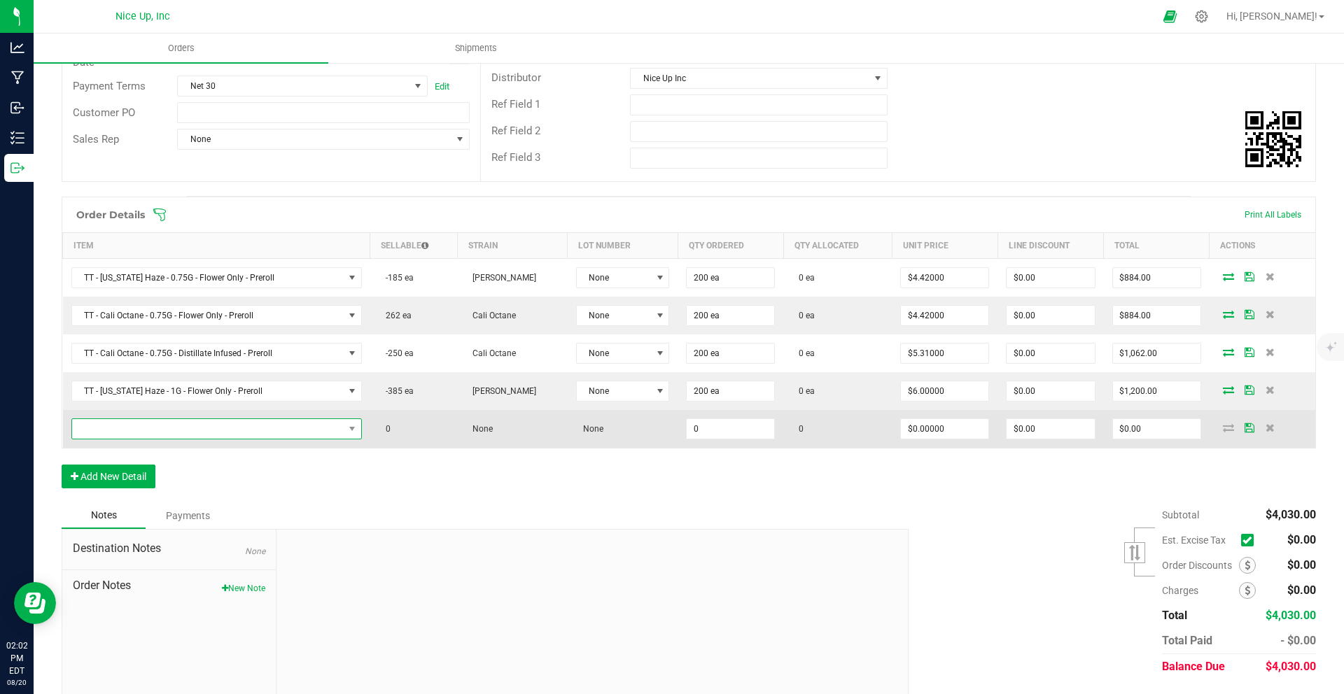
click at [159, 425] on span "NO DATA FOUND" at bounding box center [208, 429] width 272 height 20
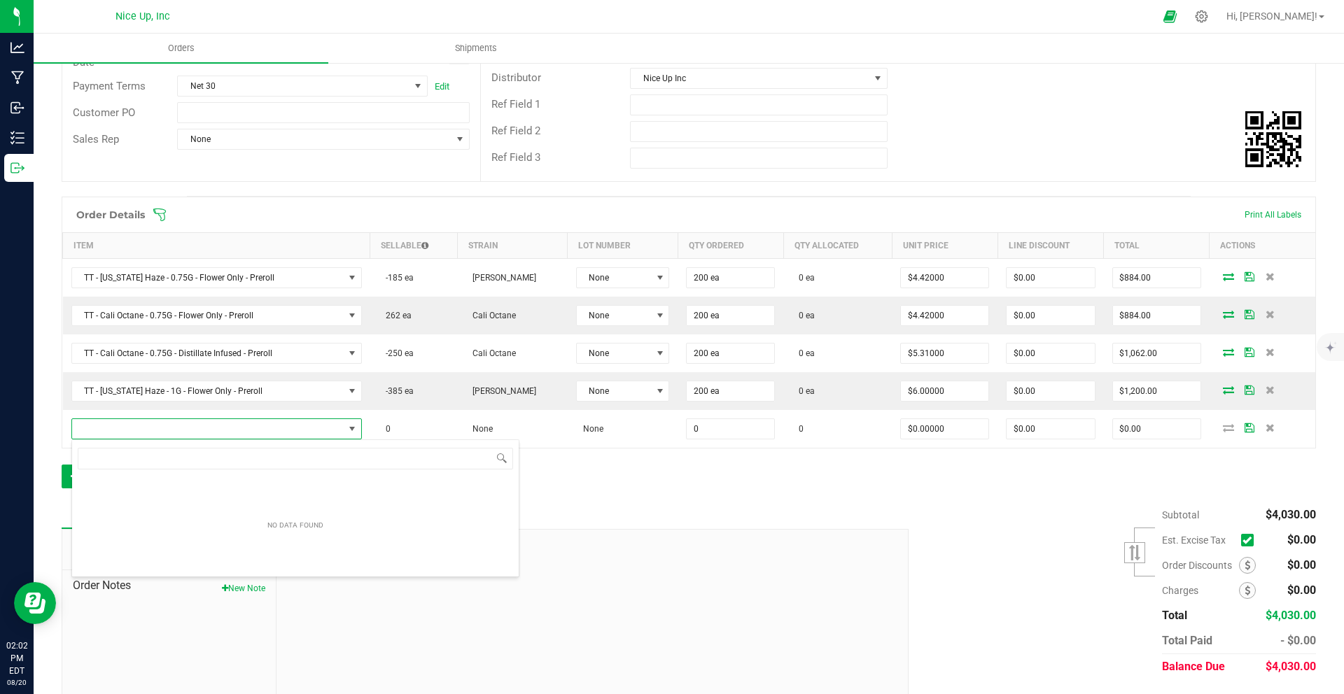
scroll to position [21, 289]
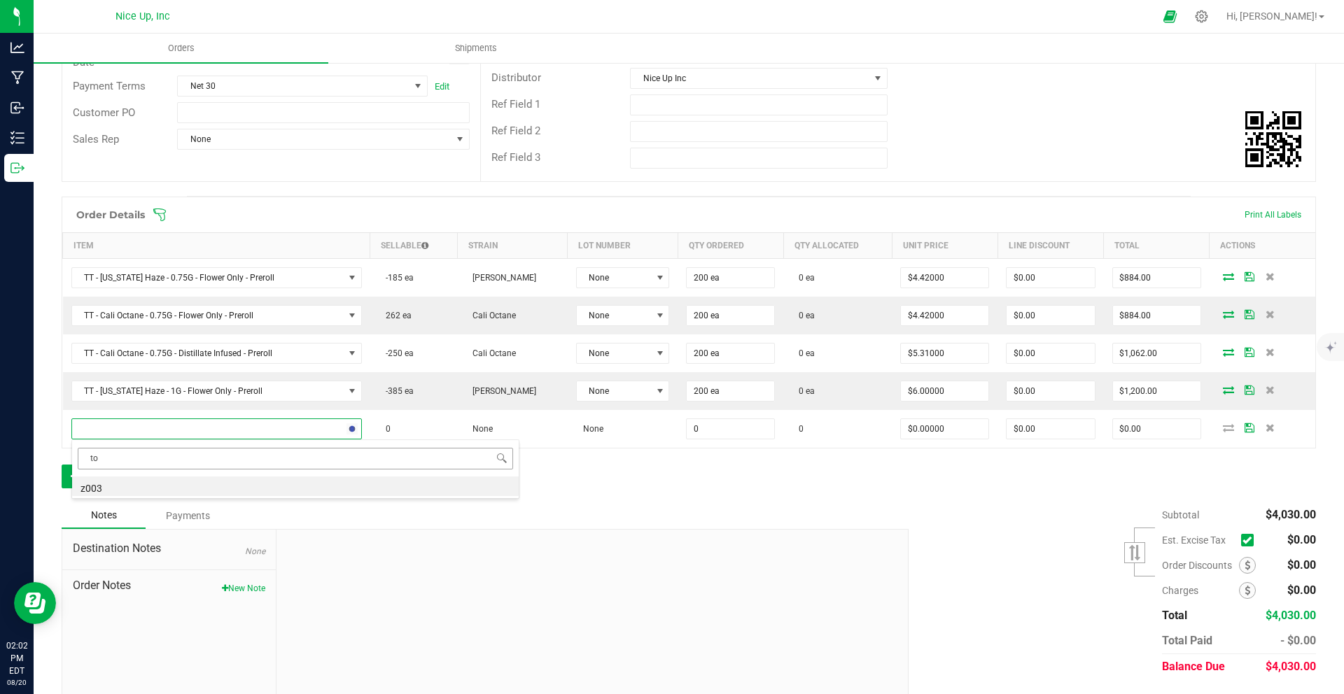
type input "t"
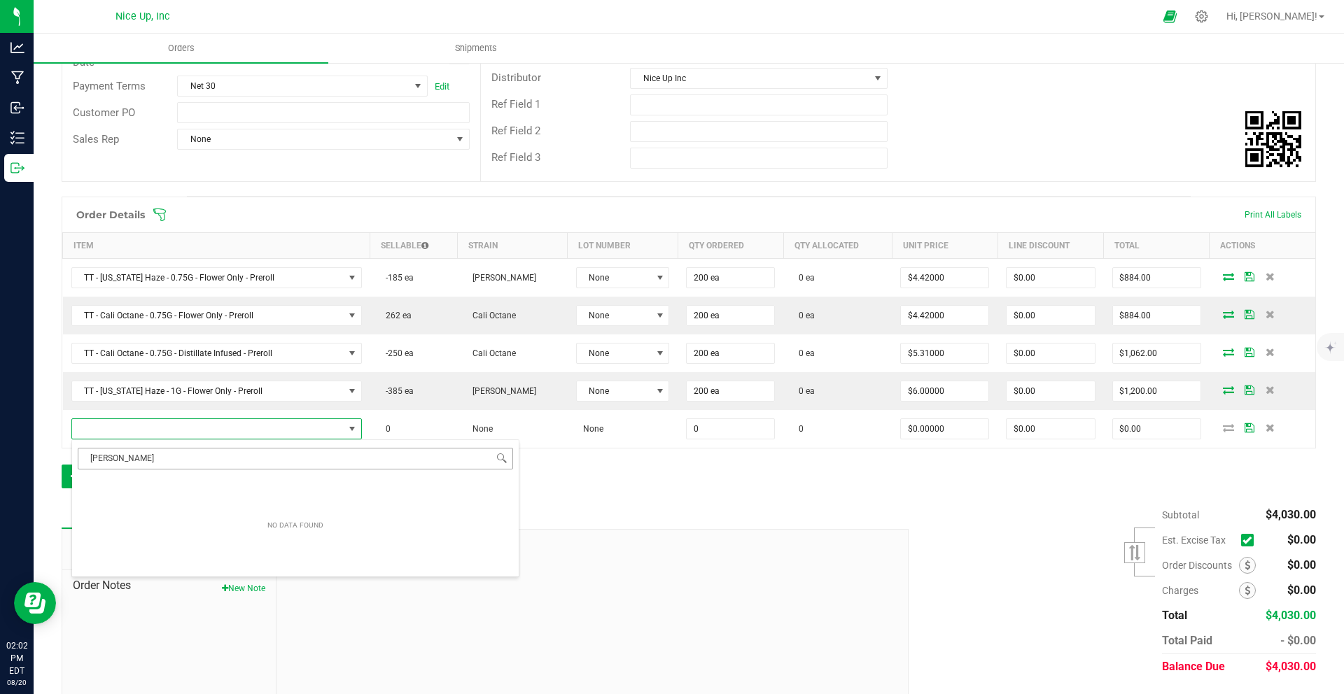
type input "[PERSON_NAME]"
click at [736, 499] on div "Order Details Print All Labels Item Sellable Strain Lot Number Qty Ordered Qty …" at bounding box center [689, 350] width 1254 height 306
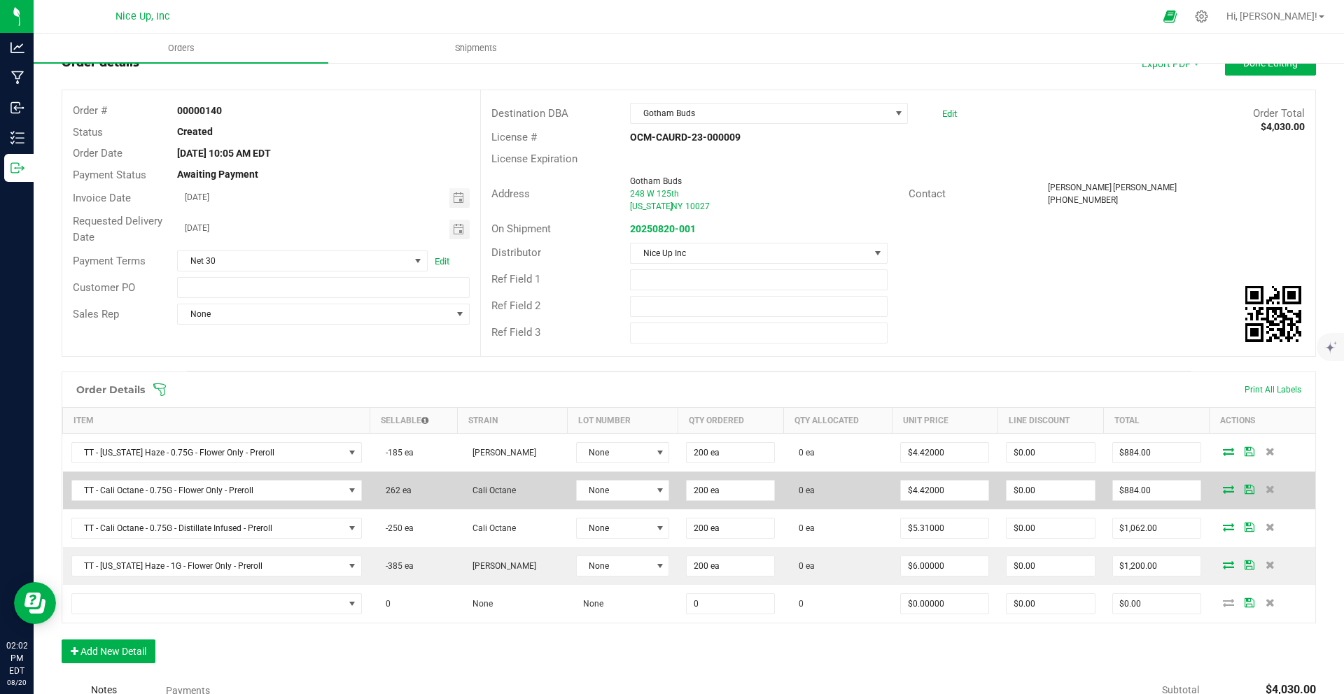
scroll to position [263, 0]
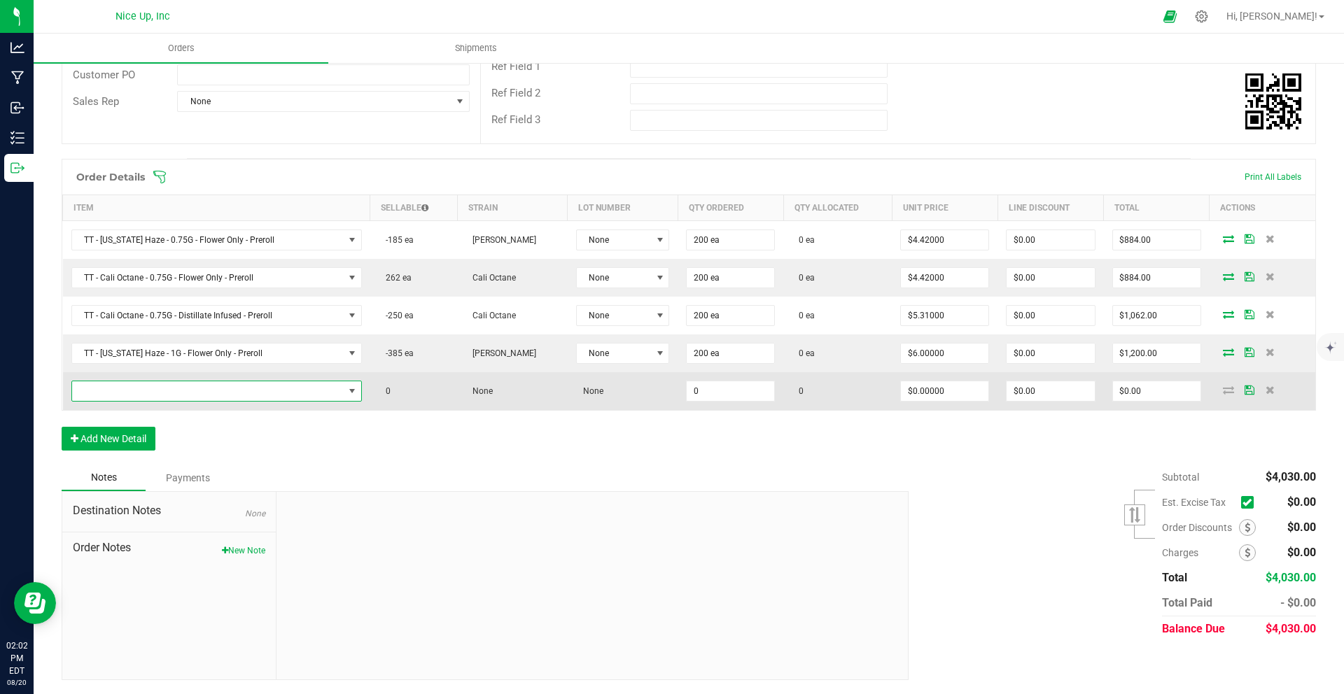
click at [349, 389] on span "NO DATA FOUND" at bounding box center [352, 391] width 11 height 11
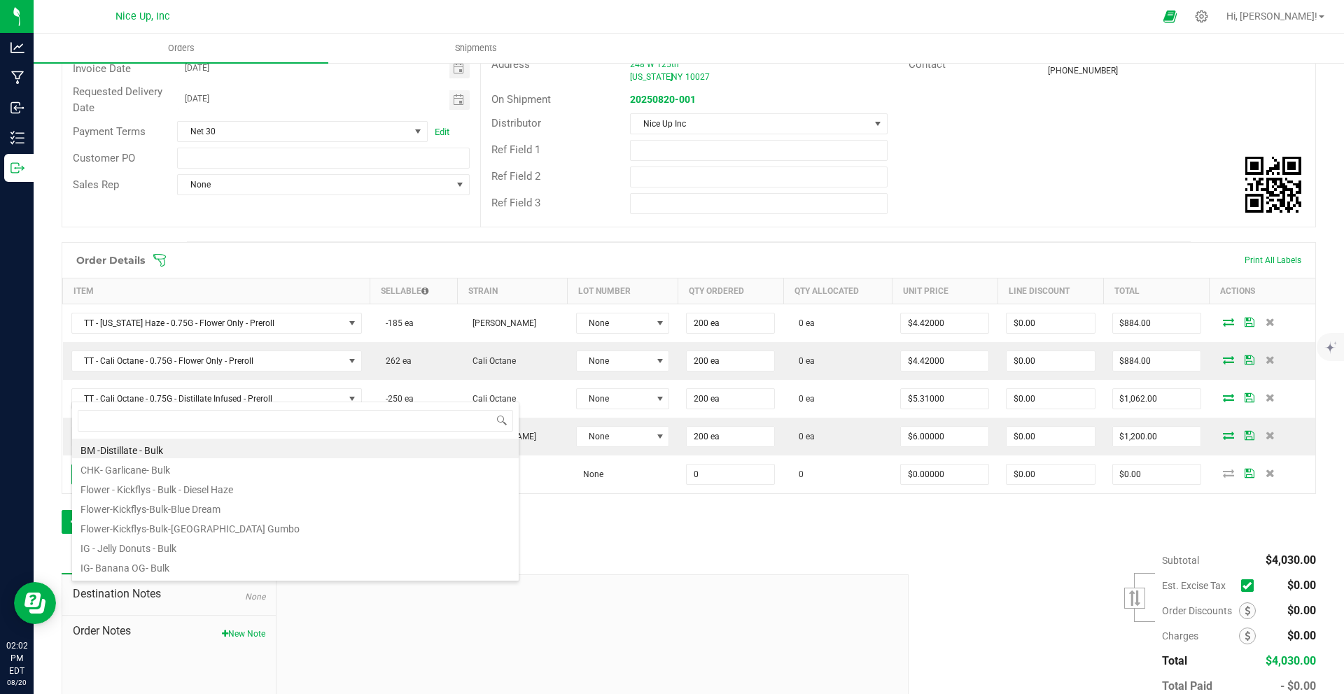
scroll to position [21, 289]
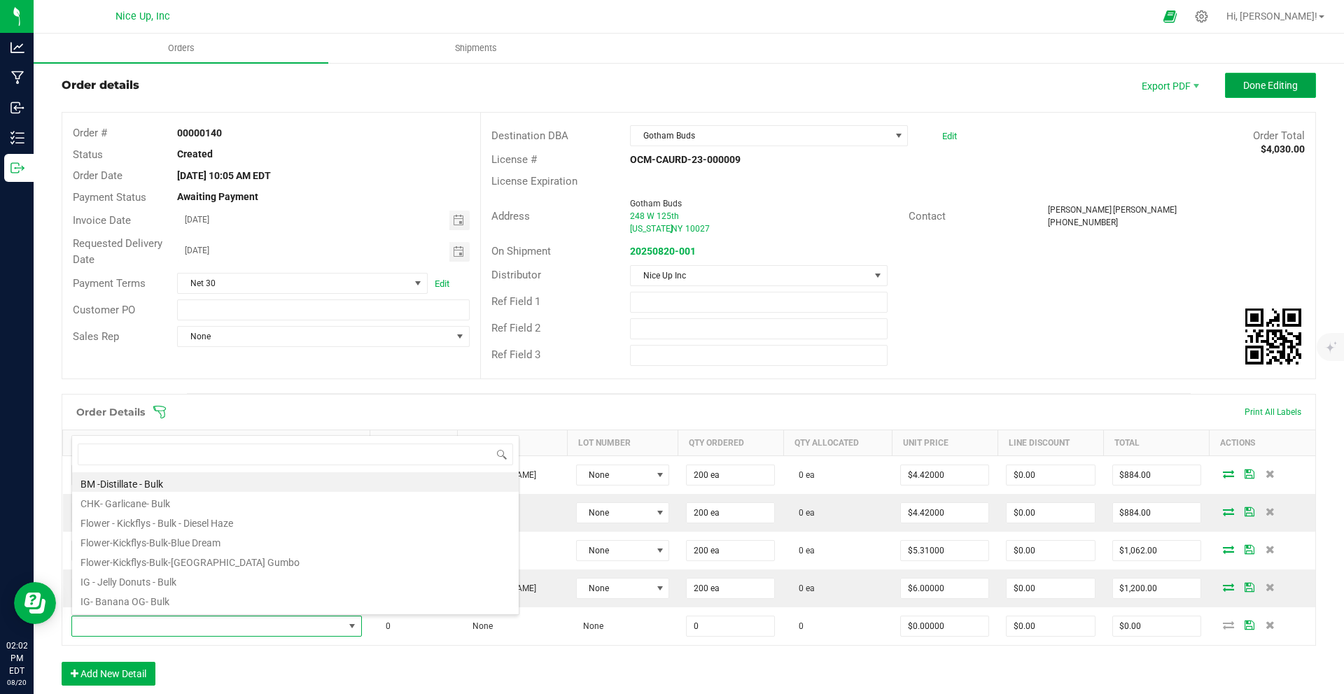
click at [1261, 88] on span "Done Editing" at bounding box center [1270, 85] width 55 height 11
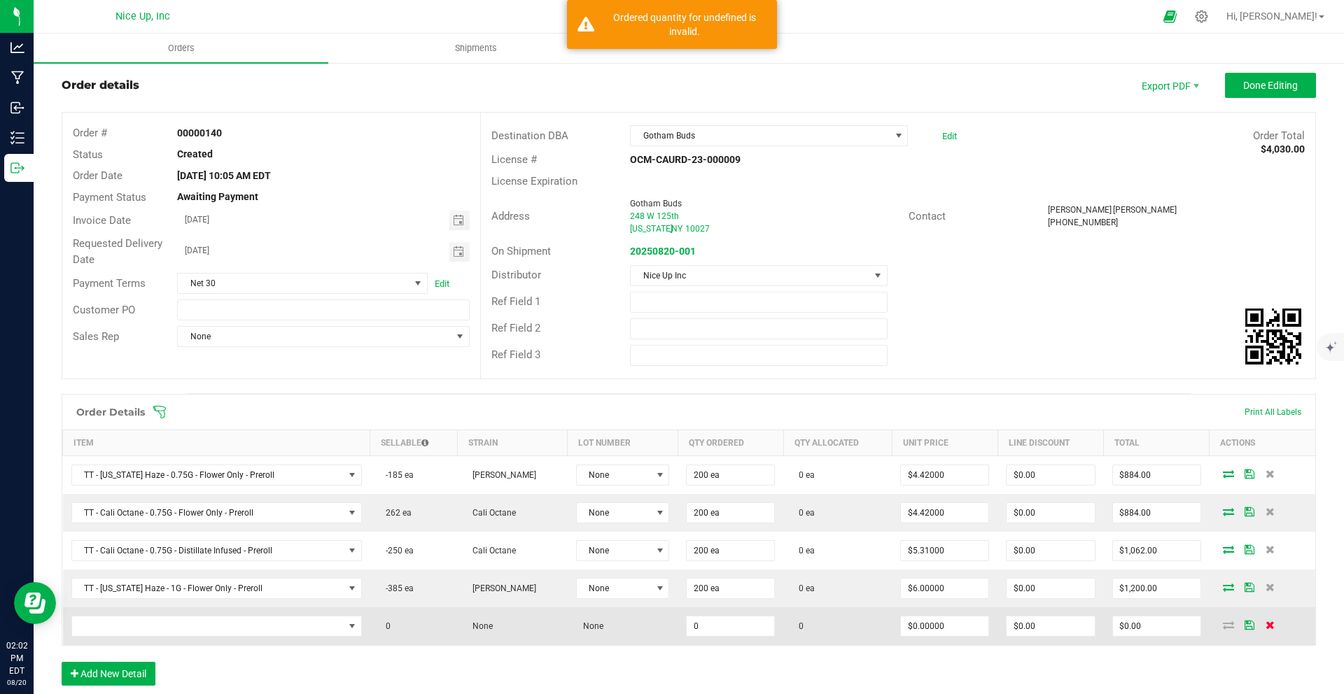
click at [1267, 624] on span at bounding box center [1270, 625] width 21 height 8
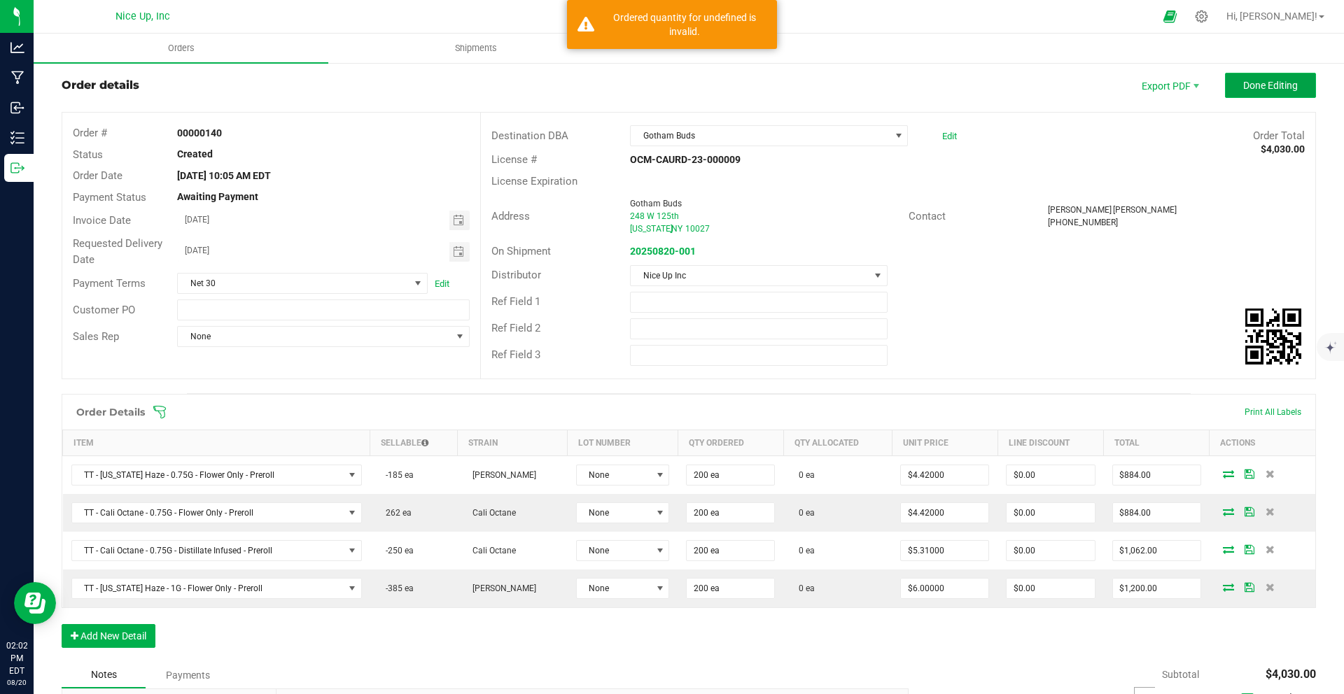
click at [1277, 83] on span "Done Editing" at bounding box center [1270, 85] width 55 height 11
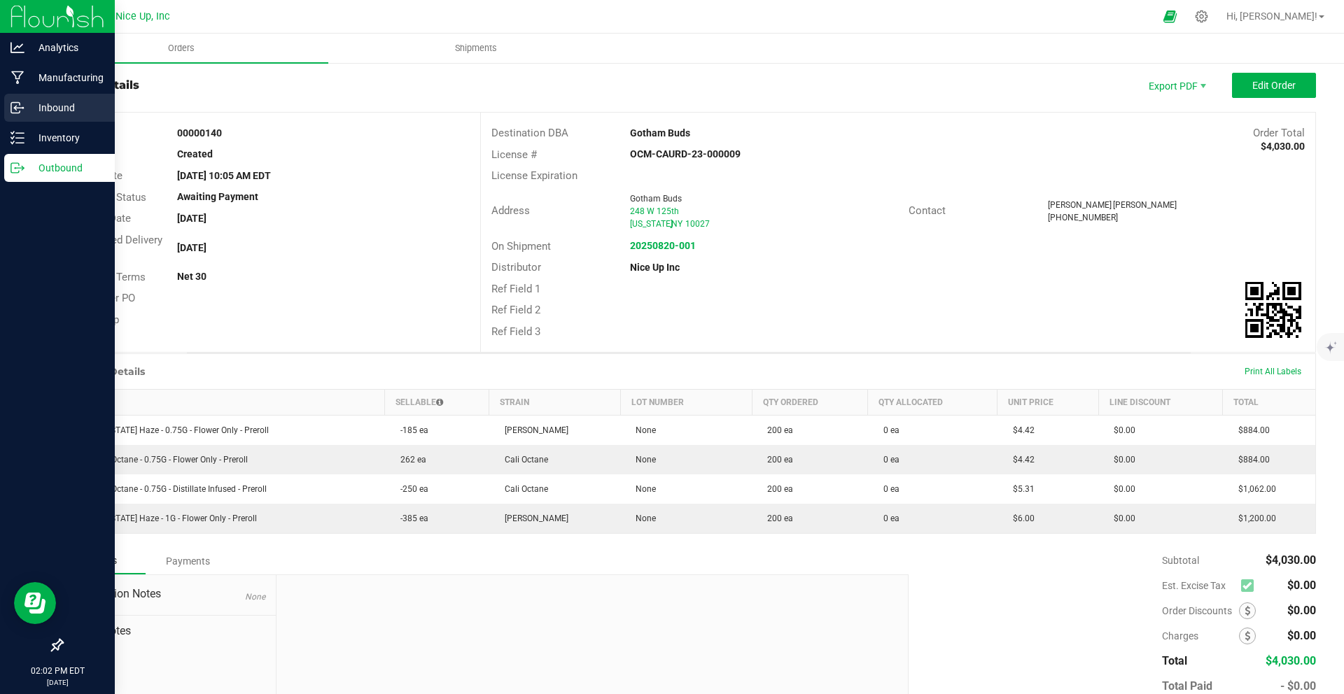
click at [27, 123] on link "Inbound" at bounding box center [57, 109] width 115 height 30
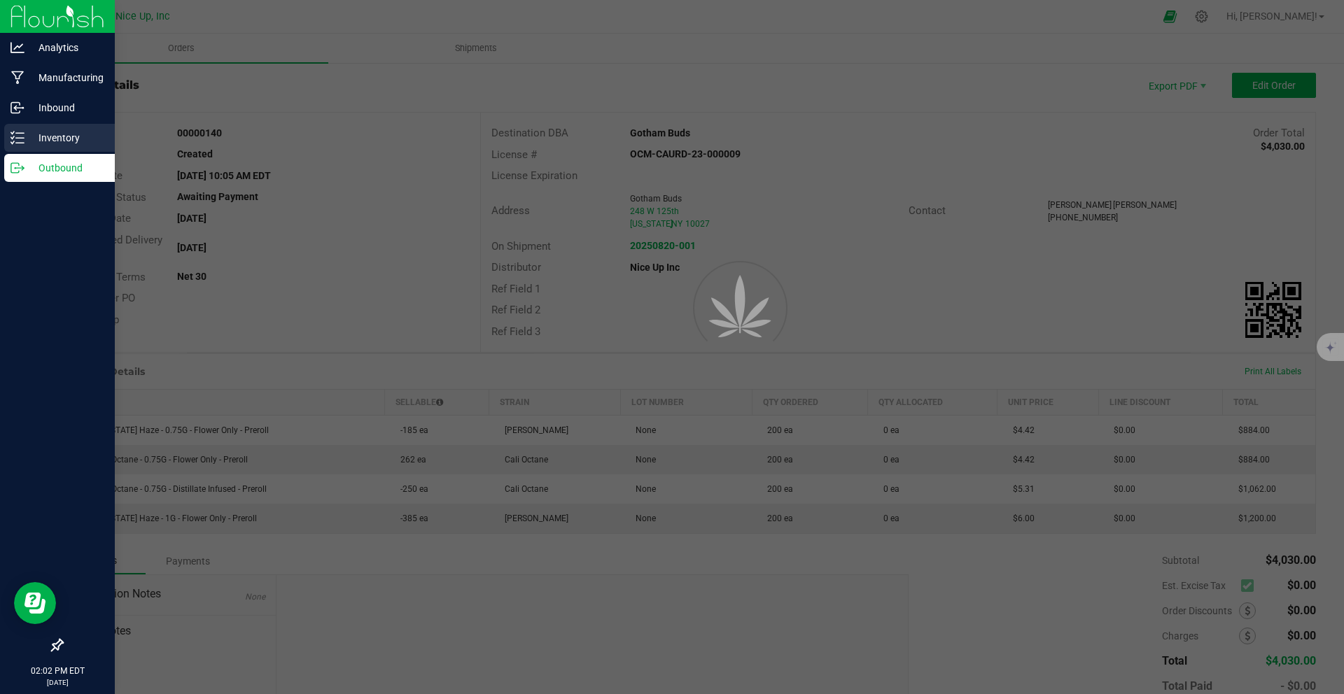
click at [29, 139] on p "Inventory" at bounding box center [67, 138] width 84 height 17
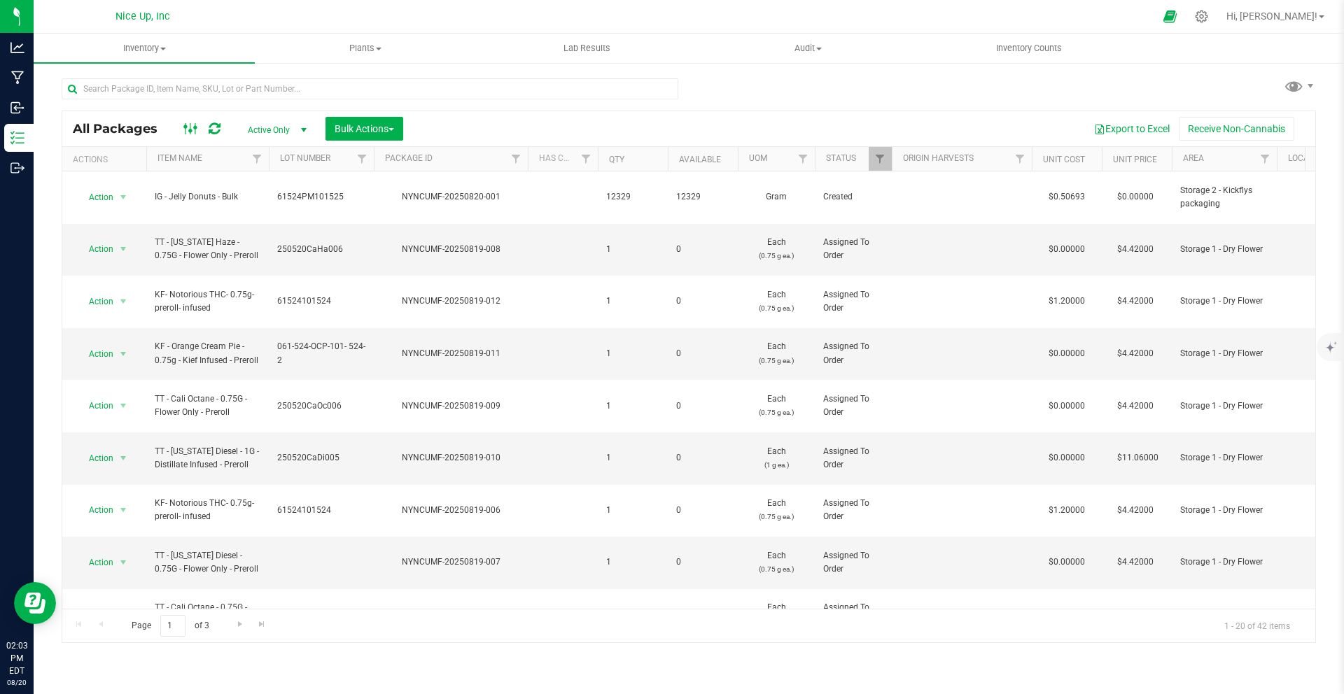
click at [194, 132] on icon at bounding box center [190, 128] width 15 height 17
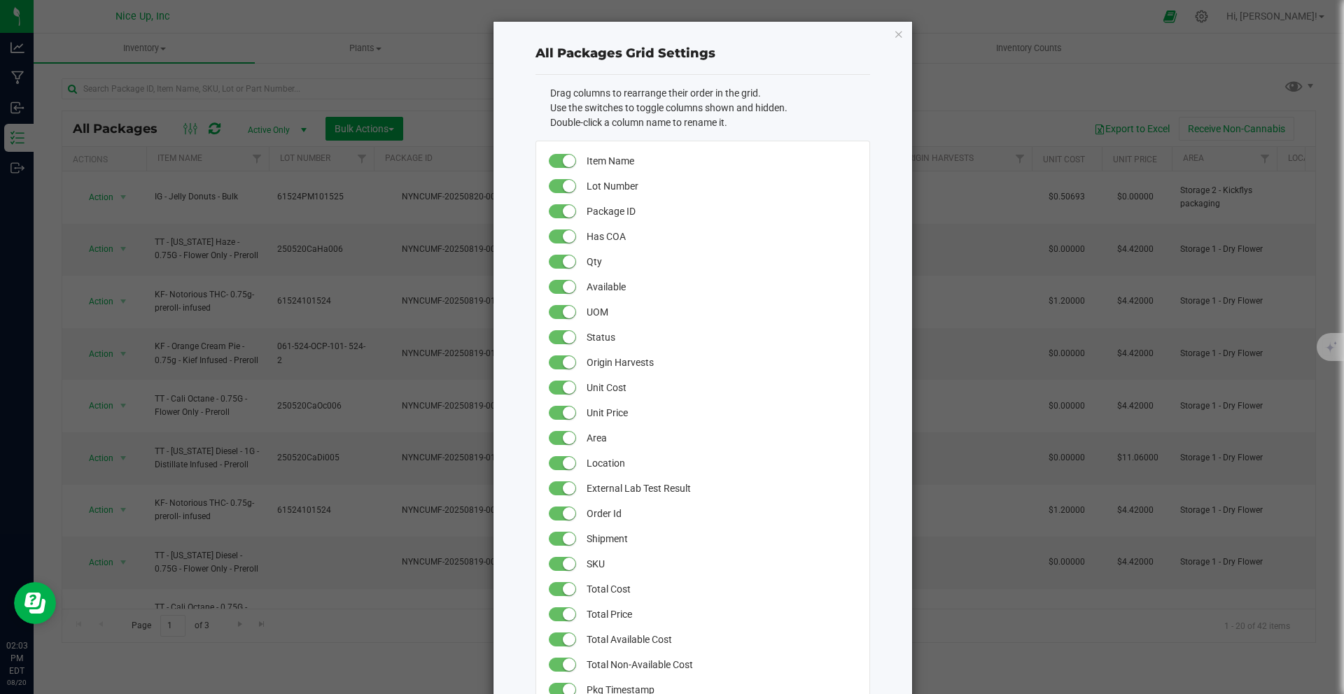
click at [191, 129] on ngb-modal-window "All Packages Grid Settings Drag columns to rearrange their order in the grid. U…" at bounding box center [677, 347] width 1355 height 694
click at [394, 116] on ngb-modal-window "All Packages Grid Settings Drag columns to rearrange their order in the grid. U…" at bounding box center [677, 347] width 1355 height 694
click at [894, 33] on icon "button" at bounding box center [899, 33] width 10 height 17
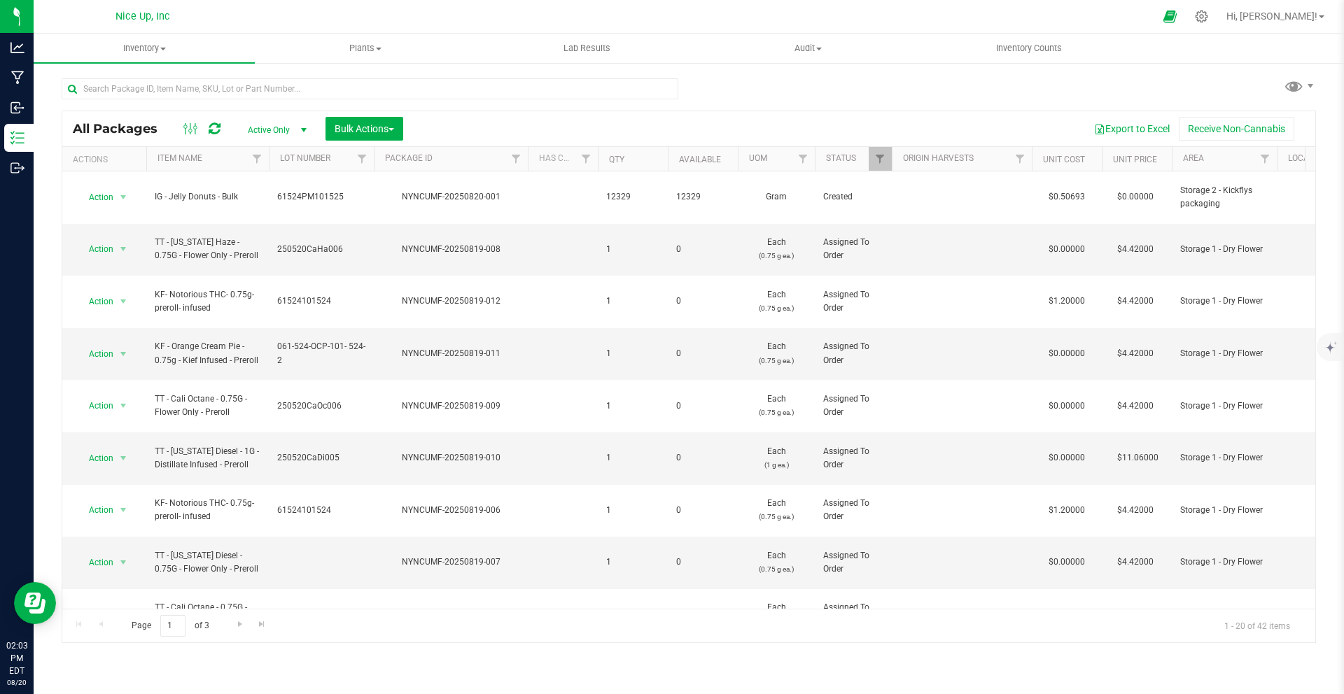
click at [366, 34] on link "Plants All plants Waste log" at bounding box center [365, 48] width 221 height 29
click at [368, 37] on uib-tab-heading "Plants All plants Waste log" at bounding box center [365, 48] width 221 height 29
click at [366, 48] on span "Plants" at bounding box center [365, 48] width 221 height 13
click at [158, 102] on div at bounding box center [370, 94] width 617 height 32
click at [264, 132] on span "Active Only" at bounding box center [274, 130] width 77 height 20
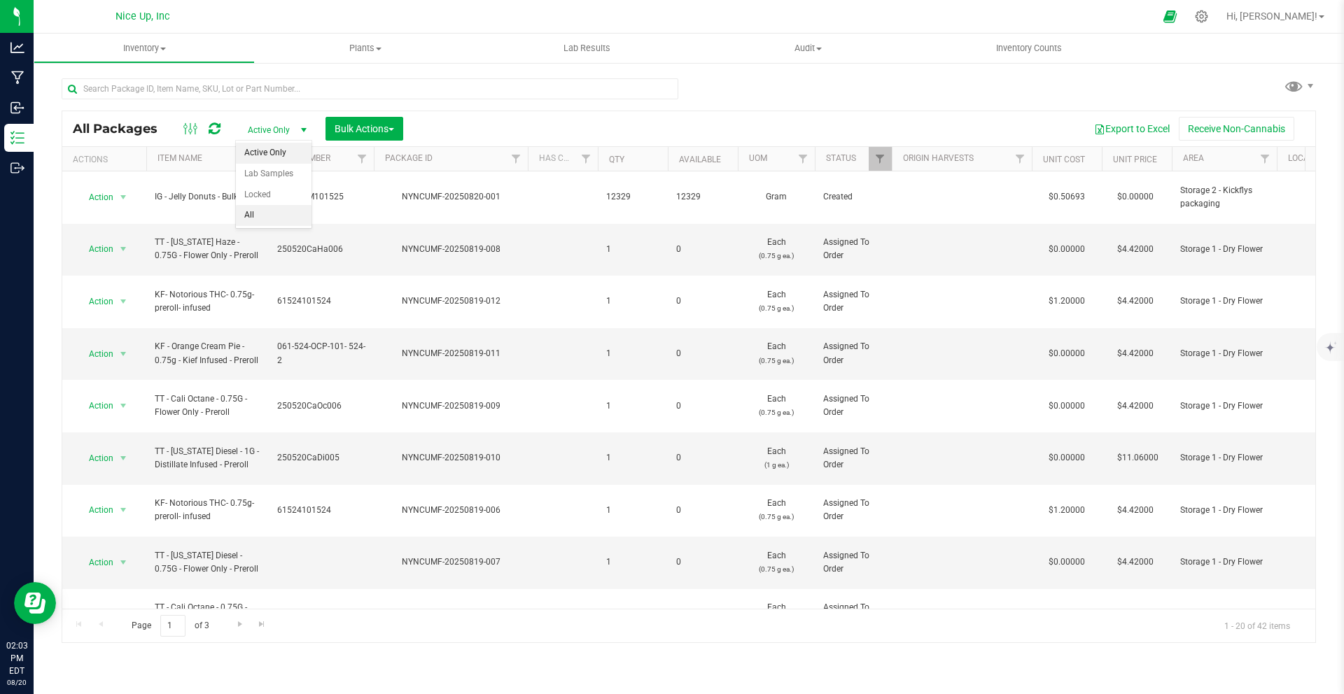
click at [274, 211] on li "All" at bounding box center [274, 215] width 76 height 21
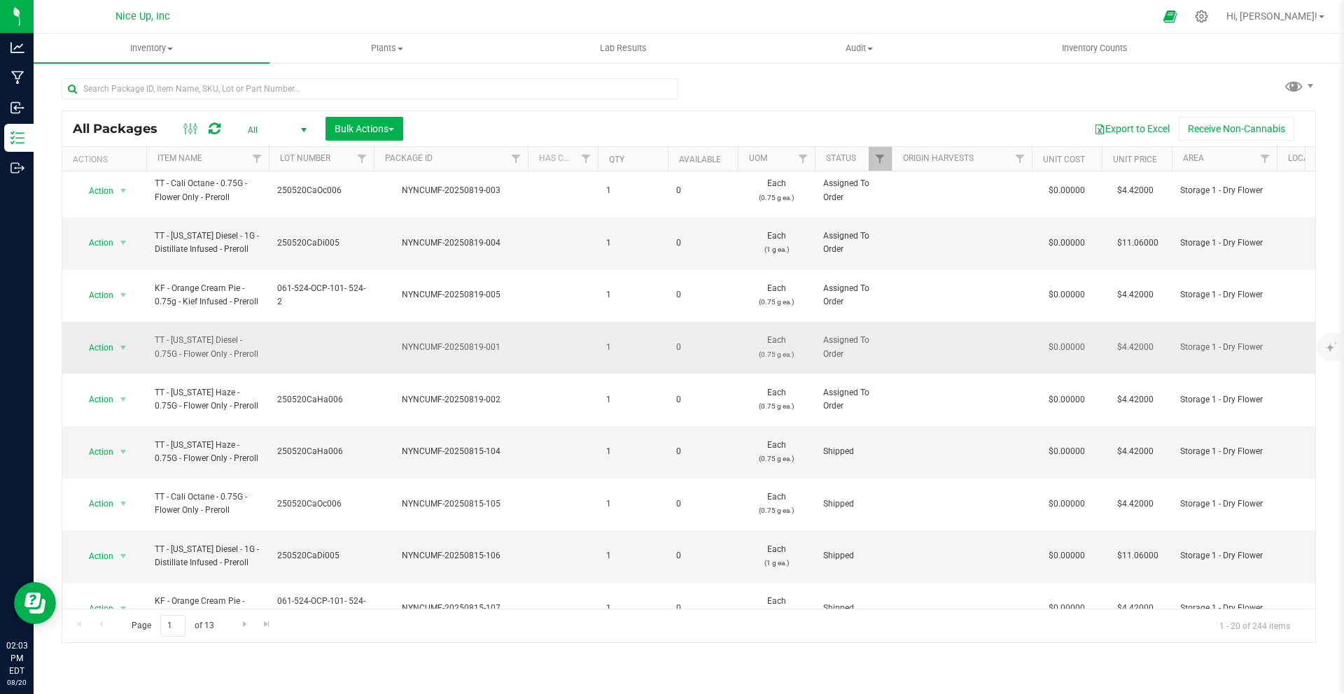
scroll to position [428, 0]
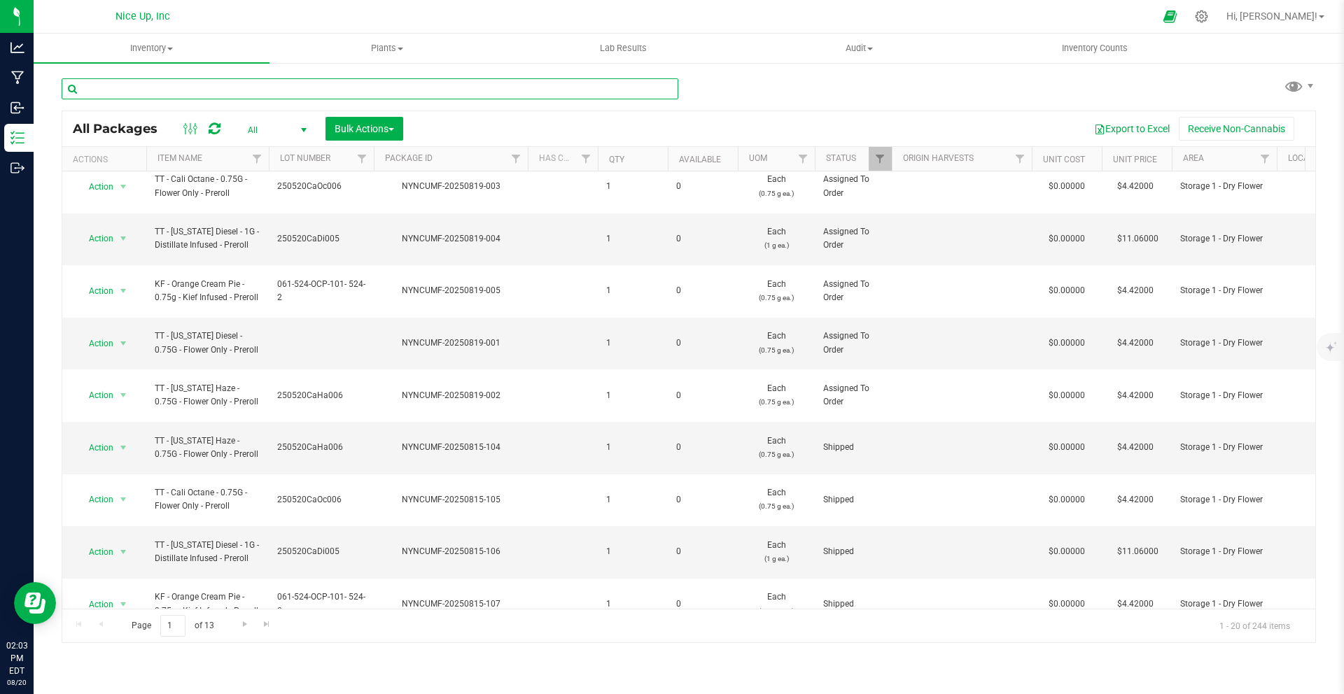
click at [162, 95] on input "text" at bounding box center [370, 88] width 617 height 21
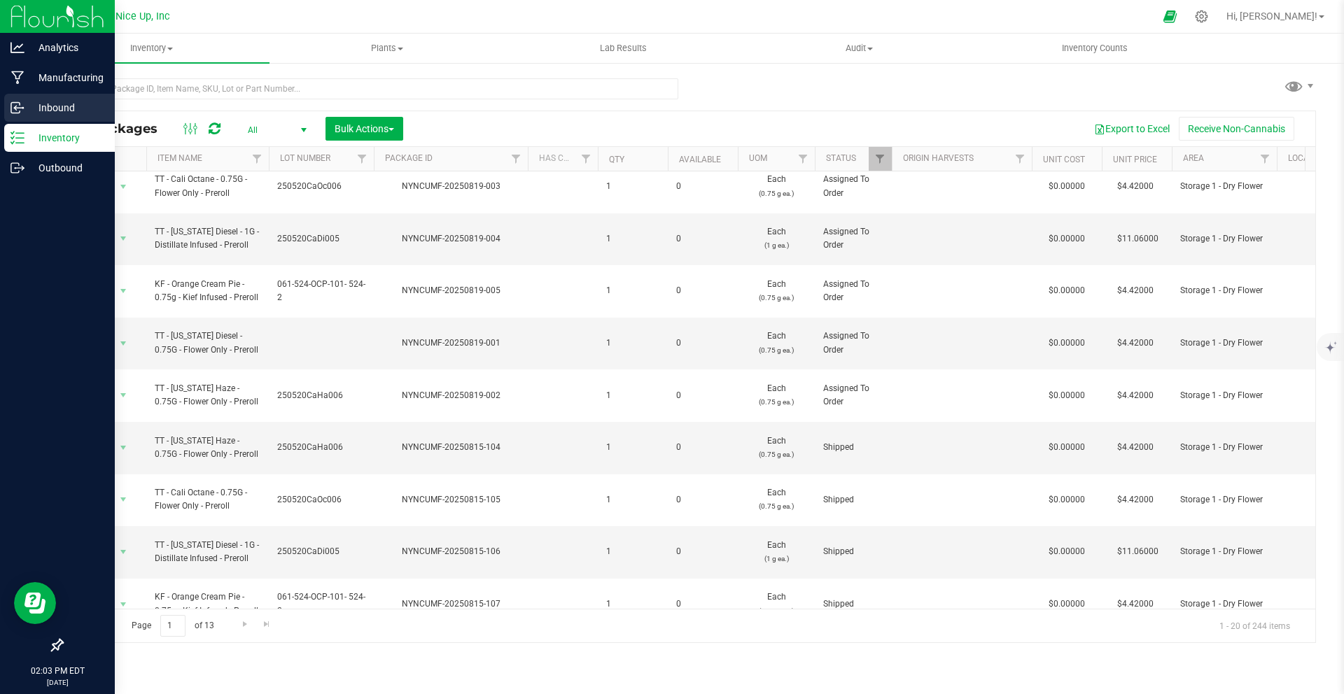
click at [25, 112] on p "Inbound" at bounding box center [67, 107] width 84 height 17
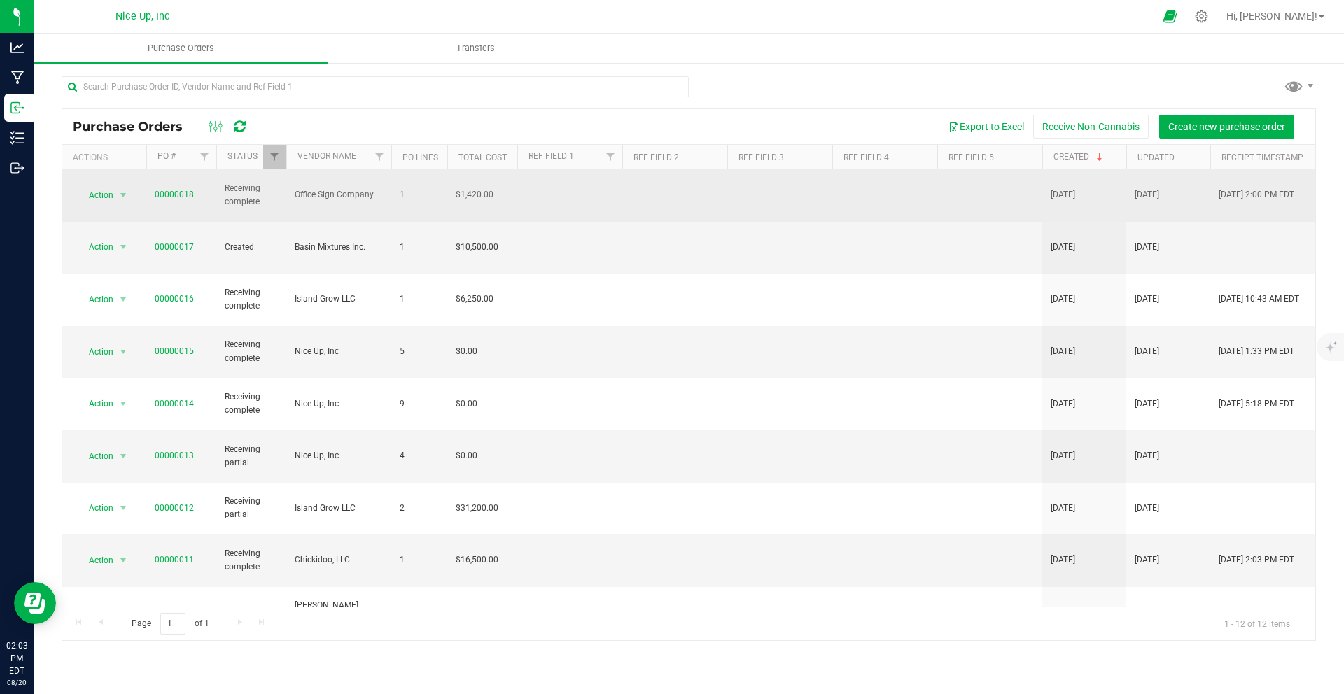
click at [181, 190] on link "00000018" at bounding box center [174, 195] width 39 height 10
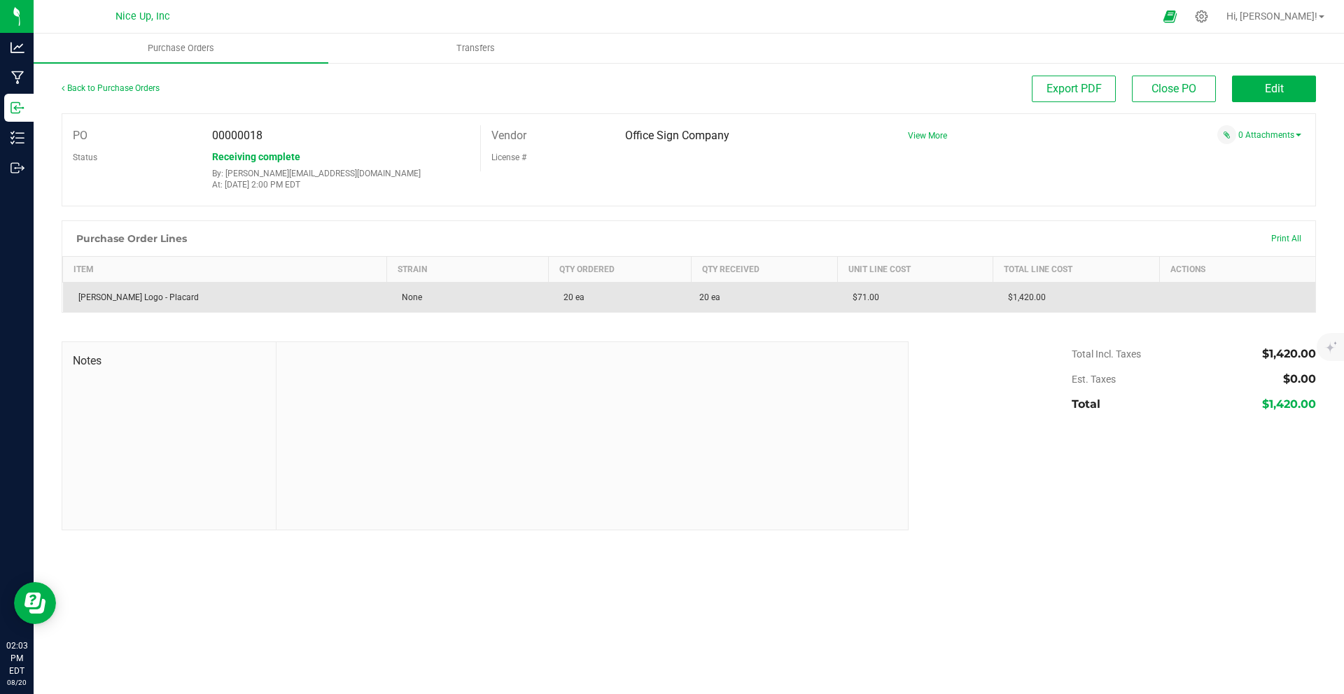
click at [151, 298] on div "[PERSON_NAME] Logo - Placard" at bounding box center [224, 297] width 307 height 13
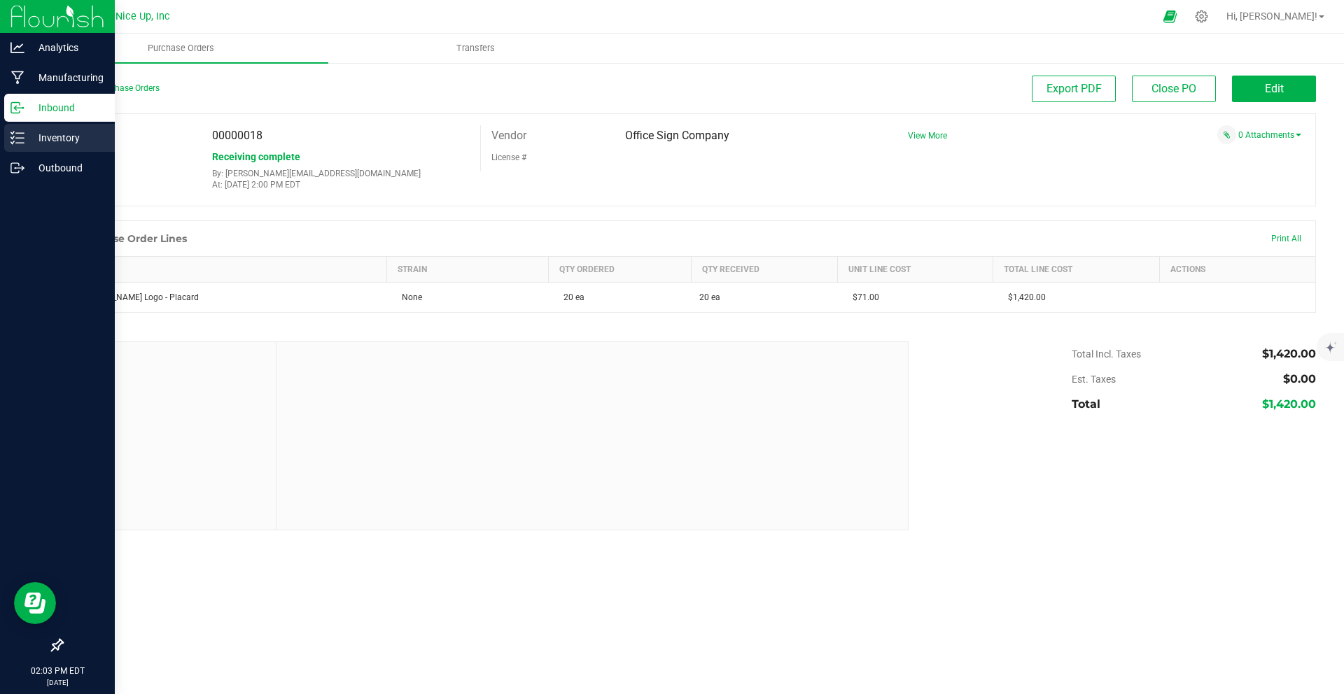
click at [25, 134] on p "Inventory" at bounding box center [67, 138] width 84 height 17
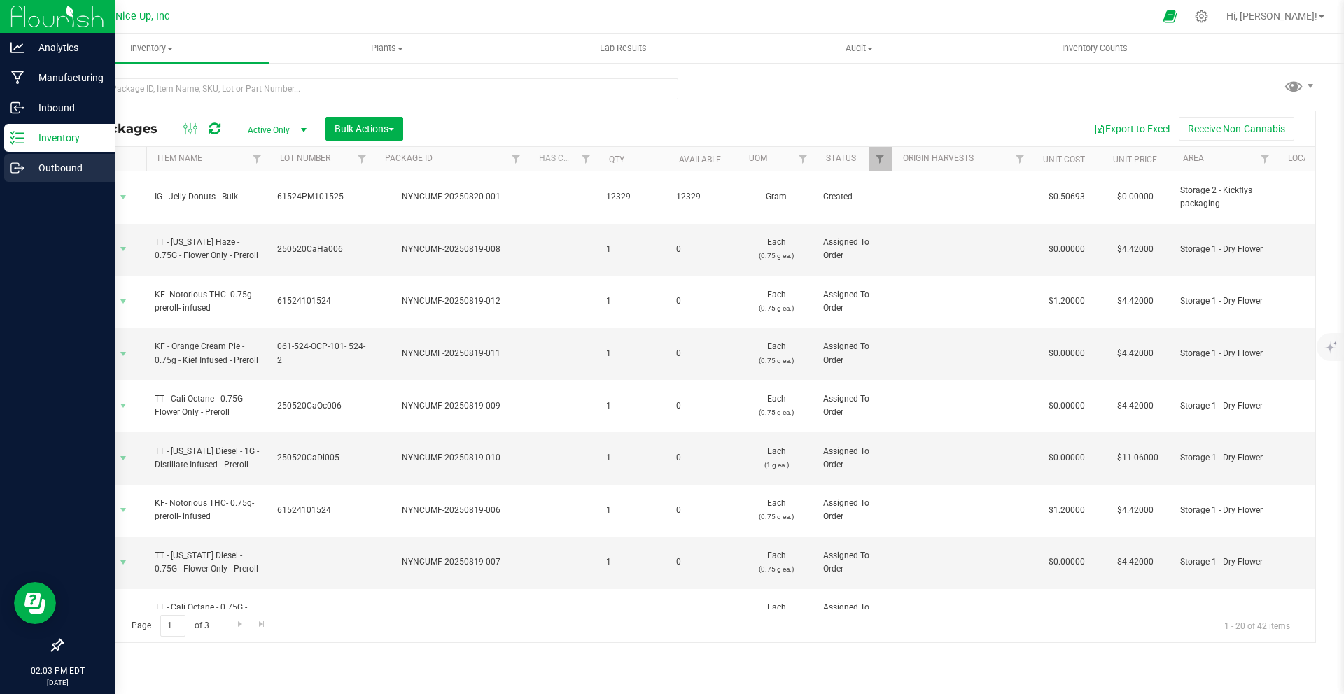
click at [15, 166] on icon at bounding box center [18, 168] width 14 height 14
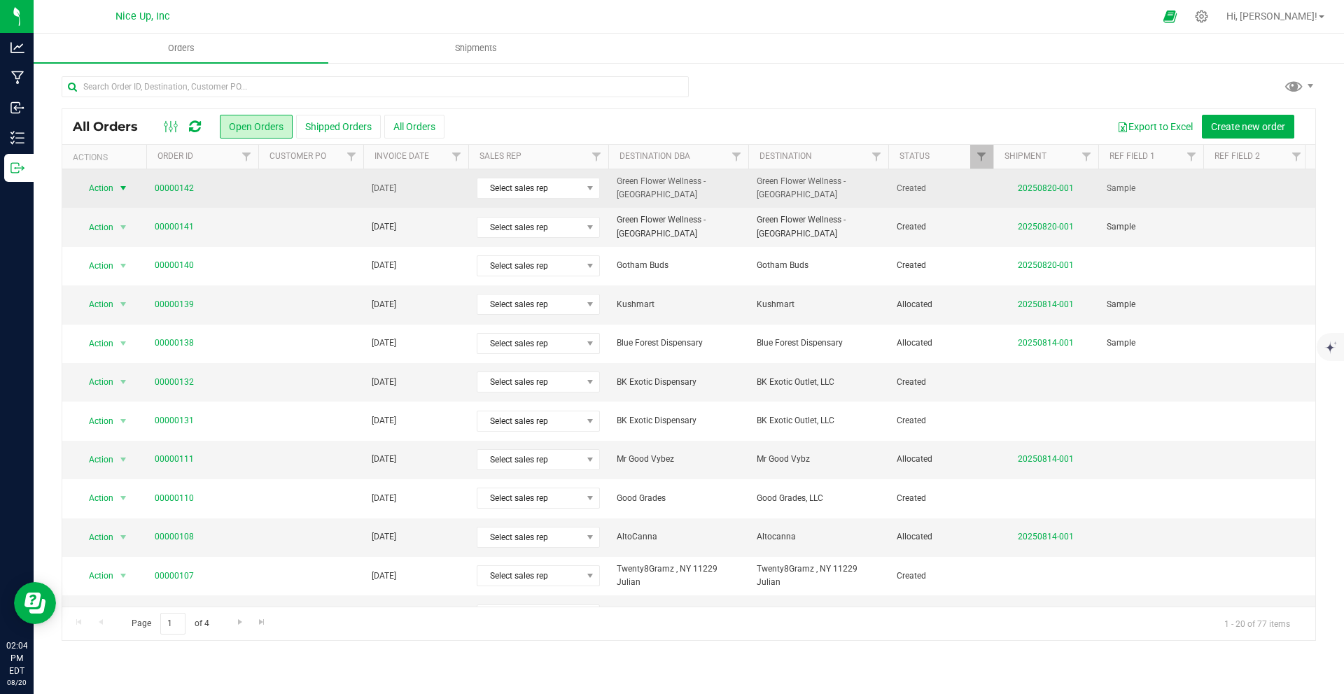
click at [116, 193] on span "select" at bounding box center [124, 189] width 18 height 20
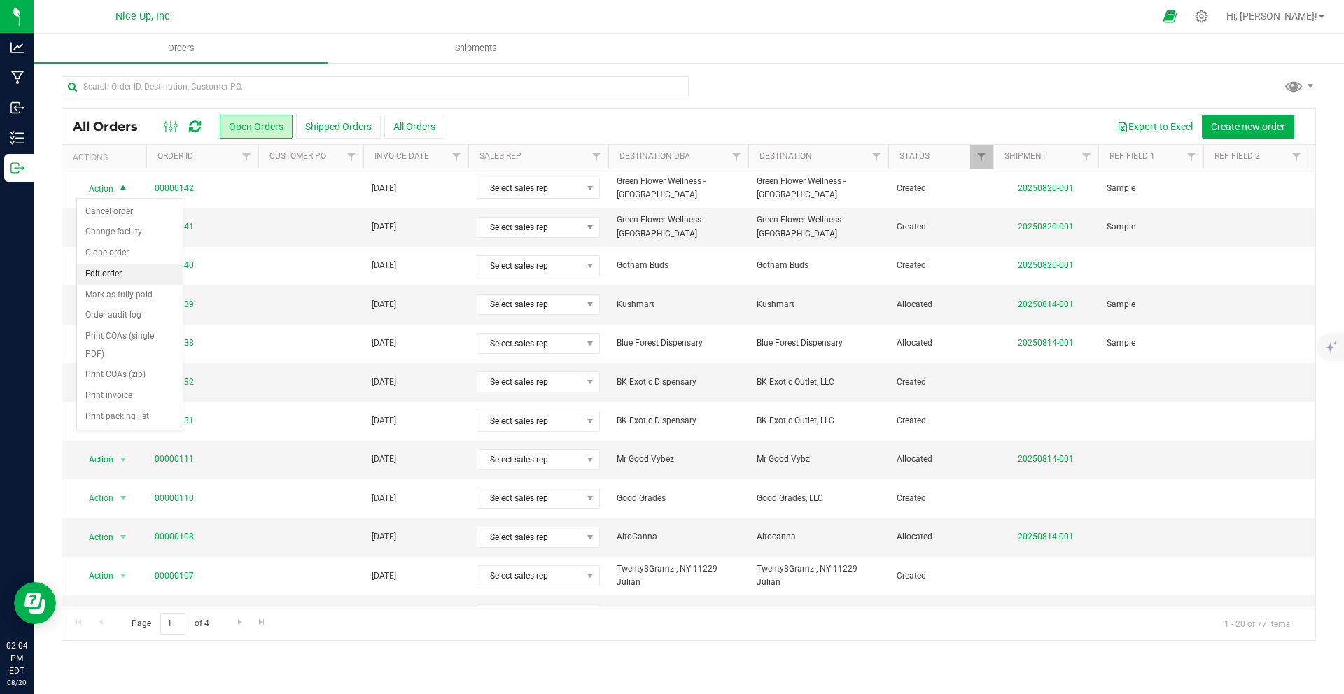
click at [138, 278] on li "Edit order" at bounding box center [130, 274] width 106 height 21
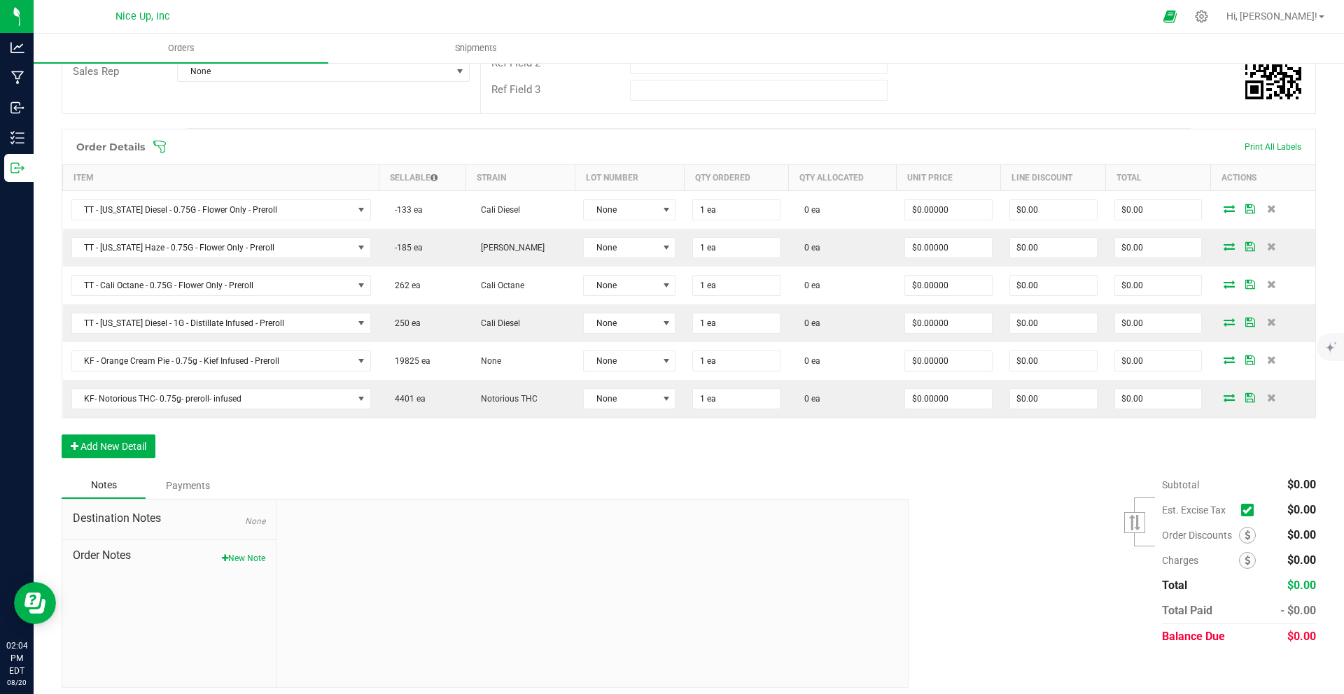
scroll to position [301, 0]
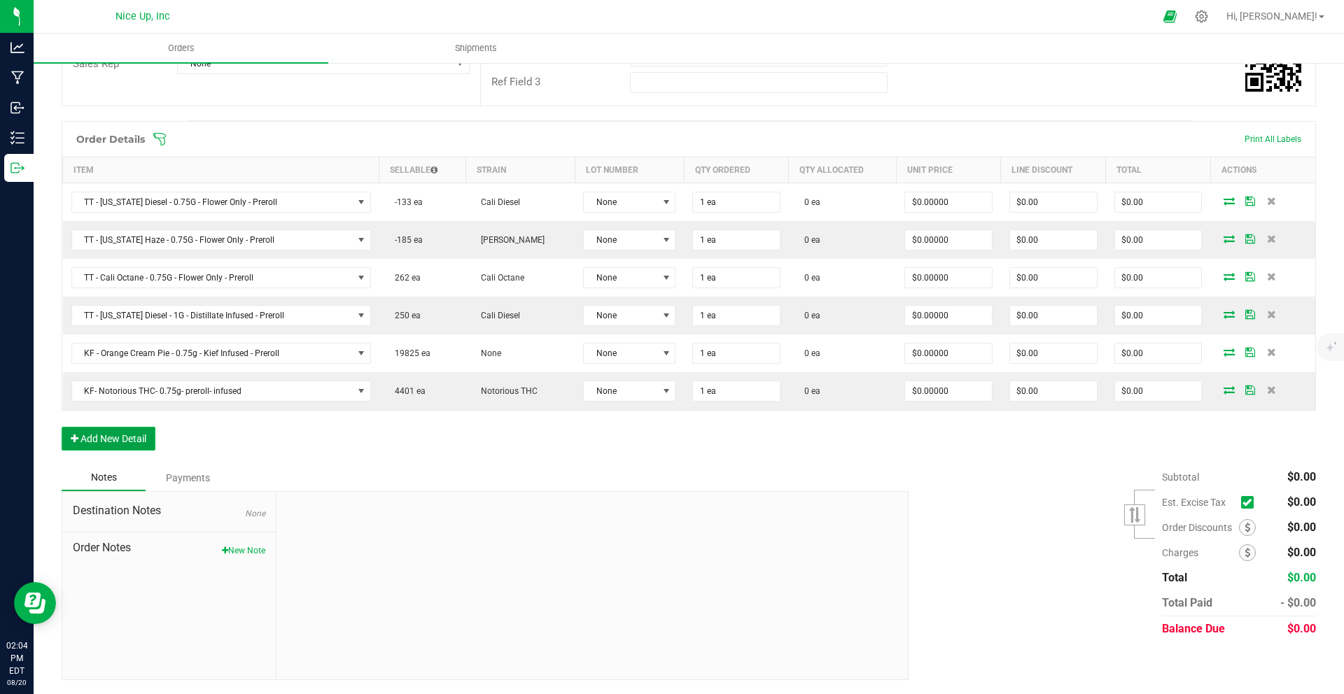
click at [118, 447] on button "Add New Detail" at bounding box center [109, 439] width 94 height 24
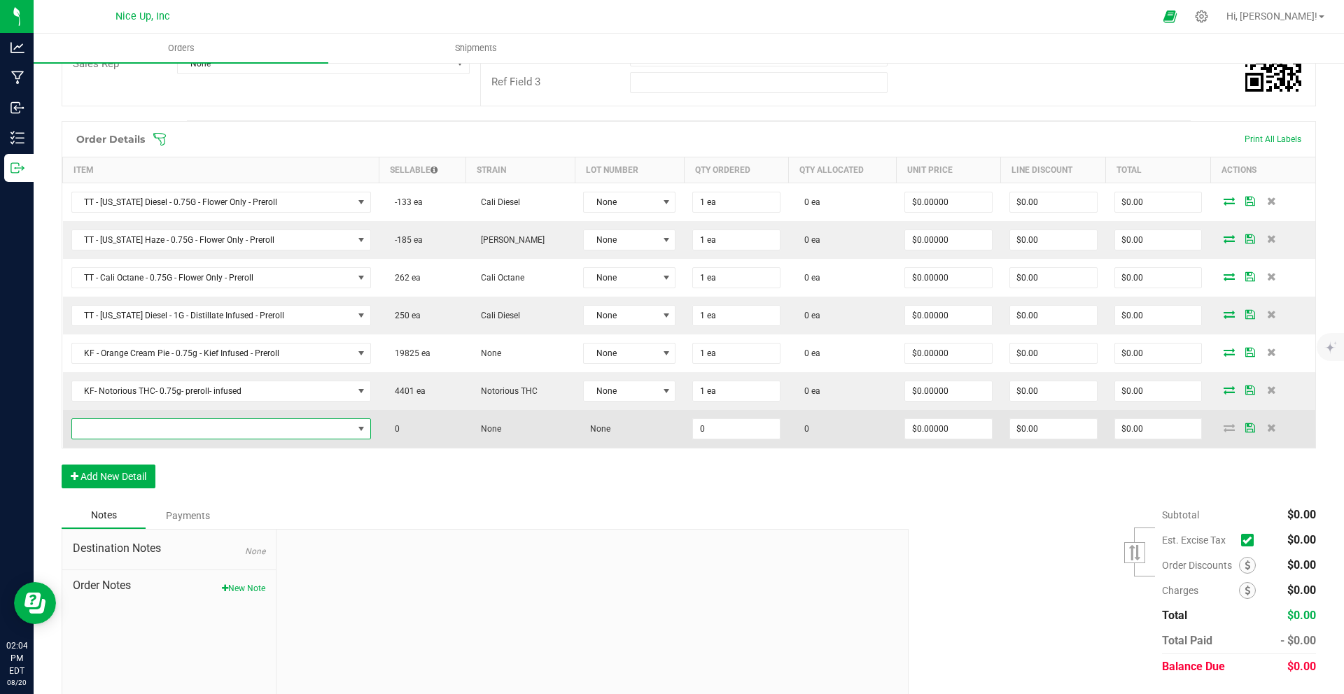
click at [228, 426] on span "NO DATA FOUND" at bounding box center [212, 429] width 281 height 20
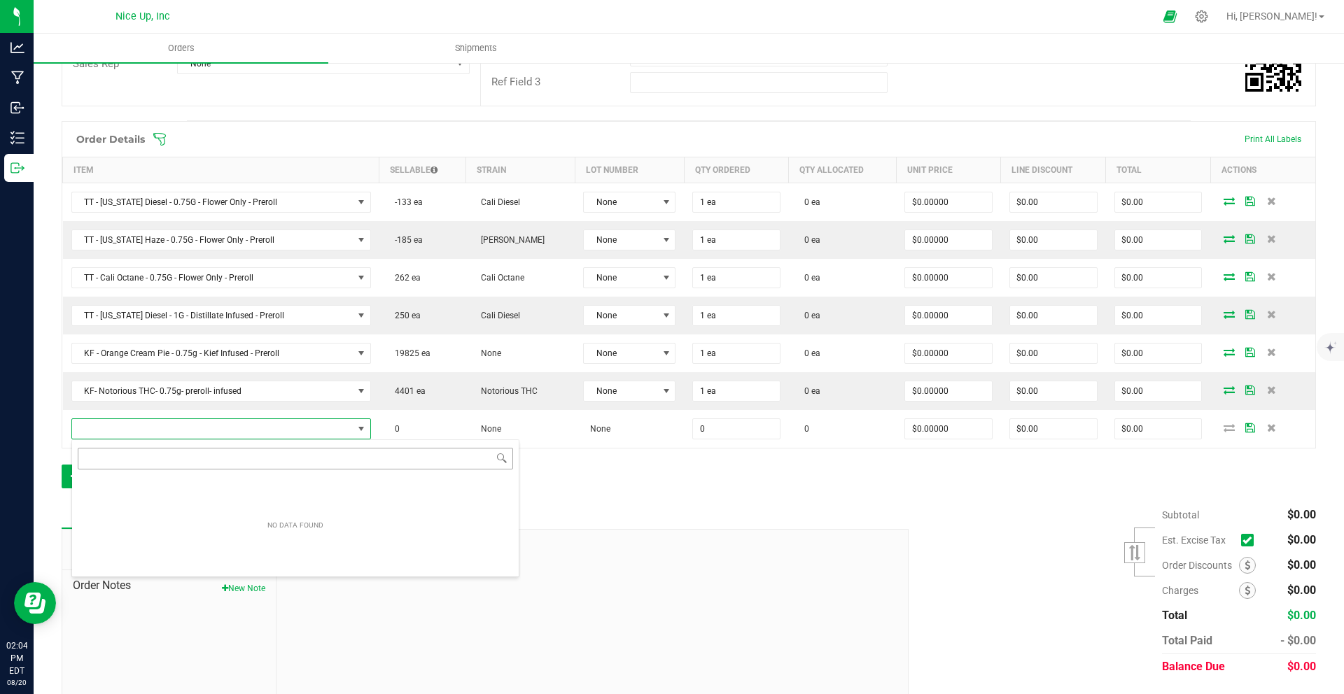
scroll to position [21, 296]
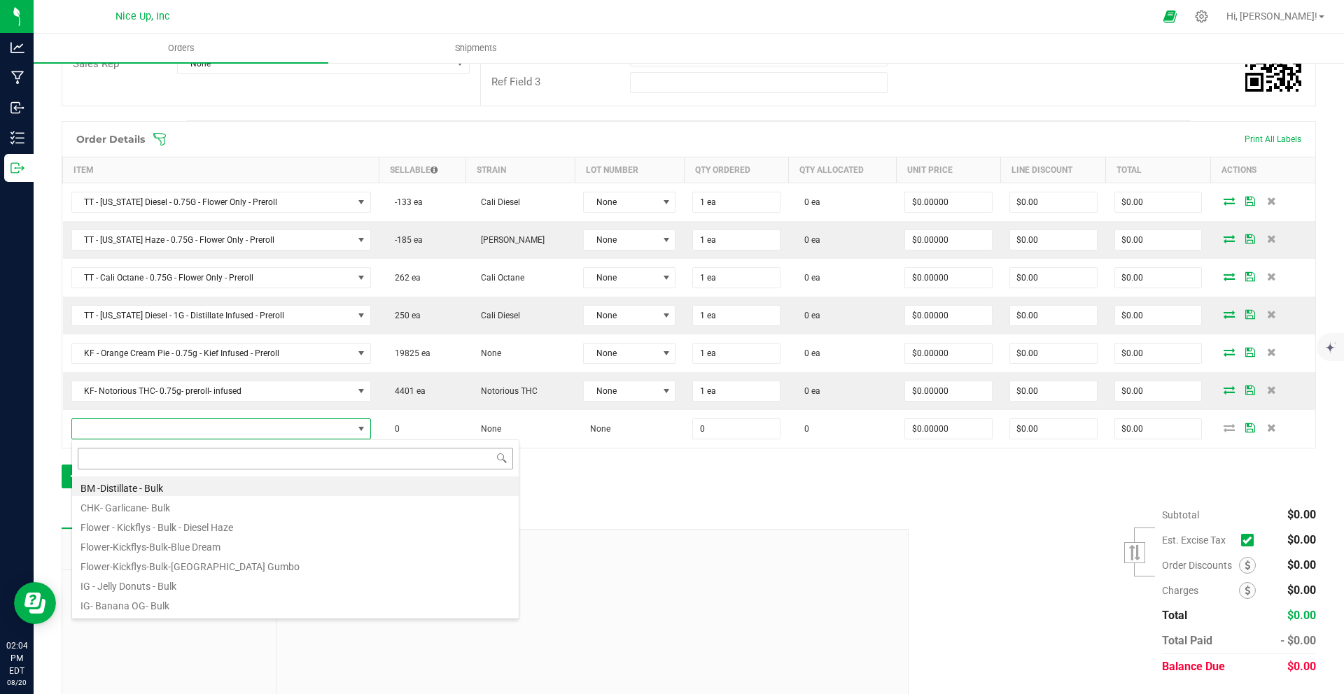
click at [280, 460] on input at bounding box center [295, 459] width 435 height 22
click at [280, 461] on input at bounding box center [295, 459] width 435 height 22
type input "[PERSON_NAME]"
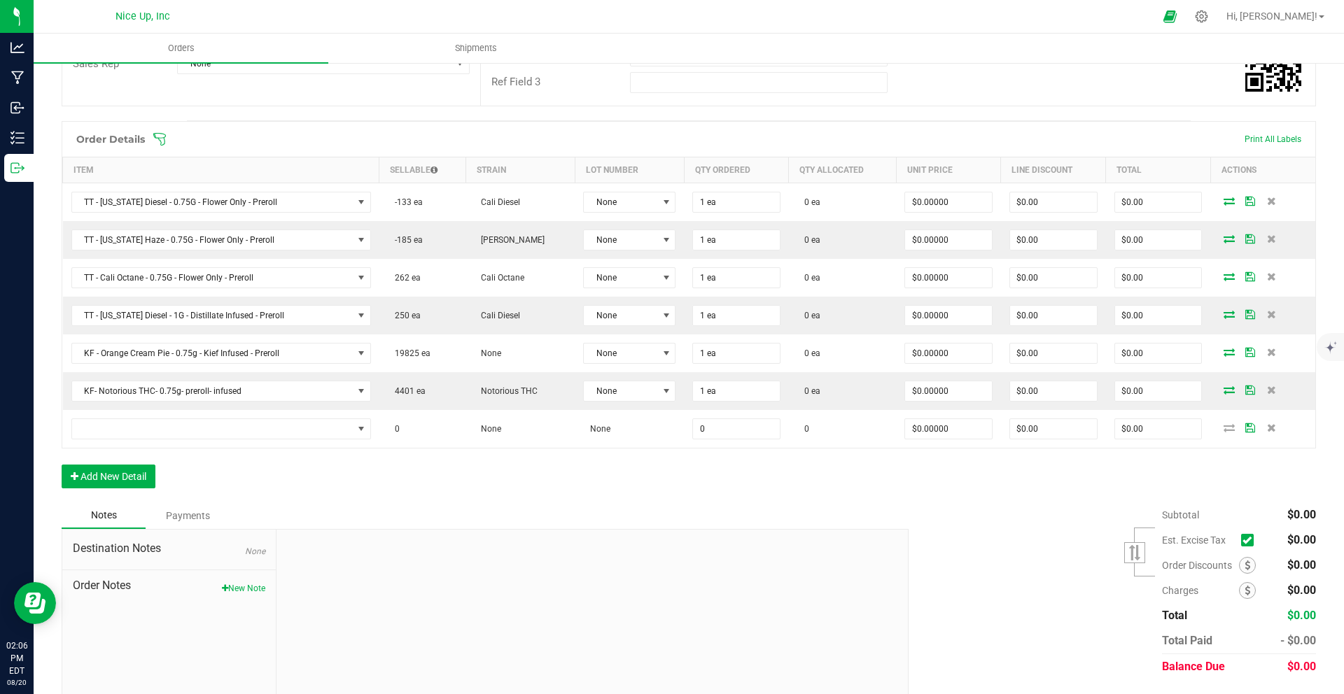
click at [768, 463] on div "Order Details Print All Labels Item Sellable Strain Lot Number Qty Ordered Qty …" at bounding box center [689, 312] width 1254 height 382
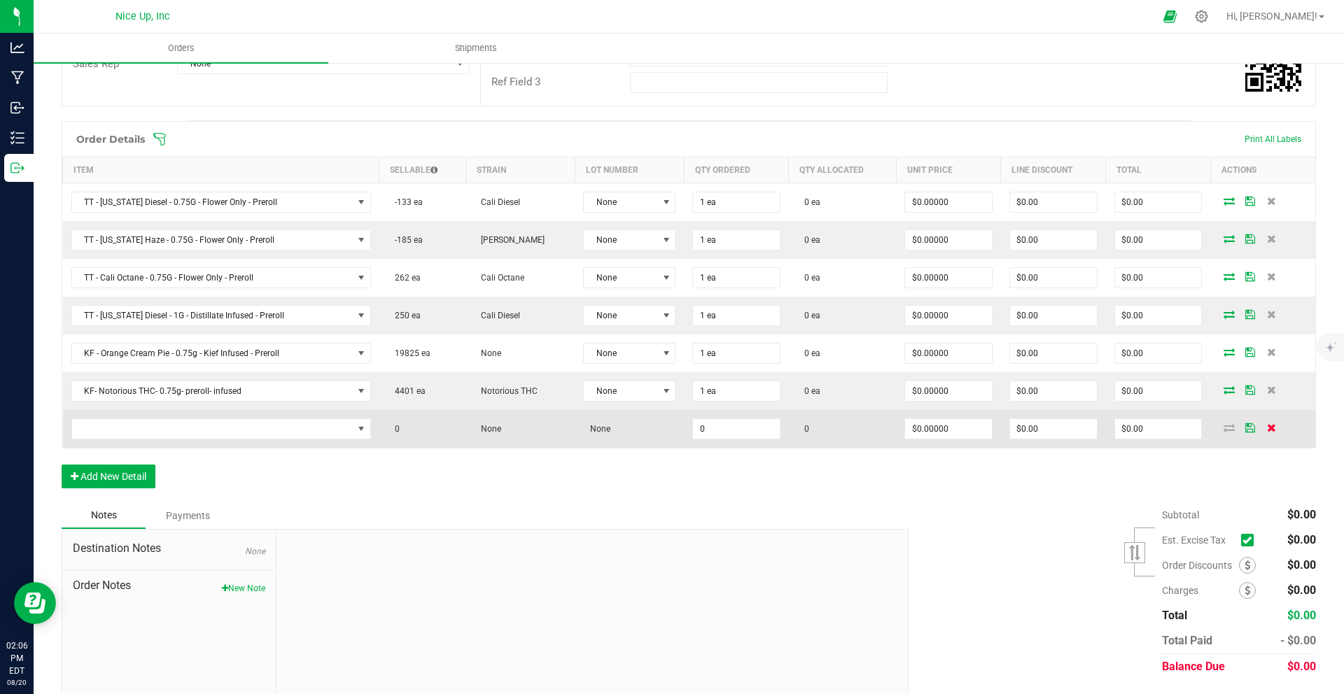
click at [1267, 428] on icon at bounding box center [1271, 428] width 9 height 8
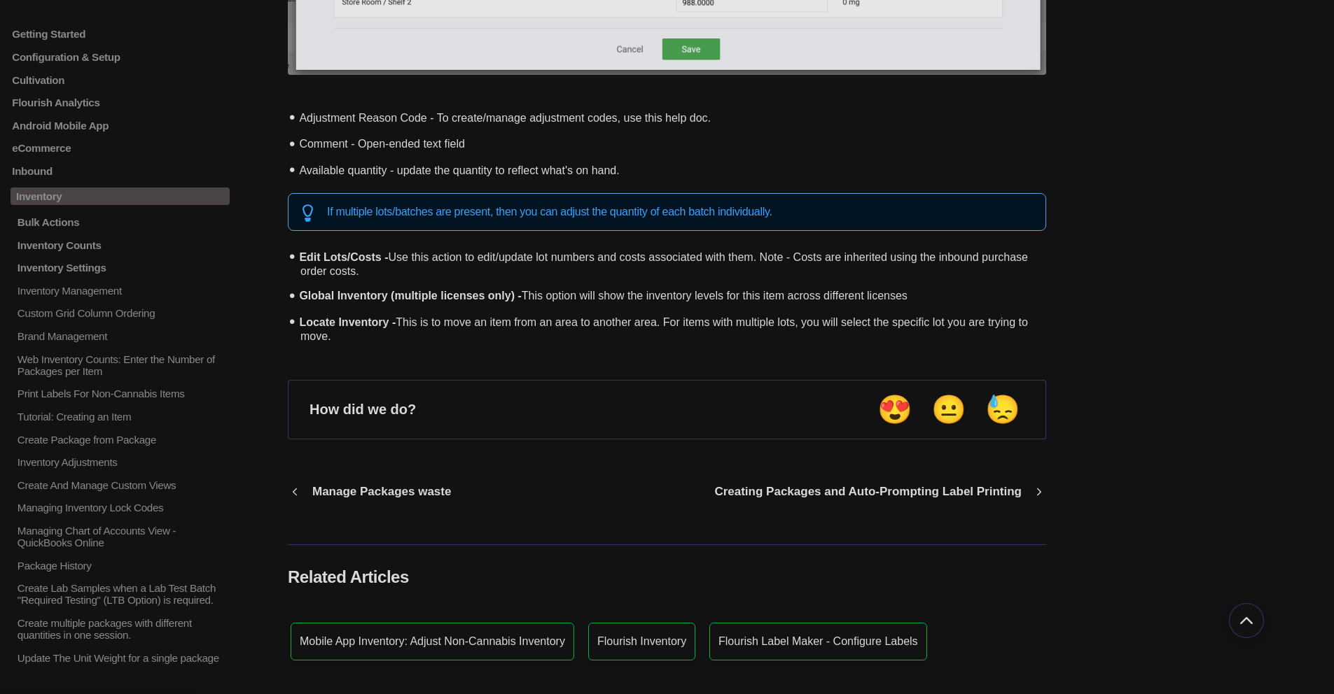
scroll to position [1535, 0]
